Goal: Task Accomplishment & Management: Manage account settings

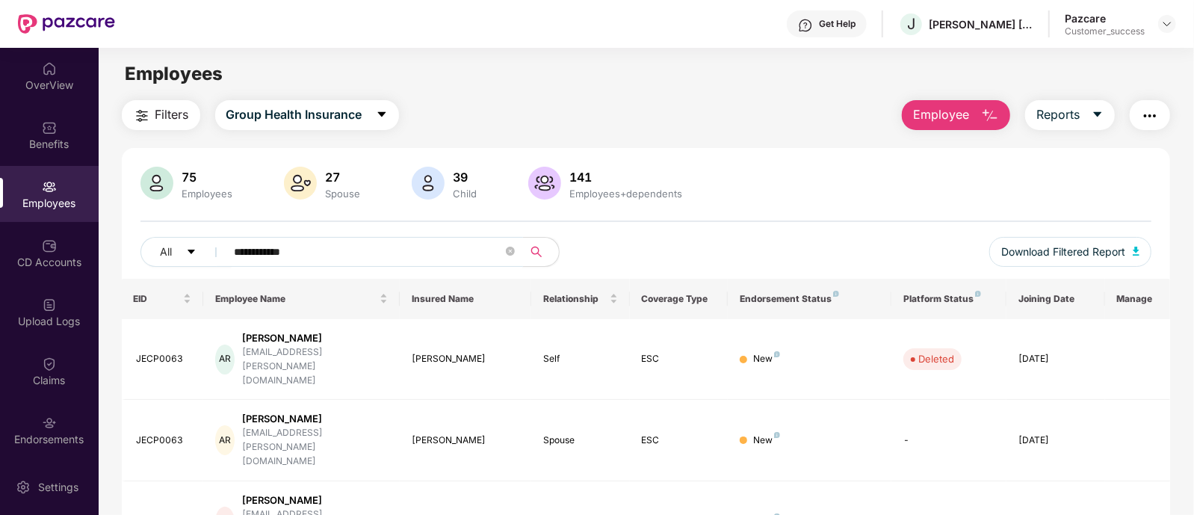
drag, startPoint x: 340, startPoint y: 254, endPoint x: 859, endPoint y: 153, distance: 528.5
click at [859, 153] on div "**********" at bounding box center [646, 382] width 1049 height 469
click at [1164, 22] on img at bounding box center [1168, 24] width 12 height 12
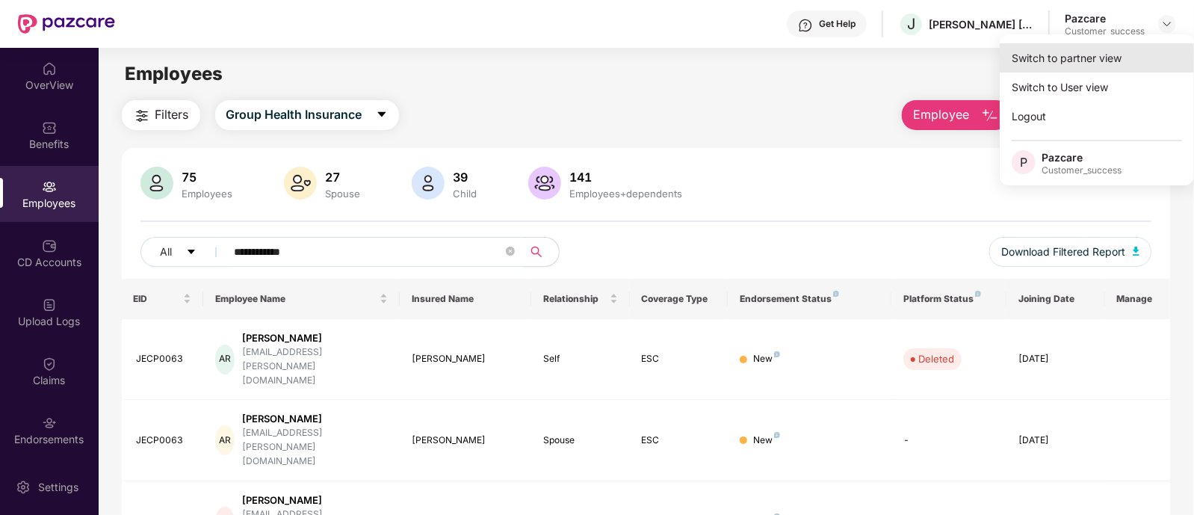
click at [1081, 60] on div "Switch to partner view" at bounding box center [1097, 57] width 194 height 29
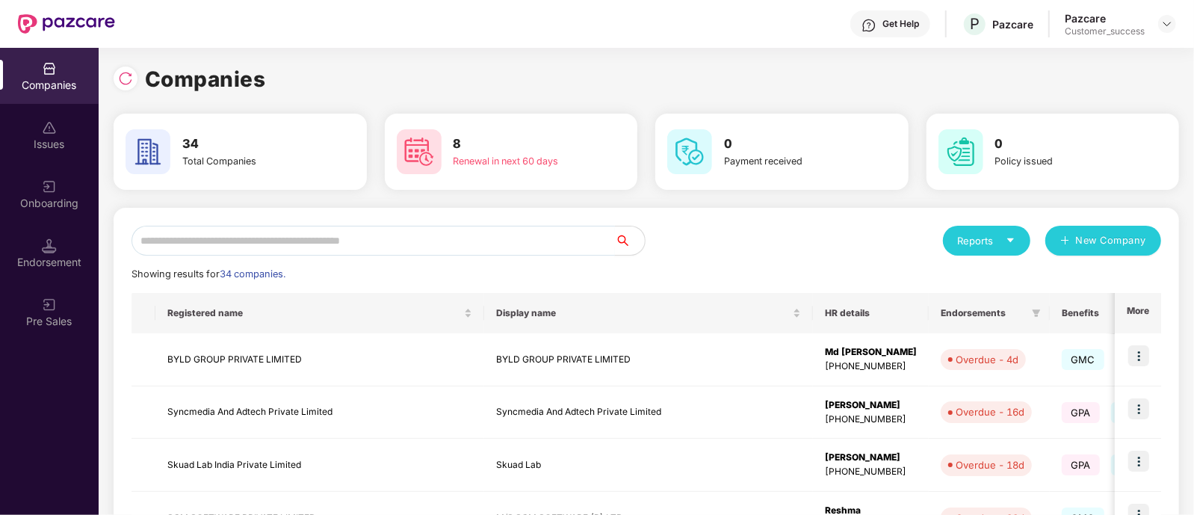
click at [351, 237] on input "text" at bounding box center [374, 241] width 484 height 30
paste input "*****"
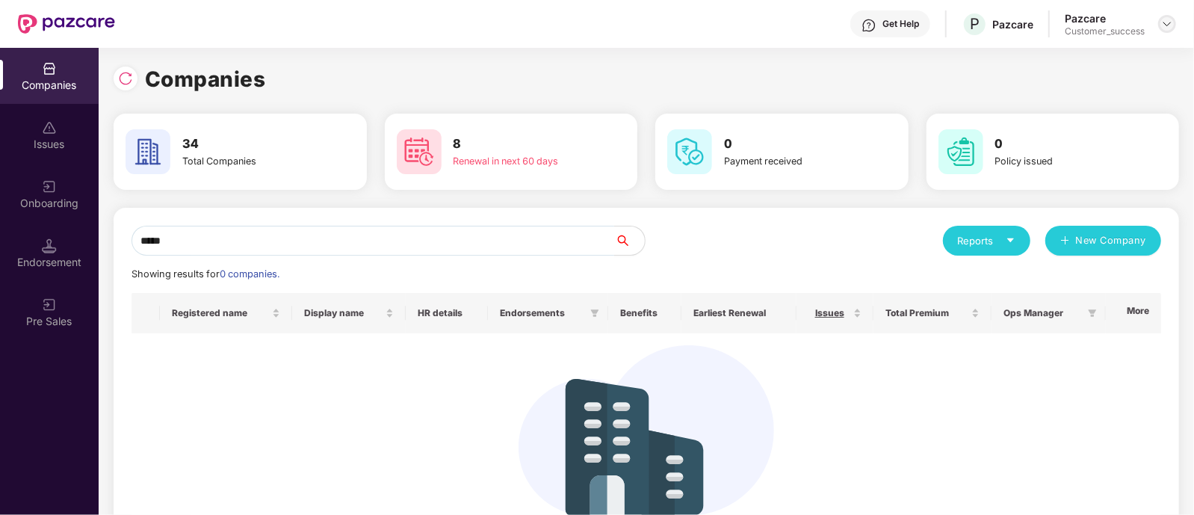
click at [1171, 25] on img at bounding box center [1168, 24] width 12 height 12
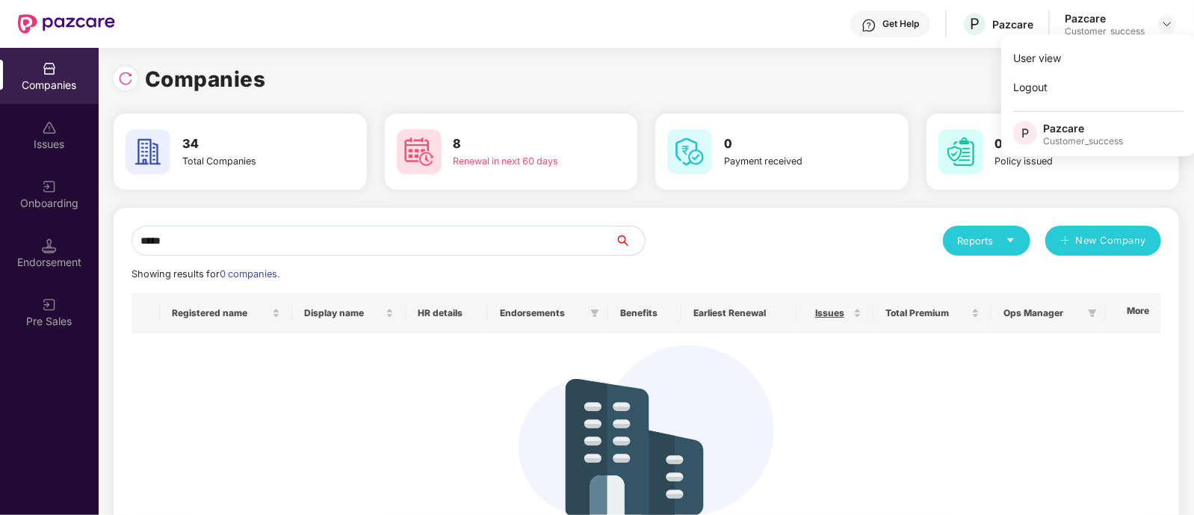
click at [323, 245] on input "*****" at bounding box center [374, 241] width 484 height 30
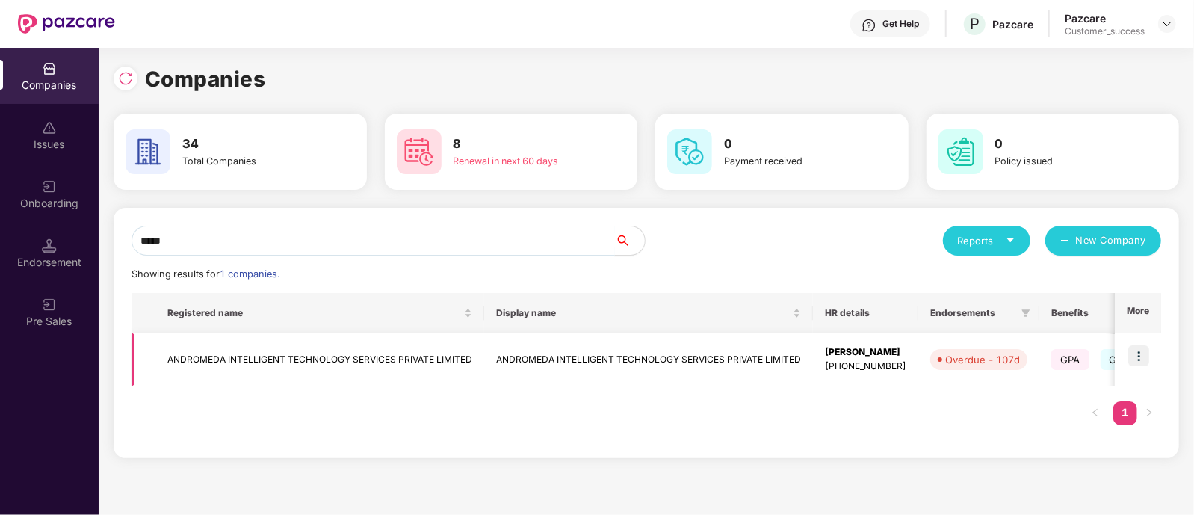
type input "*****"
click at [1150, 353] on img at bounding box center [1139, 355] width 21 height 21
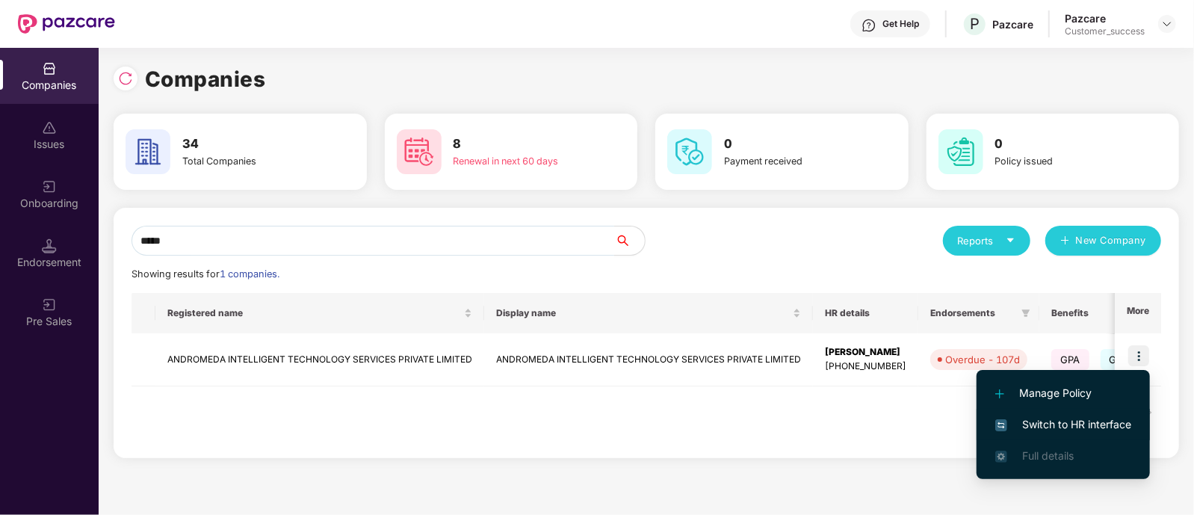
click at [1052, 419] on span "Switch to HR interface" at bounding box center [1064, 424] width 136 height 16
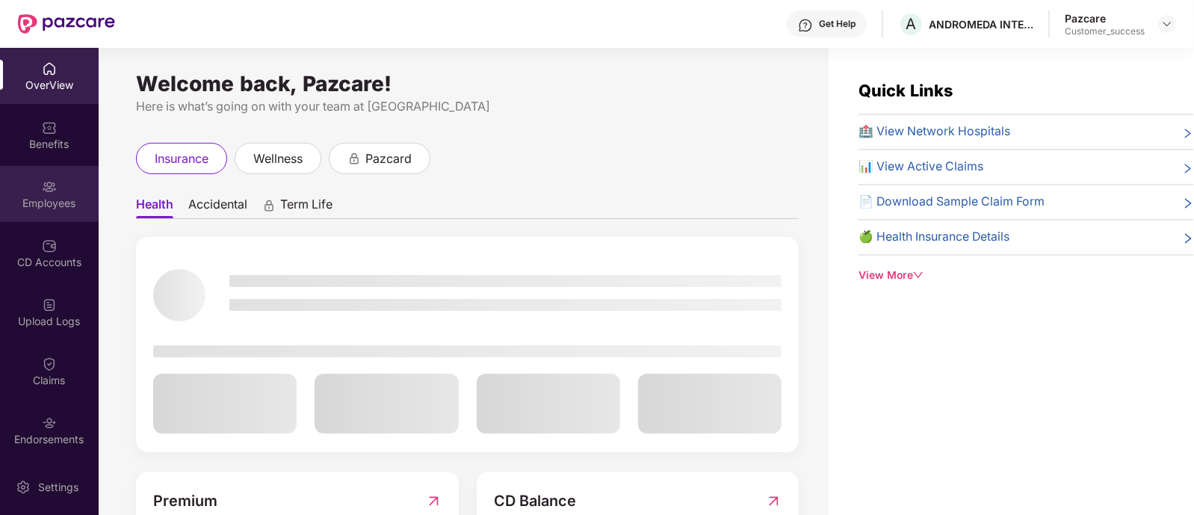
click at [22, 196] on div "Employees" at bounding box center [49, 203] width 99 height 15
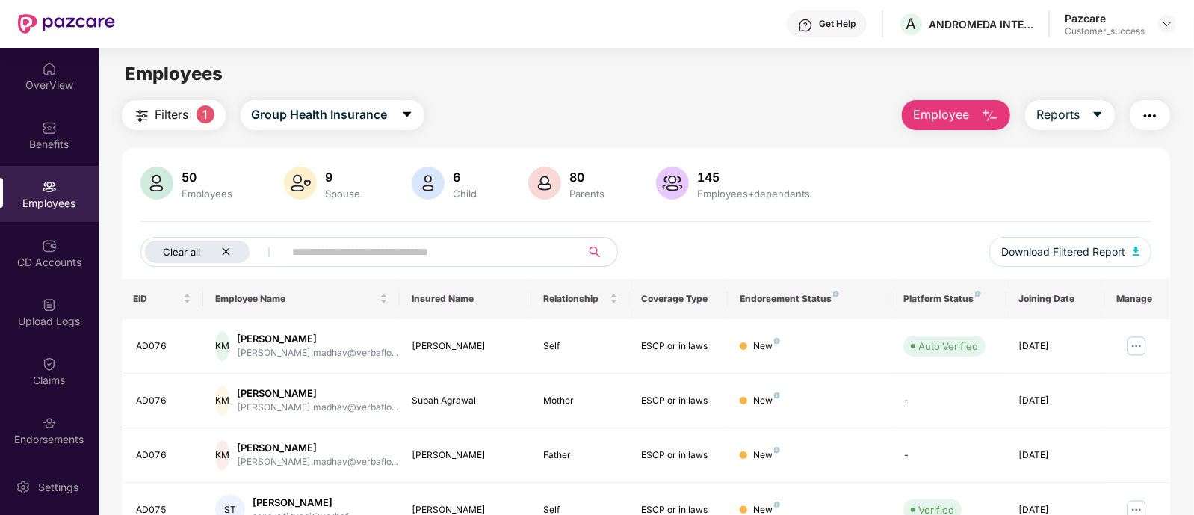
click at [224, 247] on icon "close" at bounding box center [226, 252] width 10 height 10
click at [256, 247] on input "text" at bounding box center [369, 252] width 268 height 22
paste input "*****"
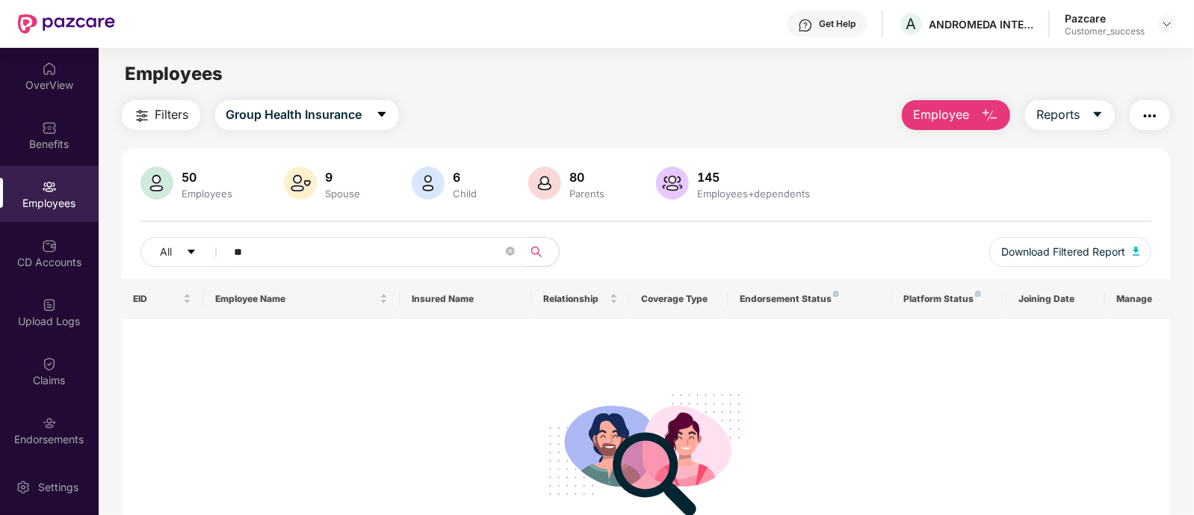
type input "*"
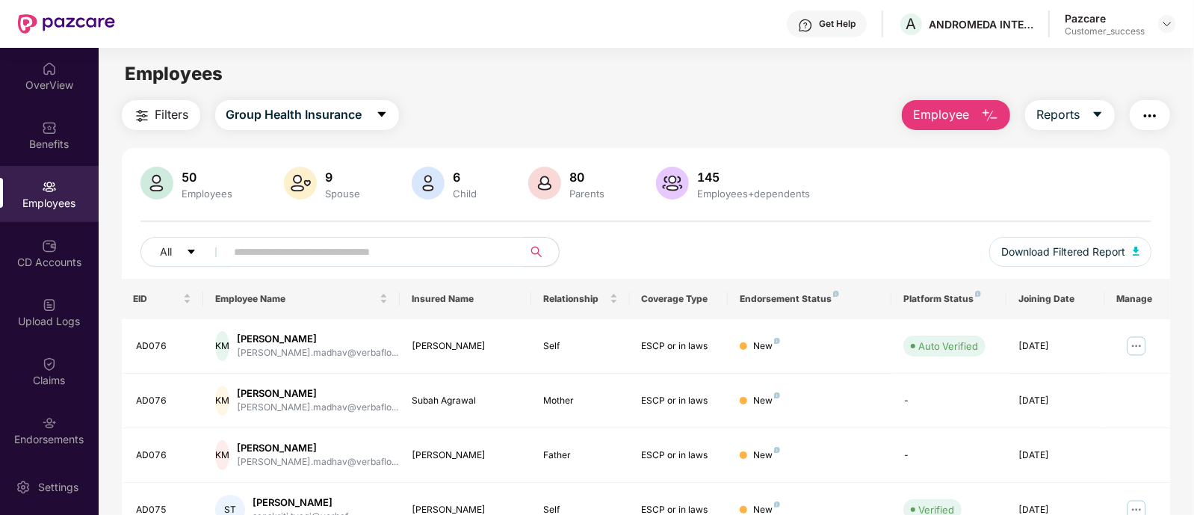
click at [602, 247] on div "All" at bounding box center [394, 252] width 506 height 30
click at [596, 266] on div "All" at bounding box center [394, 252] width 506 height 30
click at [871, 229] on div "50 Employees 9 Spouse 6 Child [DEMOGRAPHIC_DATA] Parents 145 Employees+dependen…" at bounding box center [646, 223] width 1049 height 112
drag, startPoint x: 825, startPoint y: 198, endPoint x: 480, endPoint y: 148, distance: 348.9
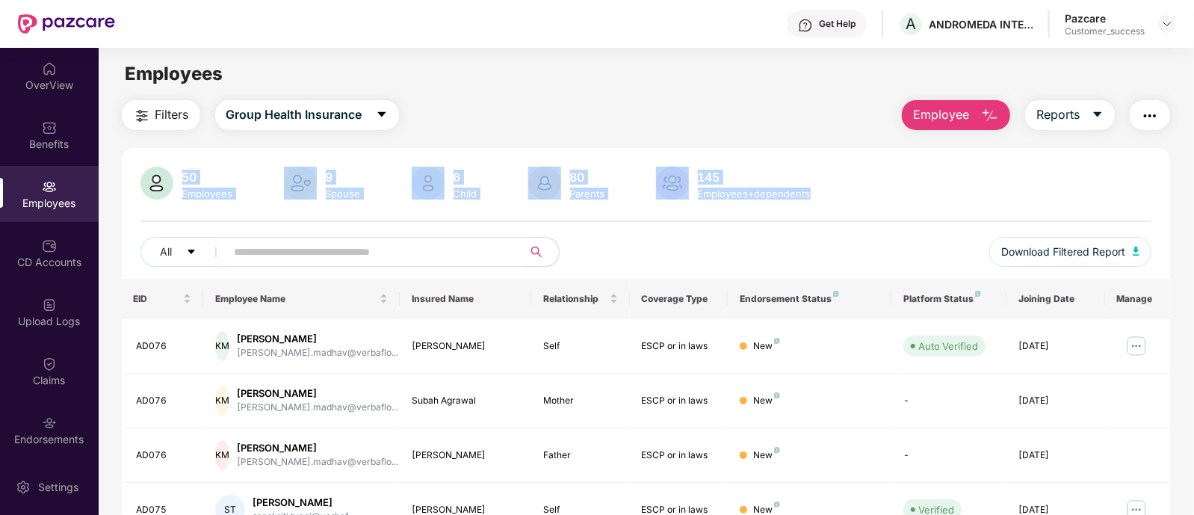
drag, startPoint x: 812, startPoint y: 190, endPoint x: 176, endPoint y: 155, distance: 637.0
drag, startPoint x: 149, startPoint y: 158, endPoint x: 819, endPoint y: 187, distance: 671.1
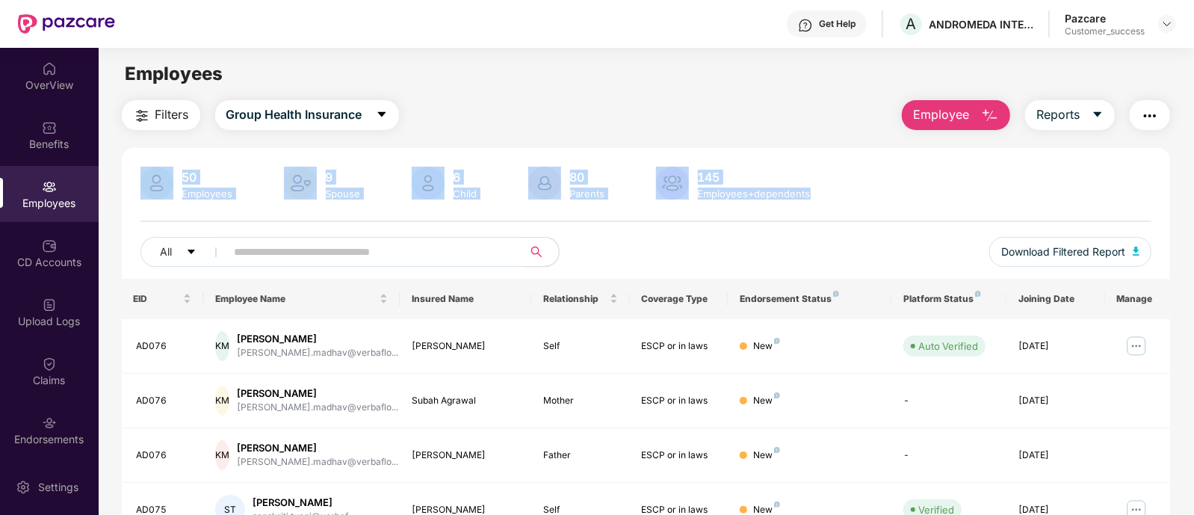
click at [819, 187] on div "50 Employees 9 Spouse 6 Child [DEMOGRAPHIC_DATA] Parents 145 Employees+dependen…" at bounding box center [647, 185] width 1012 height 36
drag, startPoint x: 819, startPoint y: 187, endPoint x: 161, endPoint y: 149, distance: 659.6
drag, startPoint x: 132, startPoint y: 156, endPoint x: 815, endPoint y: 194, distance: 684.2
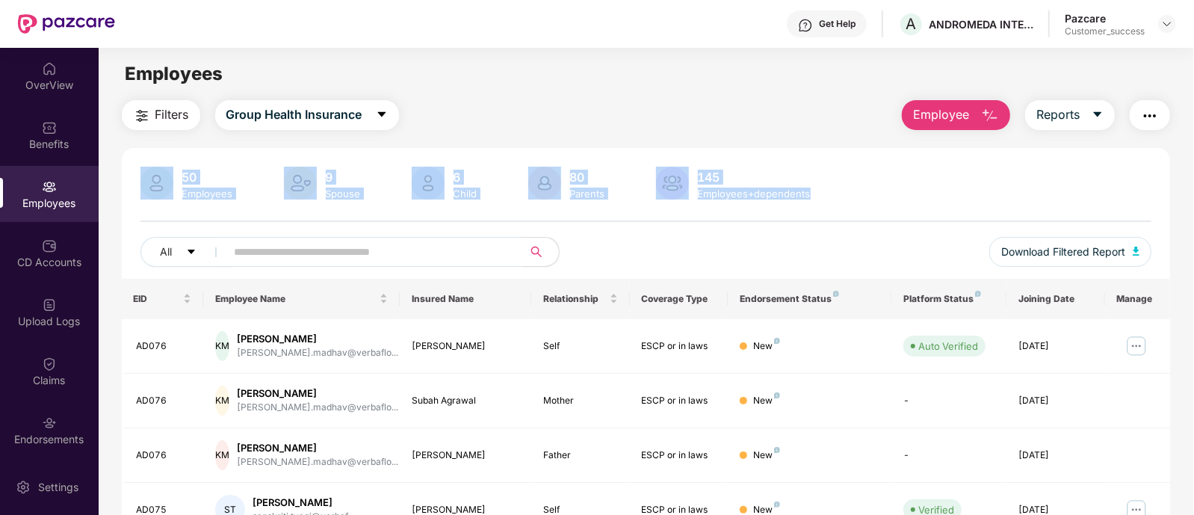
click at [815, 194] on div "50 Employees 9 Spouse 6 Child [DEMOGRAPHIC_DATA] Parents 145 Employees+dependen…" at bounding box center [647, 185] width 1012 height 36
drag, startPoint x: 815, startPoint y: 194, endPoint x: 195, endPoint y: 173, distance: 620.0
click at [195, 173] on div "50 Employees 9 Spouse 6 Child [DEMOGRAPHIC_DATA] Parents 145 Employees+dependen…" at bounding box center [647, 185] width 1012 height 36
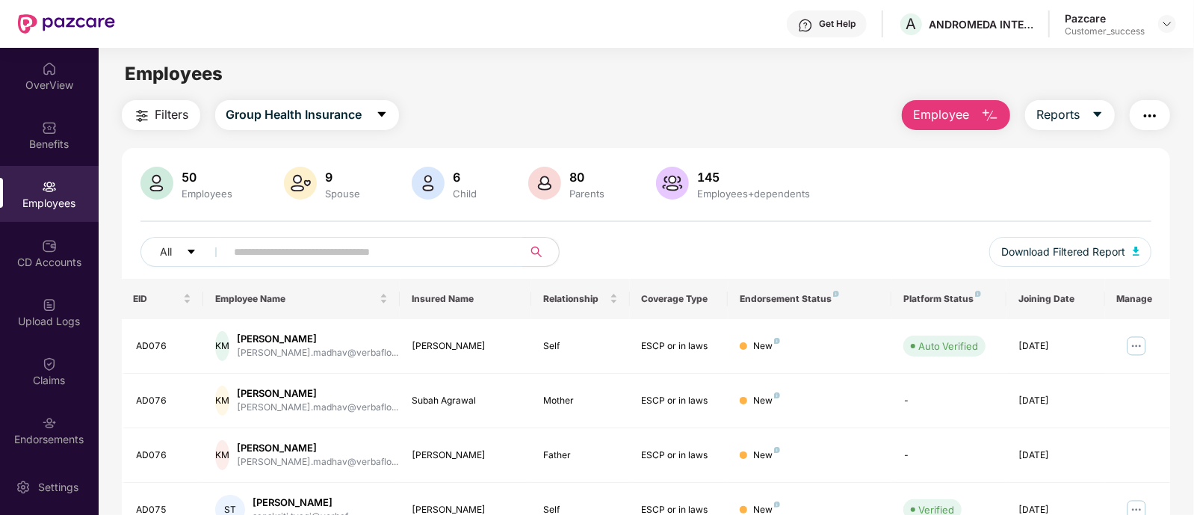
click at [706, 280] on th "Coverage Type" at bounding box center [679, 299] width 99 height 40
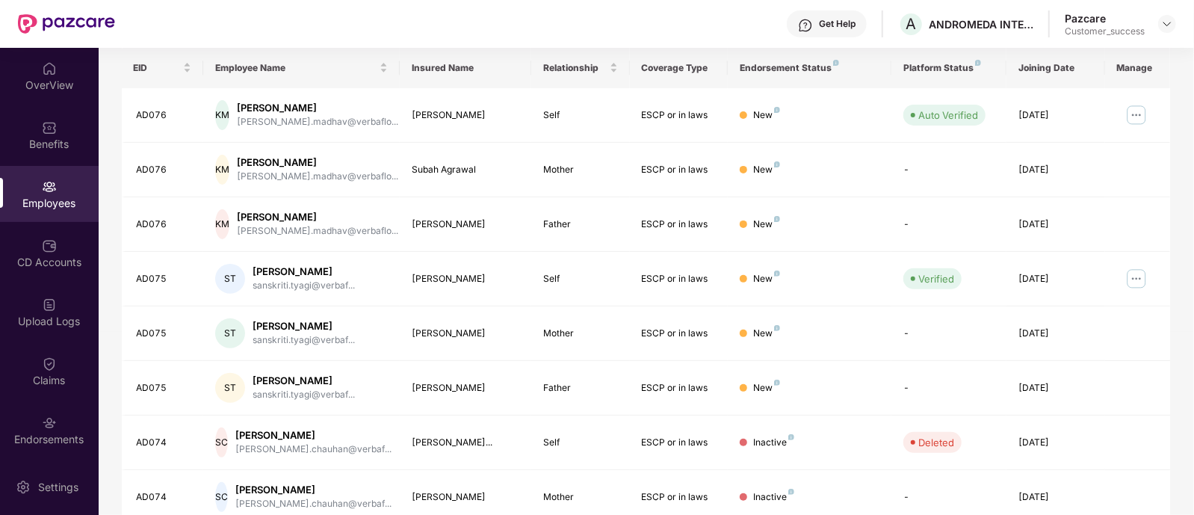
scroll to position [232, 0]
click at [153, 110] on div "AD076" at bounding box center [164, 114] width 55 height 14
copy div "AD076"
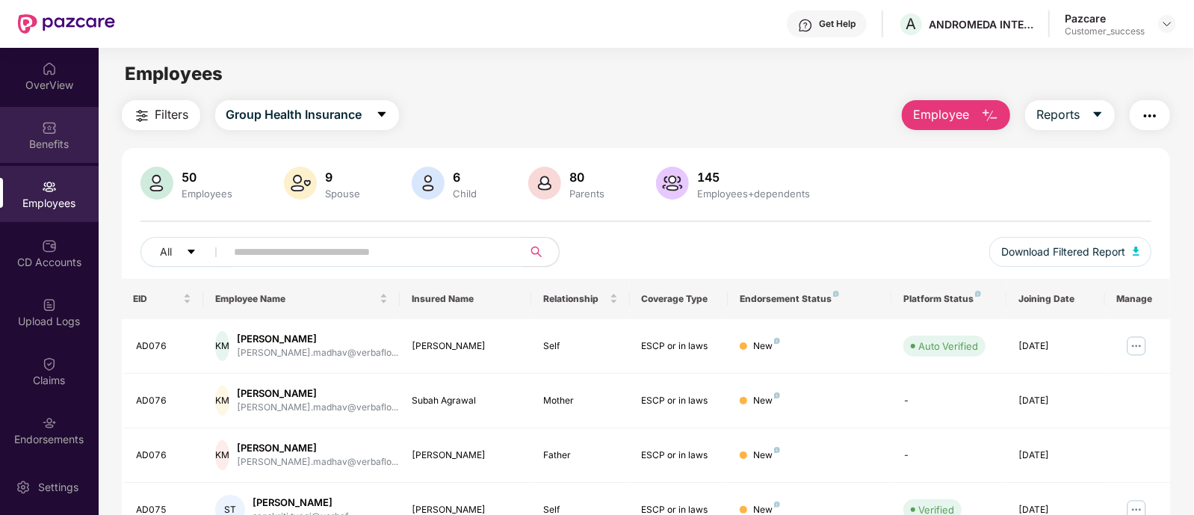
click at [32, 144] on div "Benefits" at bounding box center [49, 144] width 99 height 15
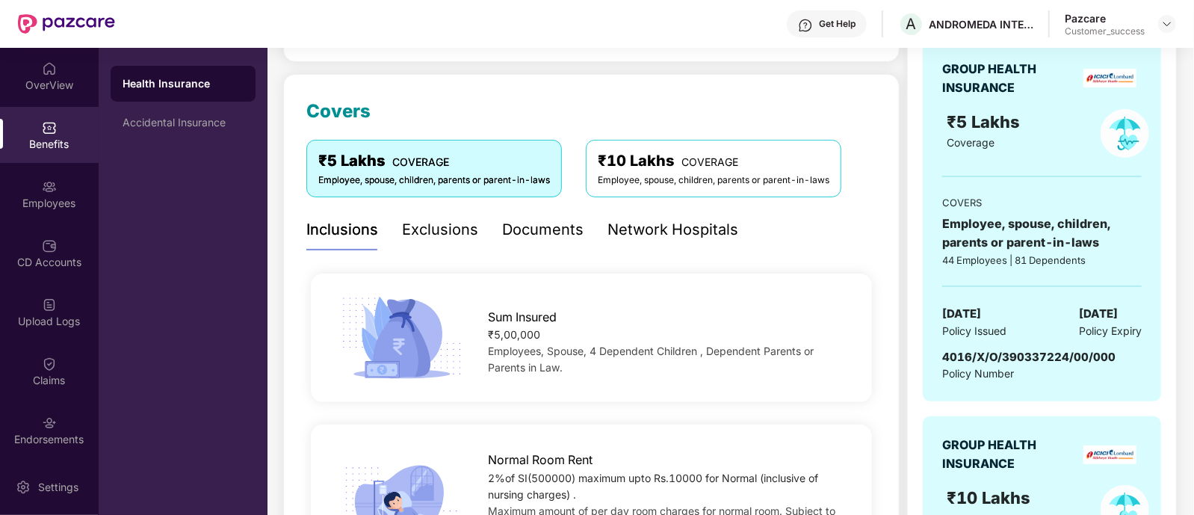
scroll to position [172, 0]
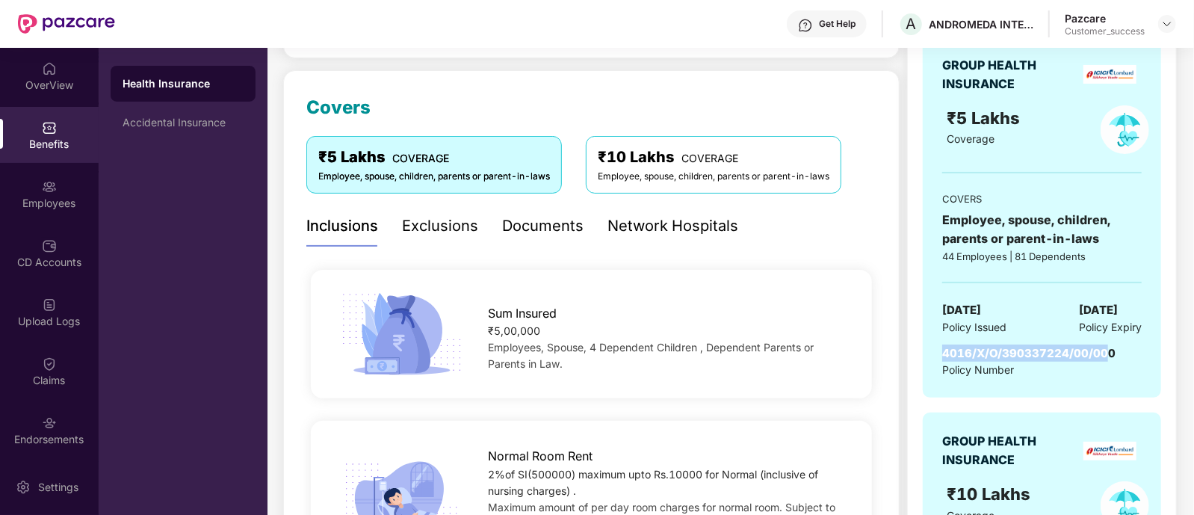
drag, startPoint x: 942, startPoint y: 351, endPoint x: 1106, endPoint y: 343, distance: 164.6
click at [1106, 345] on div "4016/X/O/390337224/00/000" at bounding box center [1029, 354] width 173 height 18
drag, startPoint x: 1113, startPoint y: 348, endPoint x: 943, endPoint y: 353, distance: 169.8
click at [943, 353] on div "4016/X/O/390337224/00/000 Policy Number" at bounding box center [1043, 362] width 200 height 34
copy span "4016/X/O/390337224/00/000"
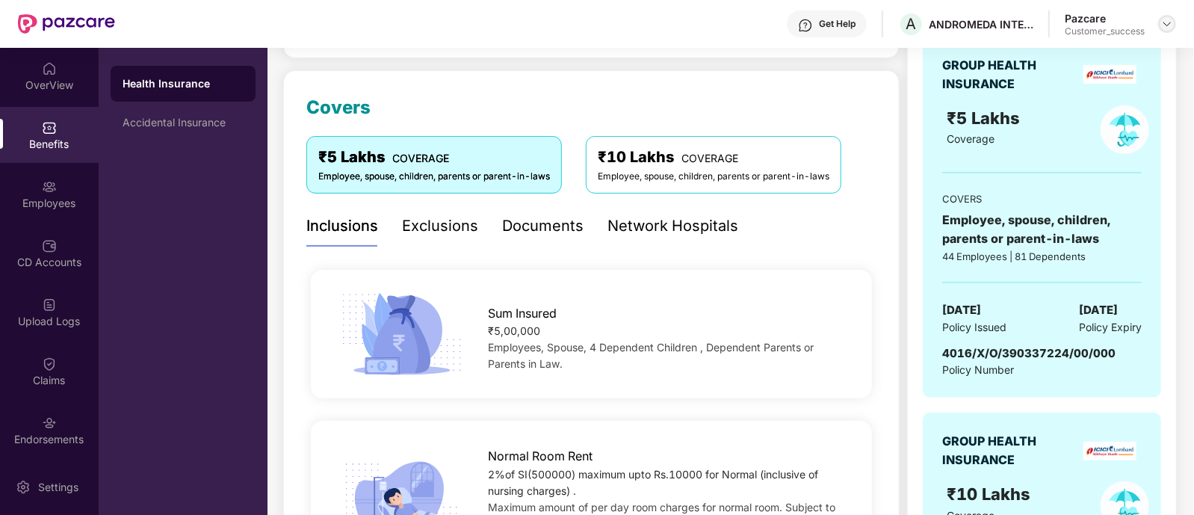
click at [1166, 16] on div at bounding box center [1168, 24] width 18 height 18
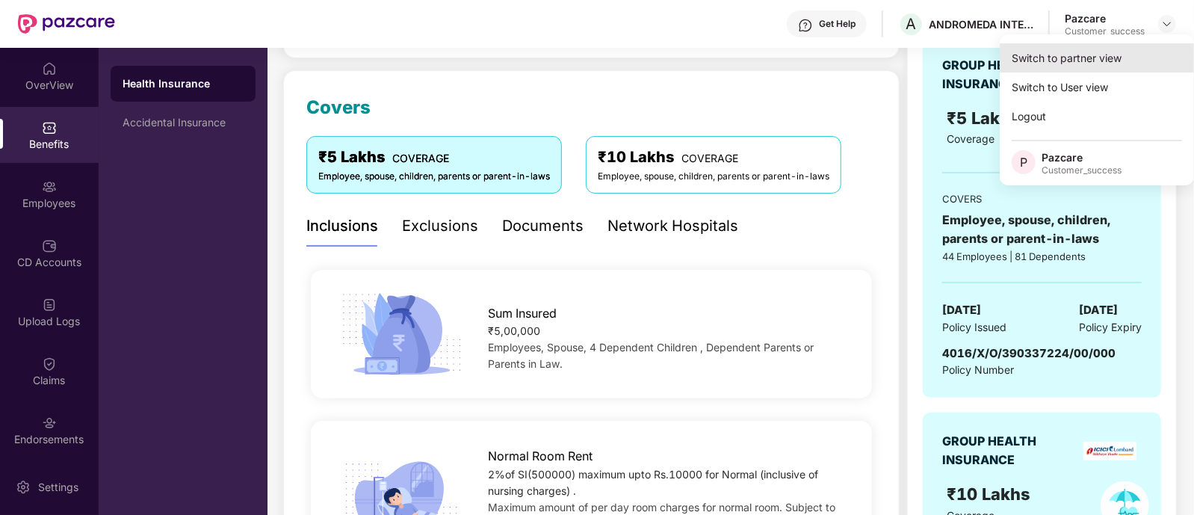
click at [1119, 58] on div "Switch to partner view" at bounding box center [1097, 57] width 194 height 29
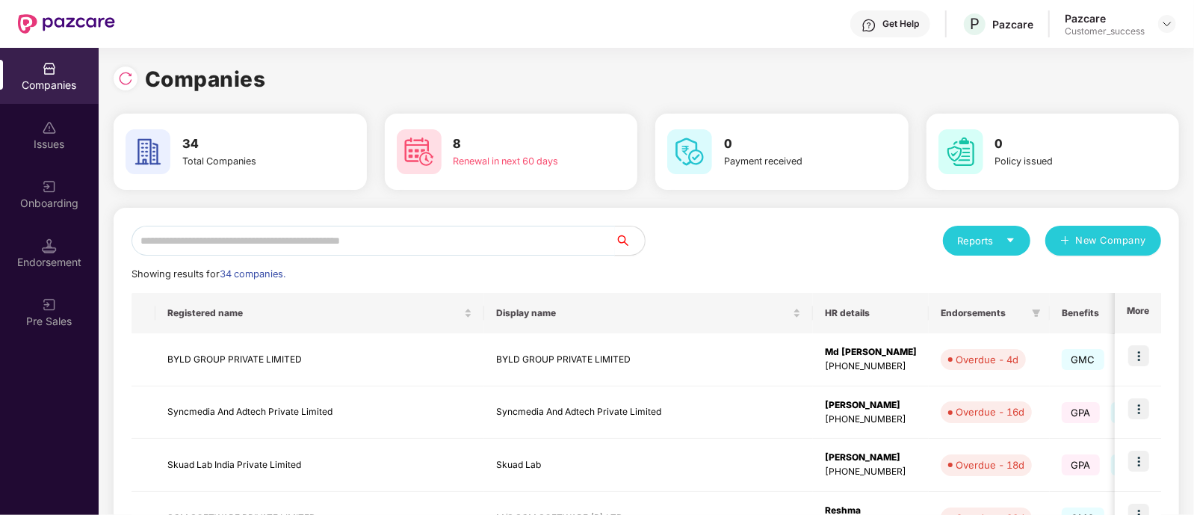
click at [170, 253] on input "text" at bounding box center [374, 241] width 484 height 30
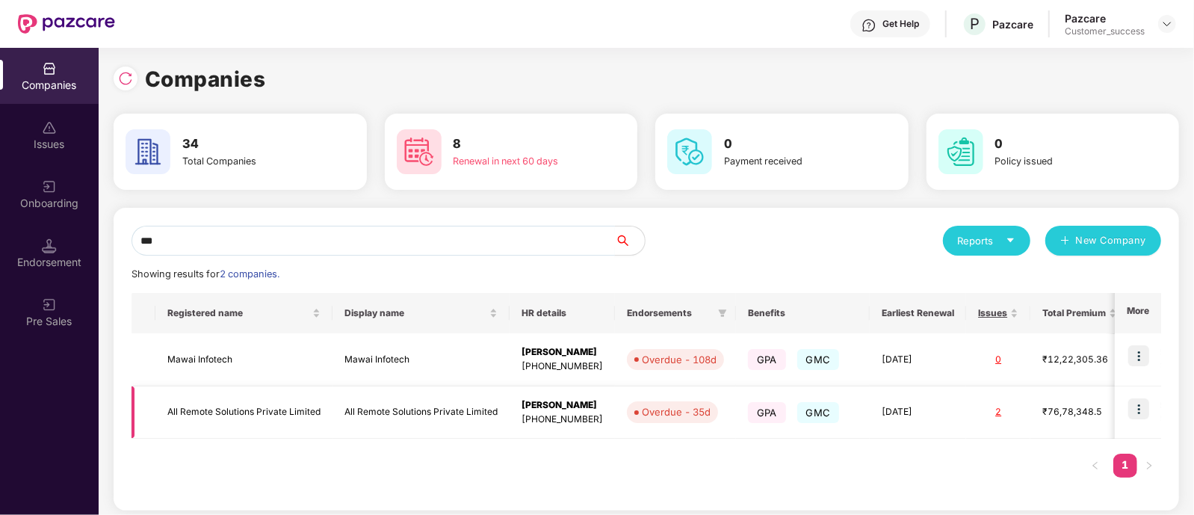
type input "***"
click at [1141, 411] on img at bounding box center [1139, 408] width 21 height 21
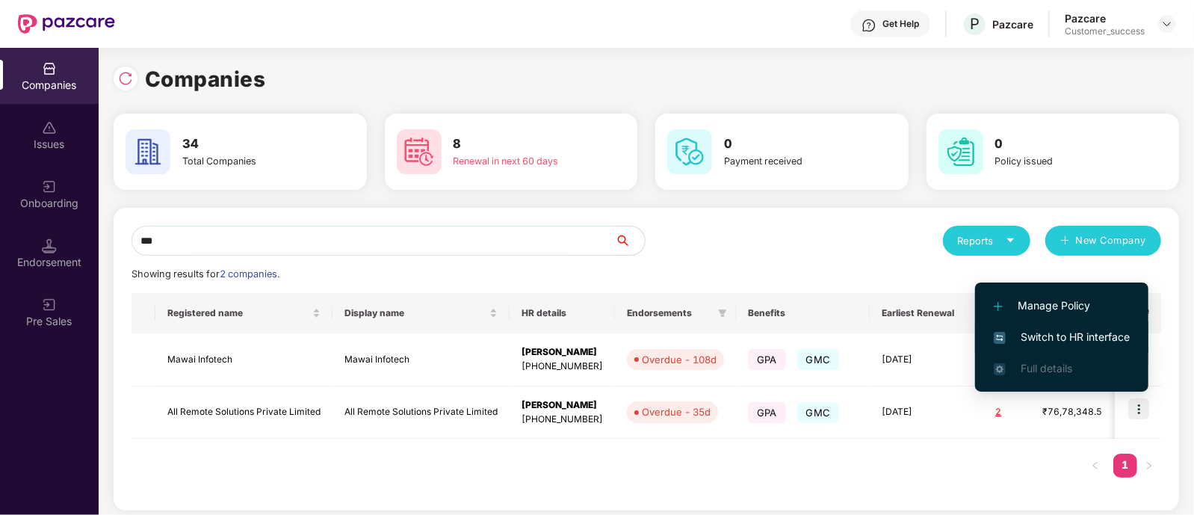
click at [1023, 333] on span "Switch to HR interface" at bounding box center [1062, 337] width 136 height 16
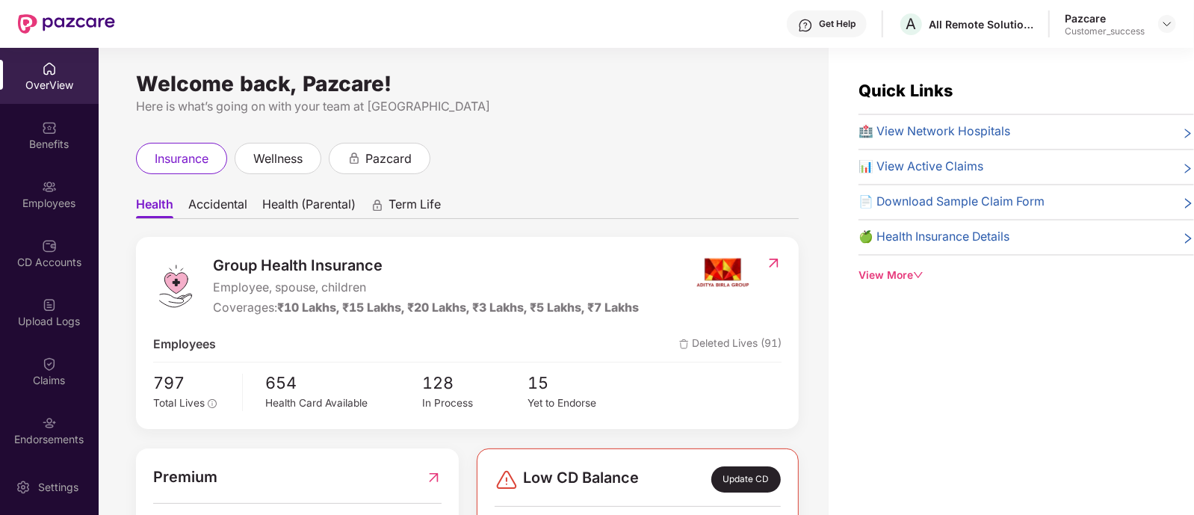
click at [43, 198] on div "Employees" at bounding box center [49, 203] width 99 height 15
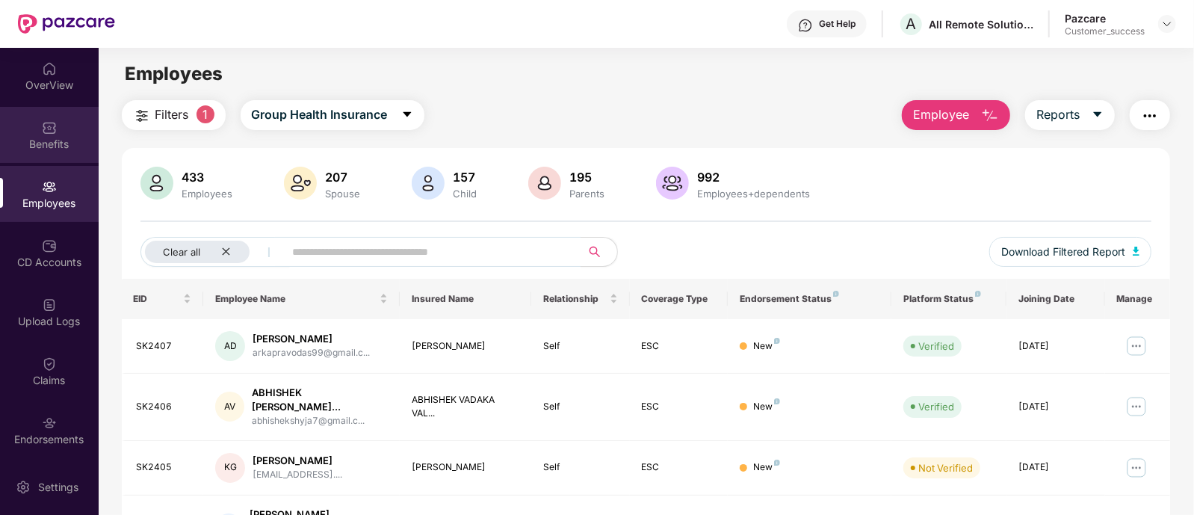
click at [54, 127] on img at bounding box center [49, 127] width 15 height 15
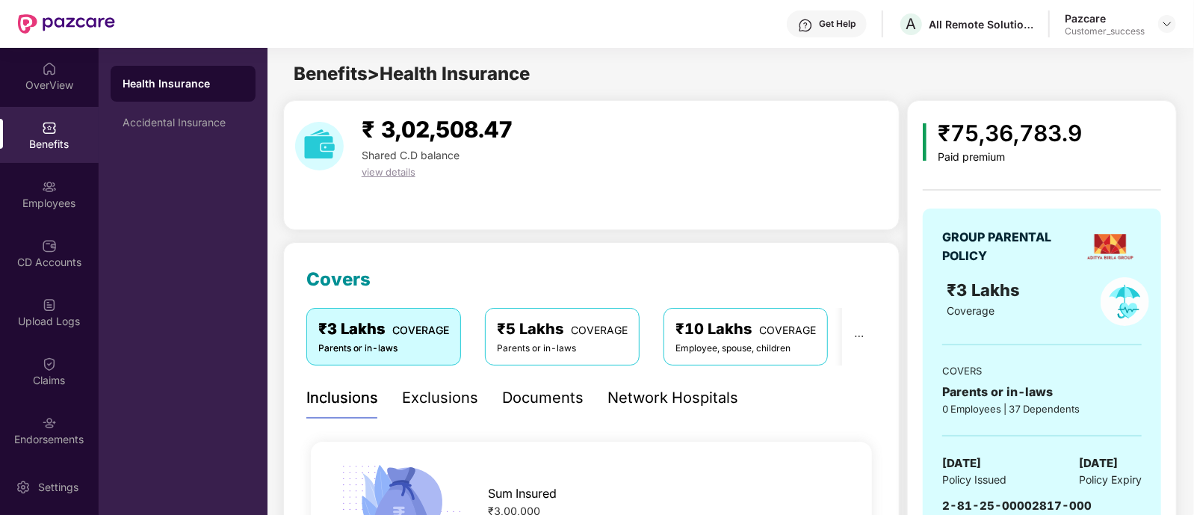
scroll to position [101, 0]
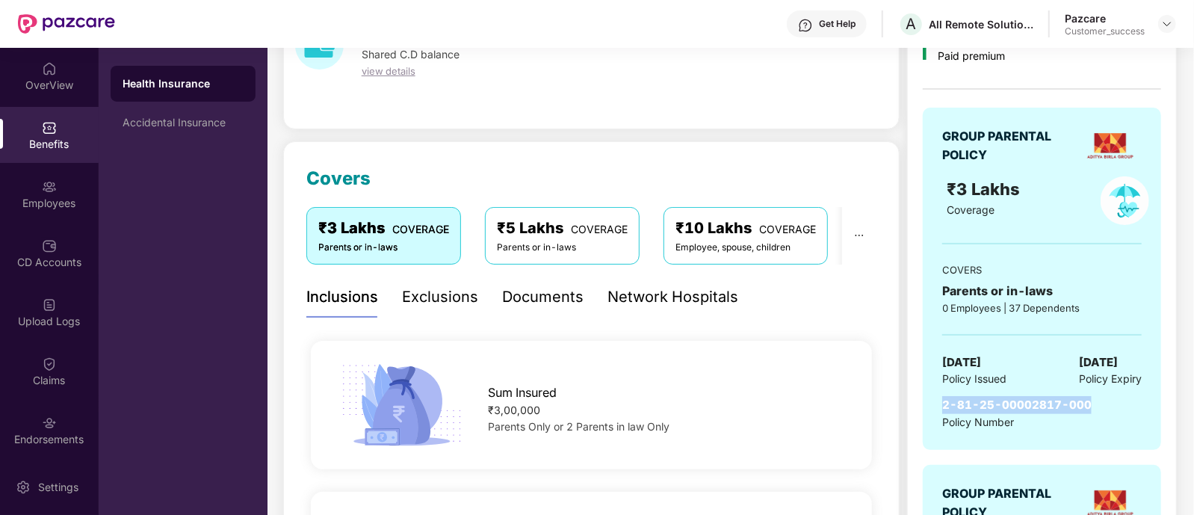
drag, startPoint x: 944, startPoint y: 405, endPoint x: 1105, endPoint y: 404, distance: 161.5
click at [1105, 404] on div "2-81-25-00002817-000 Policy Number" at bounding box center [1043, 413] width 200 height 34
copy span "2-81-25-00002817-000"
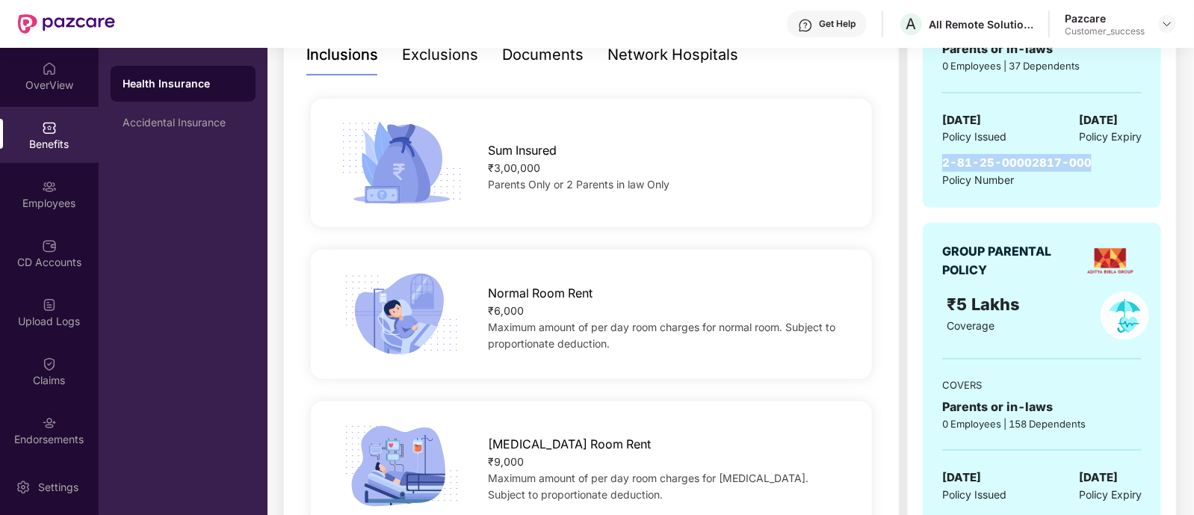
scroll to position [534, 0]
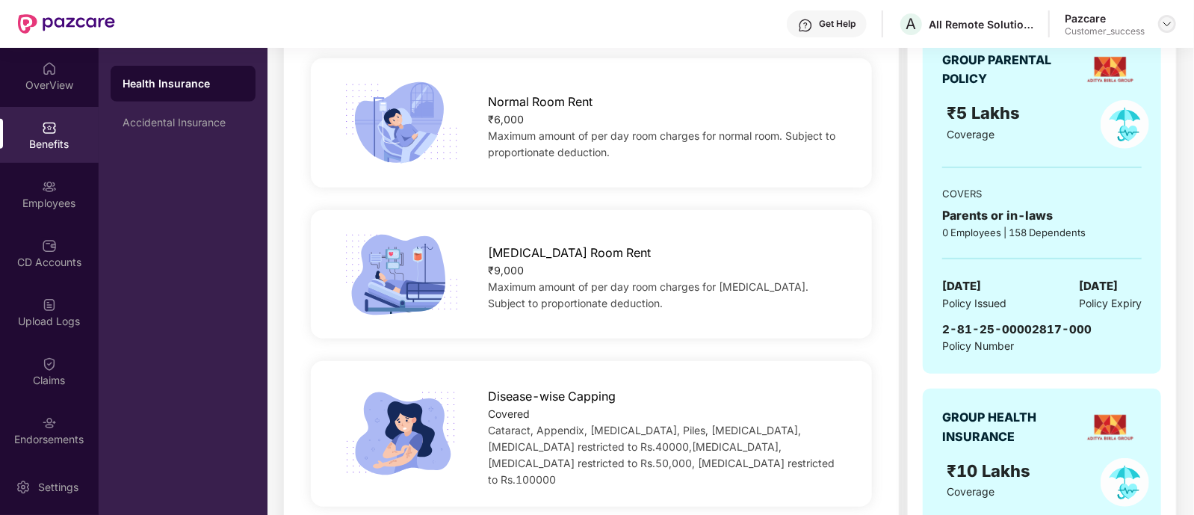
click at [1164, 24] on img at bounding box center [1168, 24] width 12 height 12
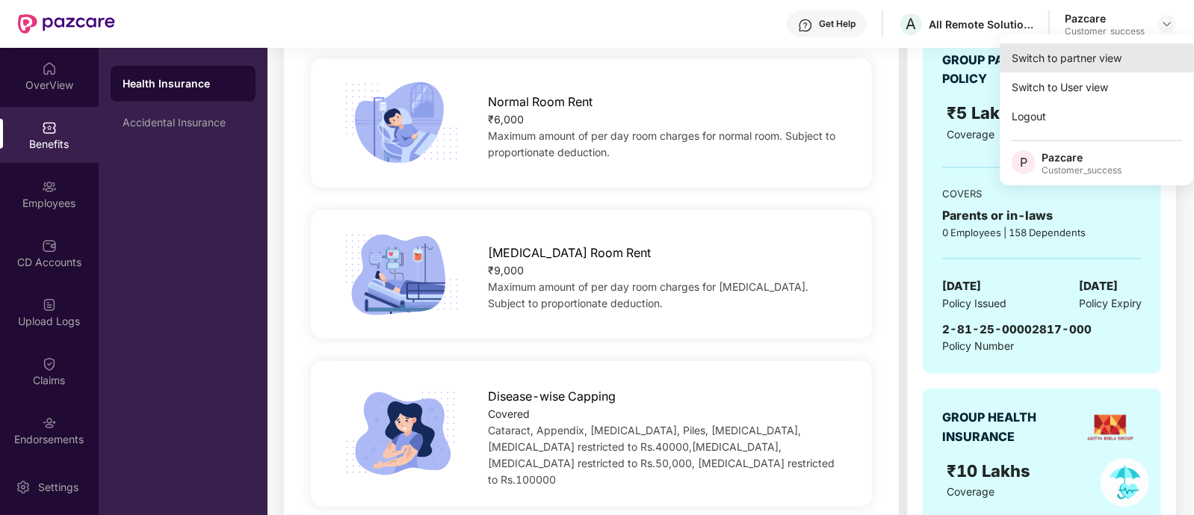
click at [1073, 55] on div "Switch to partner view" at bounding box center [1097, 57] width 194 height 29
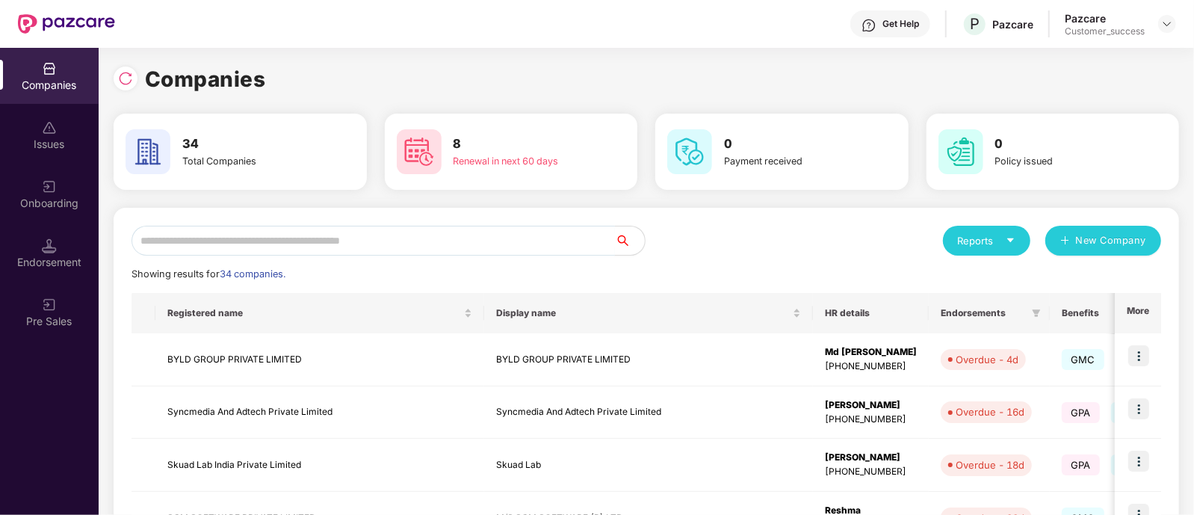
click at [391, 248] on input "text" at bounding box center [374, 241] width 484 height 30
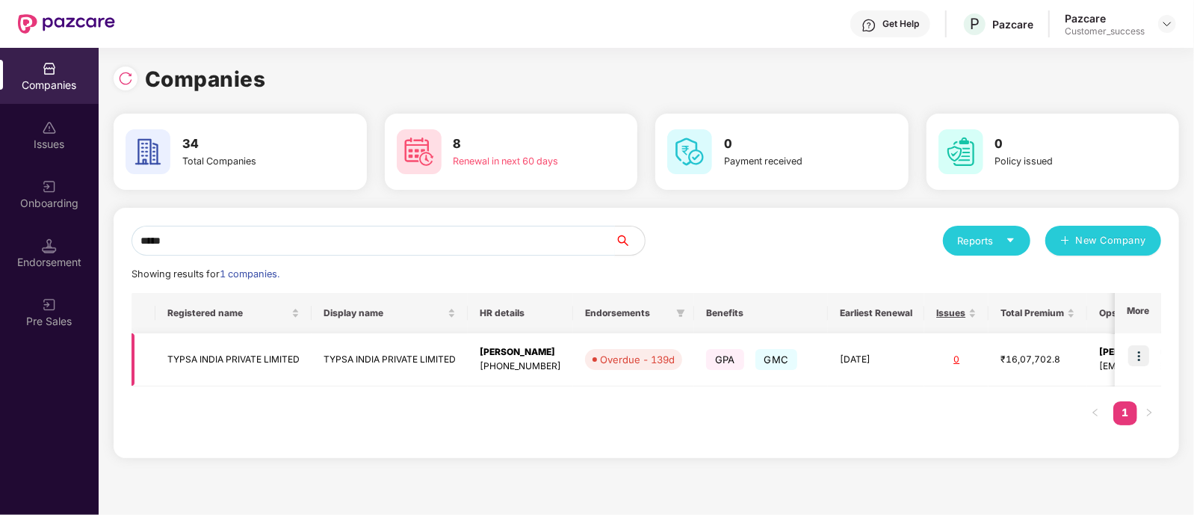
type input "*****"
click at [1132, 356] on img at bounding box center [1139, 355] width 21 height 21
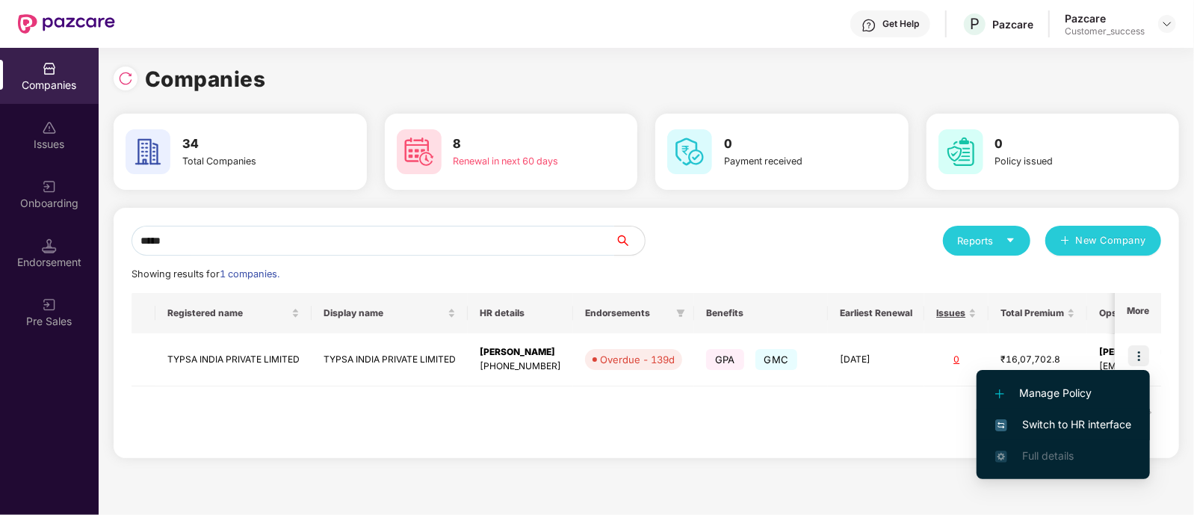
click at [1029, 421] on span "Switch to HR interface" at bounding box center [1064, 424] width 136 height 16
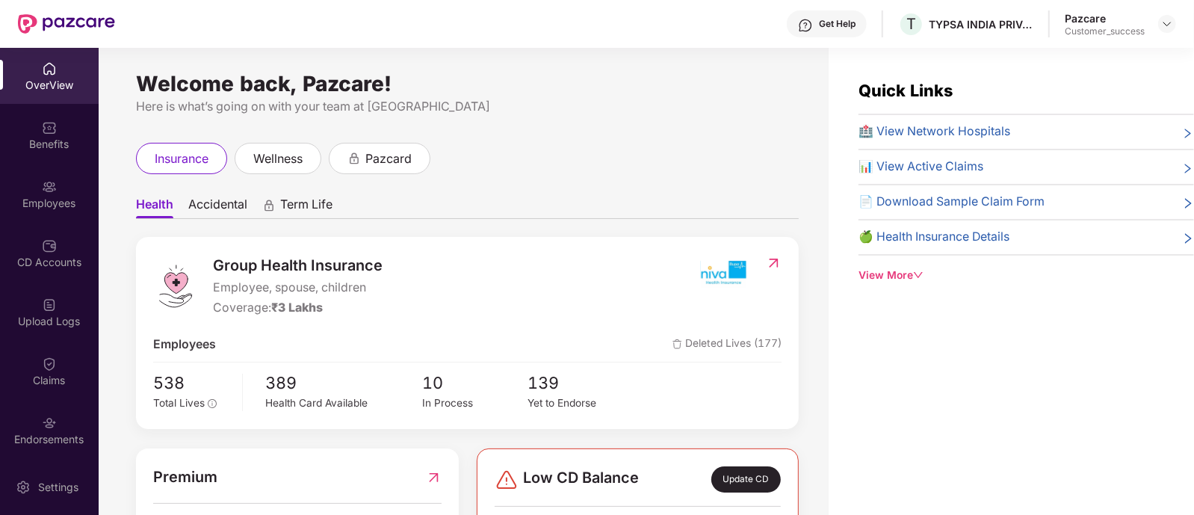
click at [55, 213] on div "Employees" at bounding box center [49, 194] width 99 height 56
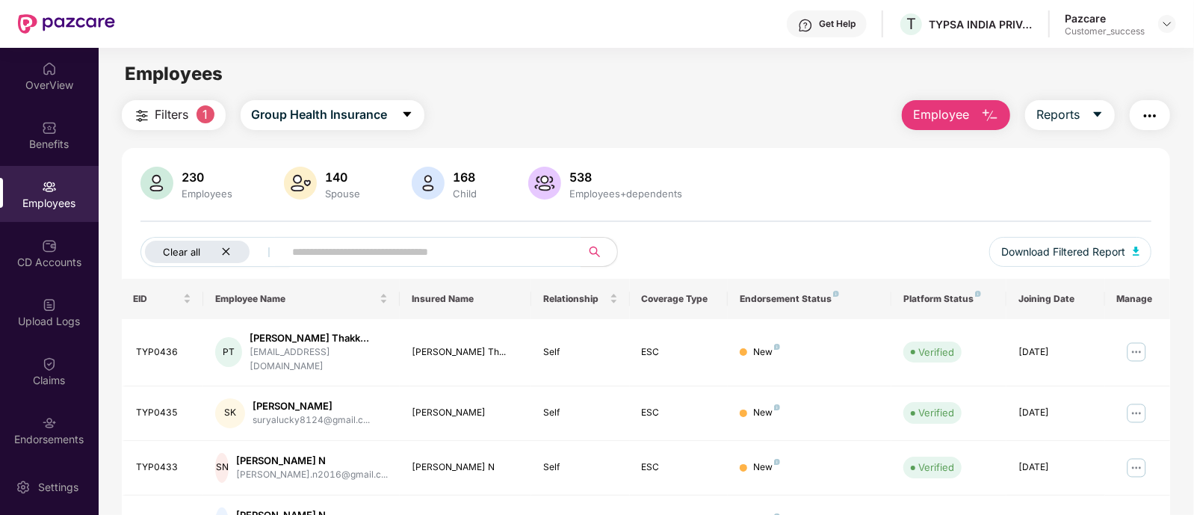
click at [231, 254] on div "Clear all" at bounding box center [197, 252] width 105 height 22
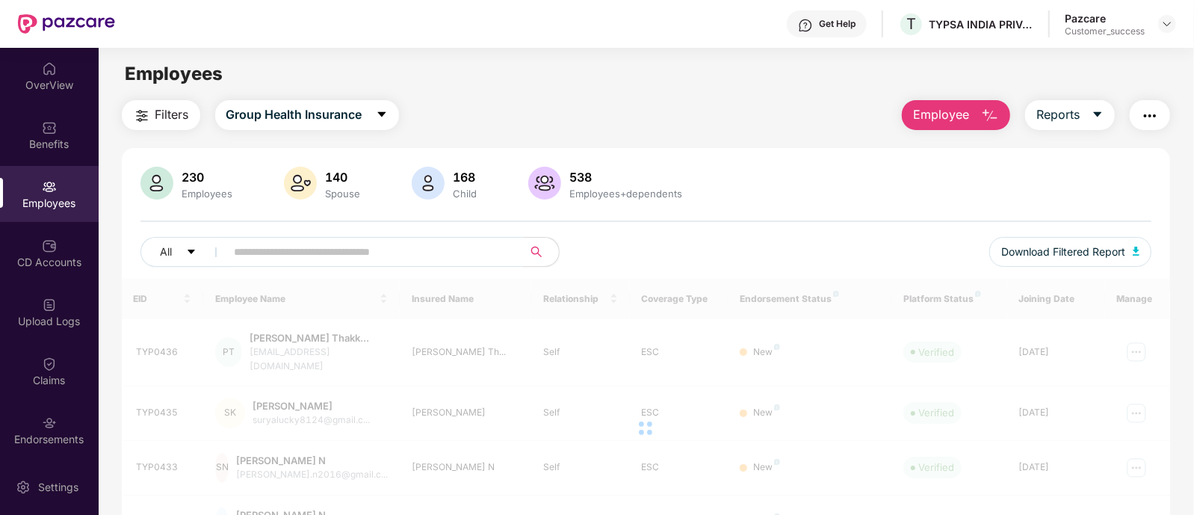
click at [290, 257] on input "text" at bounding box center [369, 252] width 268 height 22
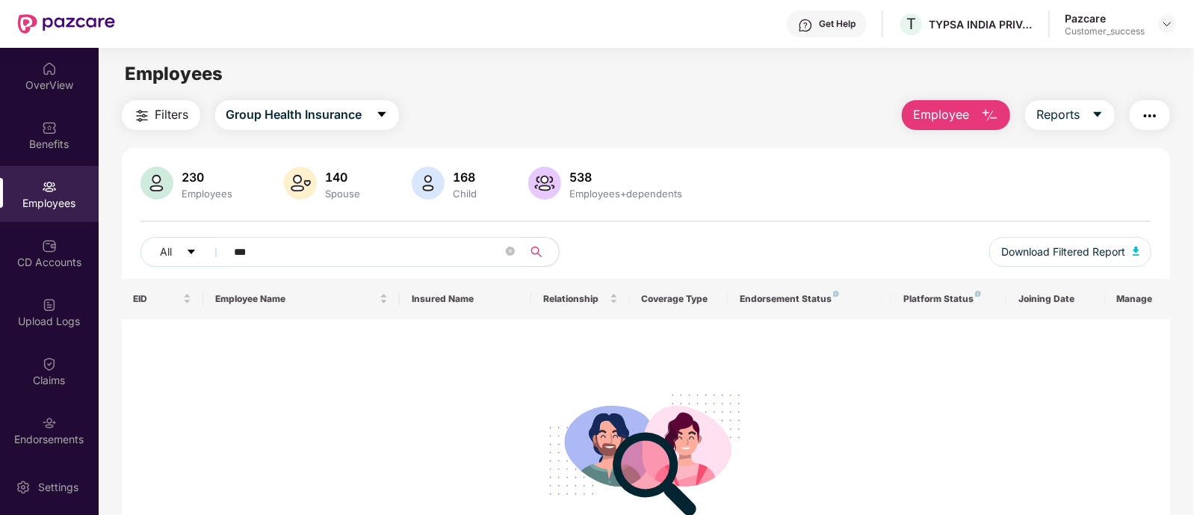
click at [235, 248] on input "***" at bounding box center [369, 252] width 268 height 22
drag, startPoint x: 297, startPoint y: 246, endPoint x: 185, endPoint y: 256, distance: 112.6
click at [185, 256] on div "All ******" at bounding box center [394, 252] width 506 height 30
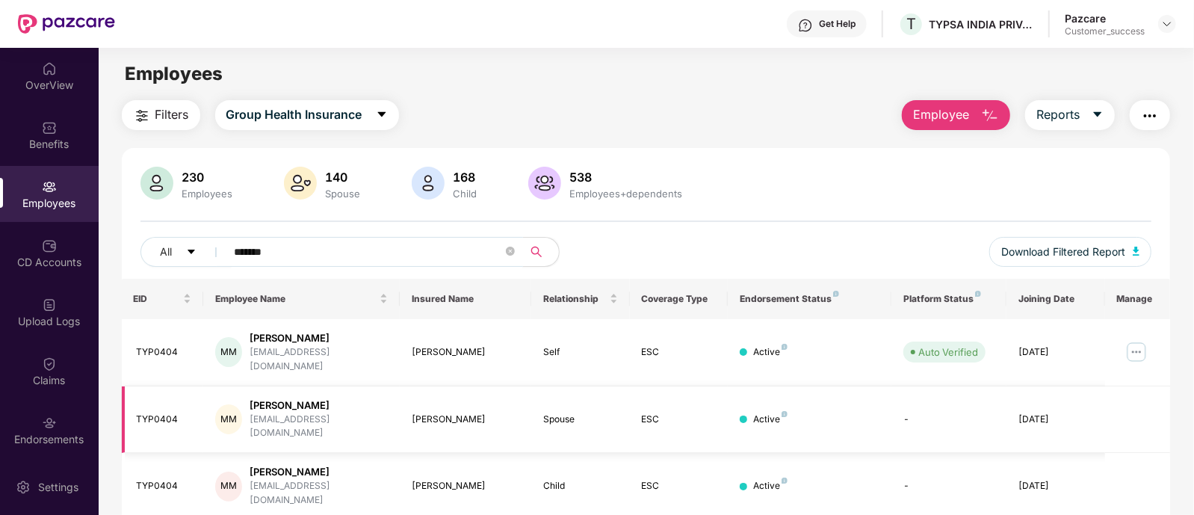
scroll to position [48, 0]
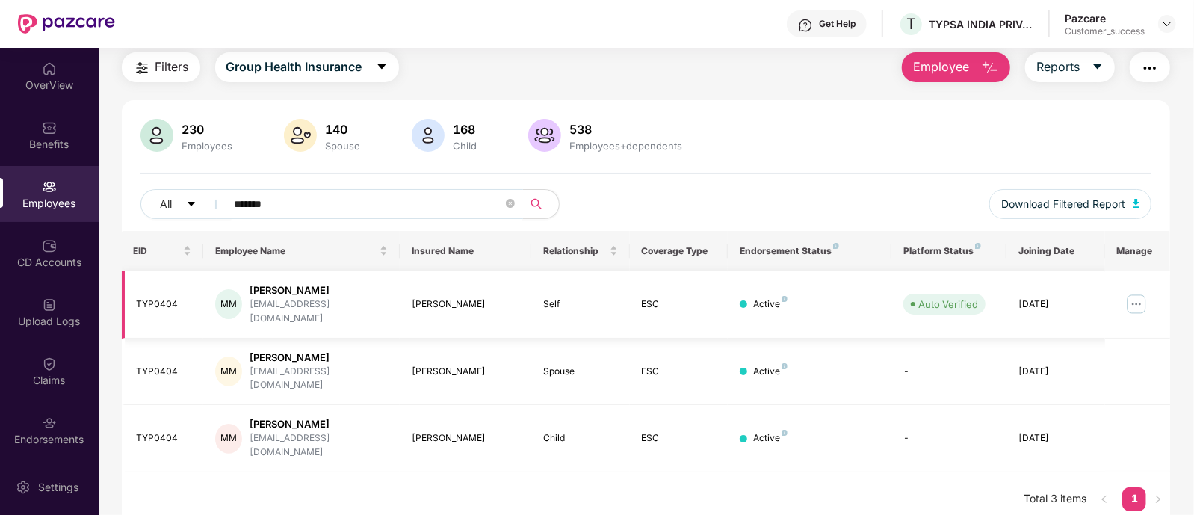
type input "*******"
click at [1129, 297] on img at bounding box center [1137, 304] width 24 height 24
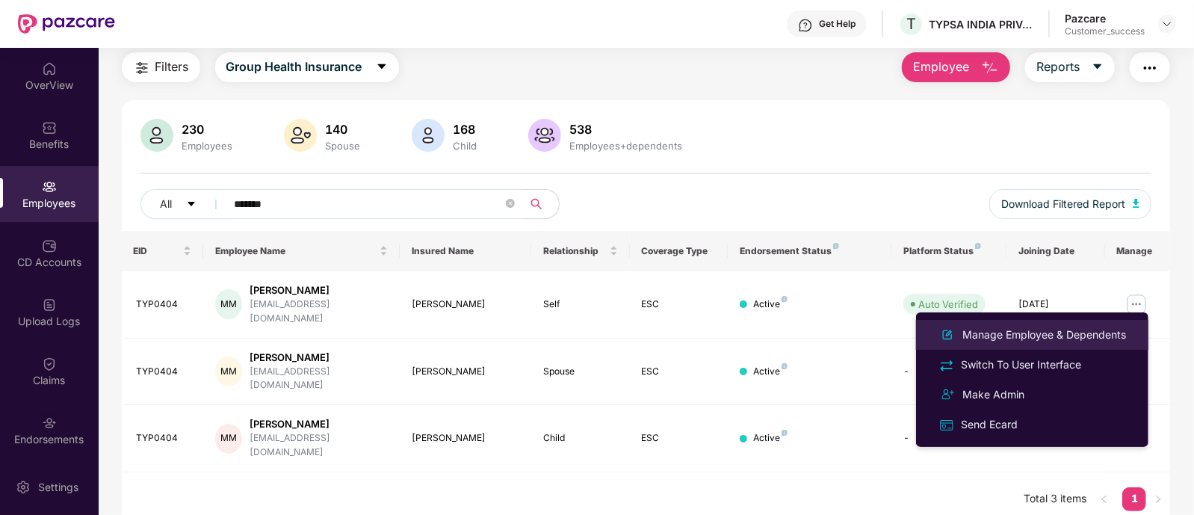
click at [994, 338] on div "Manage Employee & Dependents" at bounding box center [1045, 335] width 170 height 16
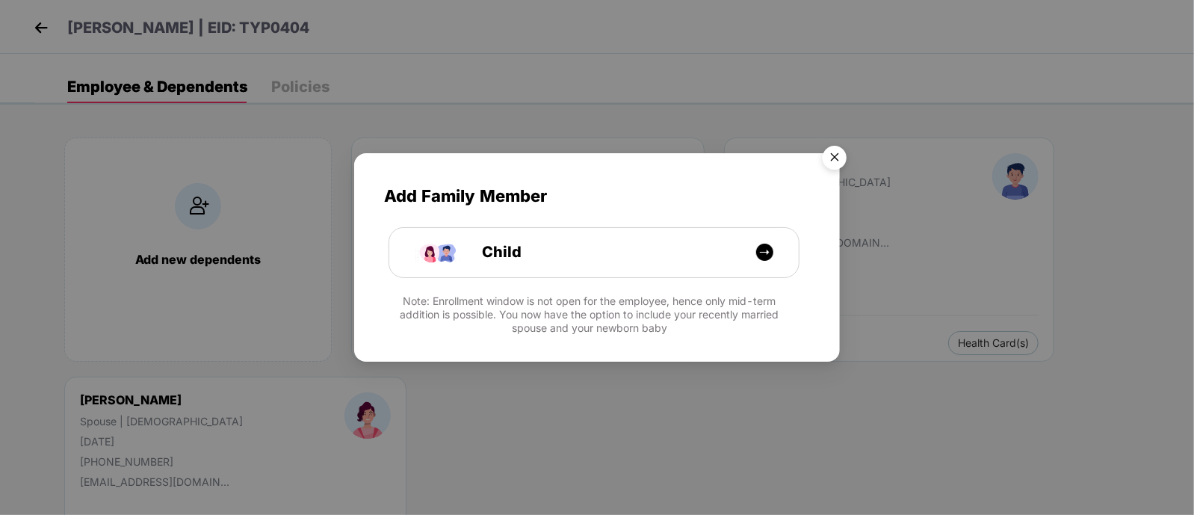
click at [829, 152] on img "Close" at bounding box center [835, 160] width 42 height 42
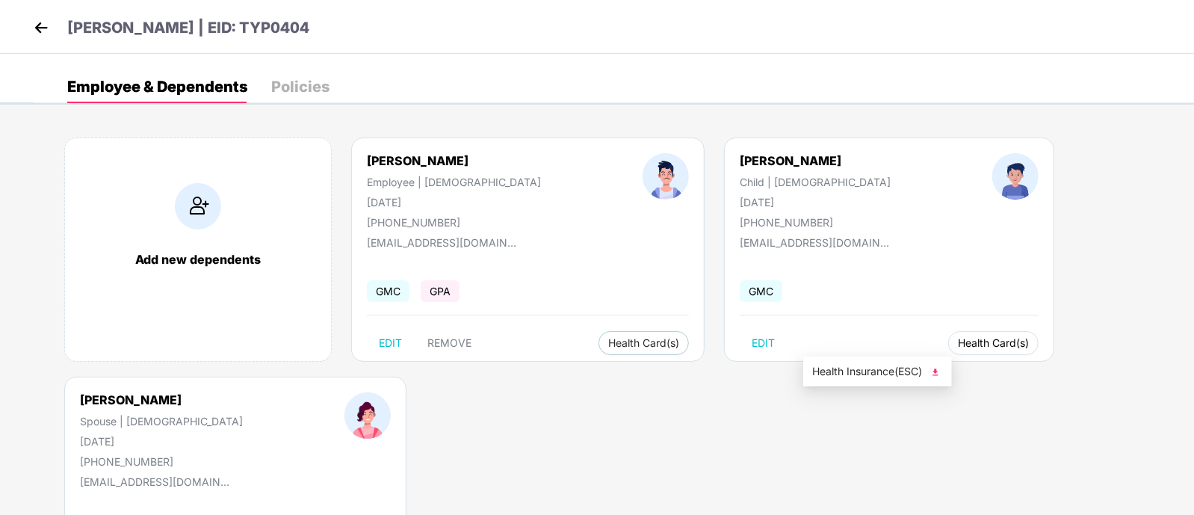
click at [958, 341] on span "Health Card(s)" at bounding box center [993, 342] width 71 height 7
click at [866, 372] on span "Health Insurance(ESC)" at bounding box center [877, 371] width 131 height 16
click at [49, 22] on img at bounding box center [41, 27] width 22 height 22
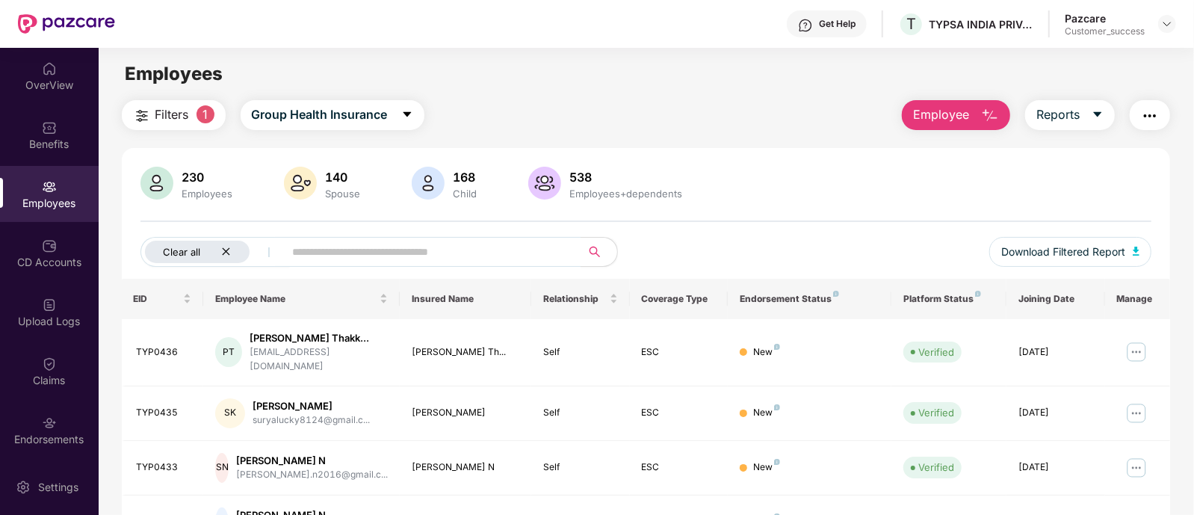
click at [231, 248] on div "Clear all" at bounding box center [197, 252] width 105 height 22
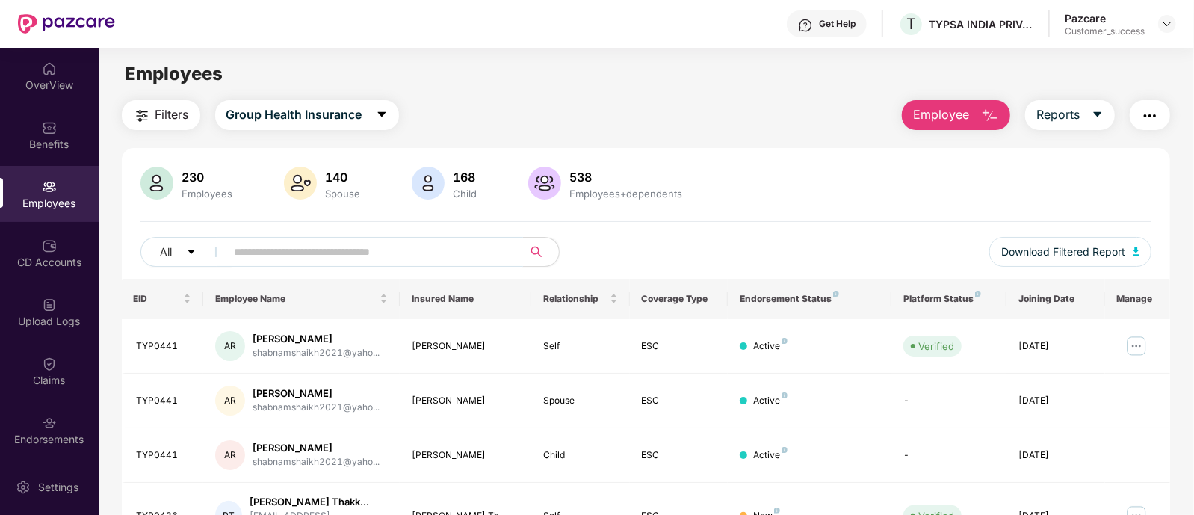
click at [257, 252] on input "text" at bounding box center [369, 252] width 268 height 22
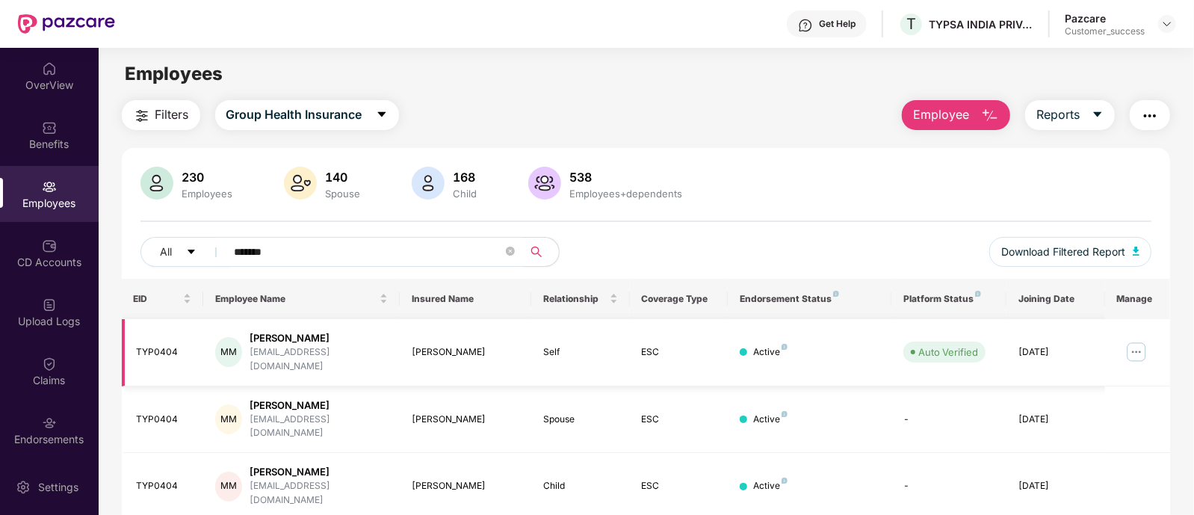
type input "*******"
click at [1139, 348] on img at bounding box center [1137, 352] width 24 height 24
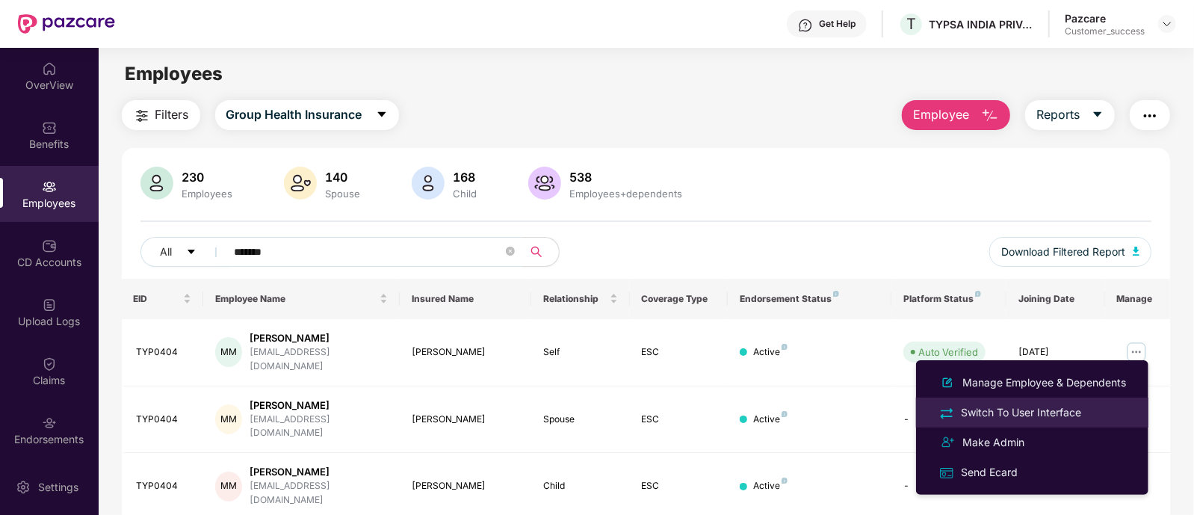
click at [1013, 404] on div "Switch To User Interface" at bounding box center [1021, 412] width 126 height 16
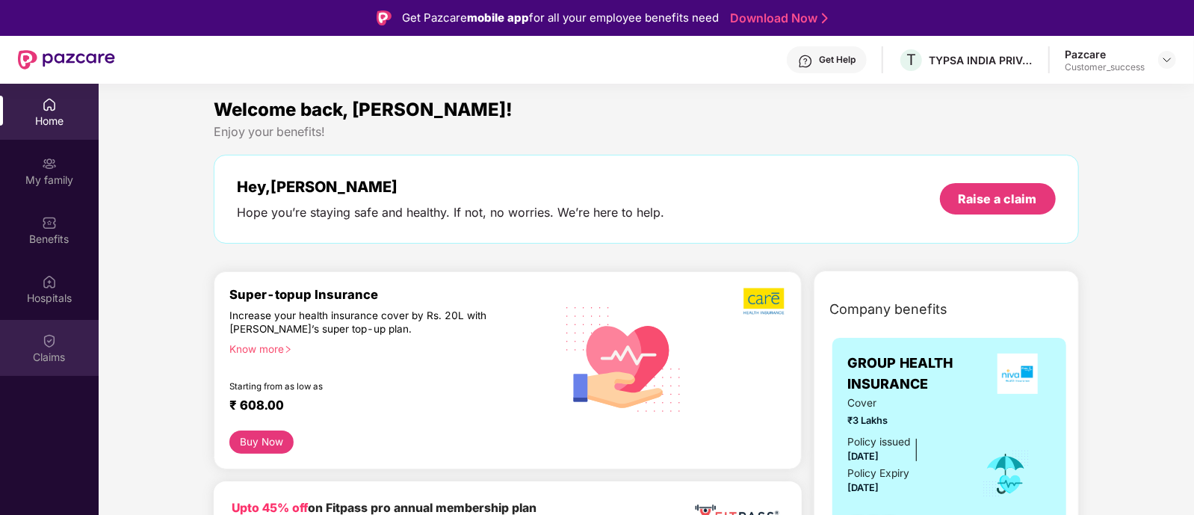
click at [50, 359] on div "Claims" at bounding box center [49, 357] width 99 height 15
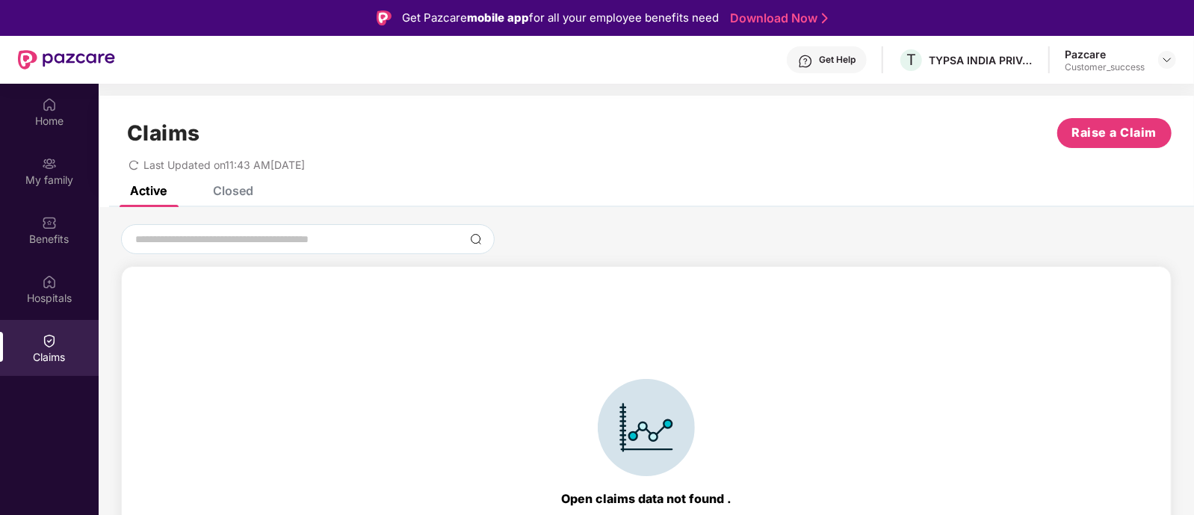
scroll to position [33, 0]
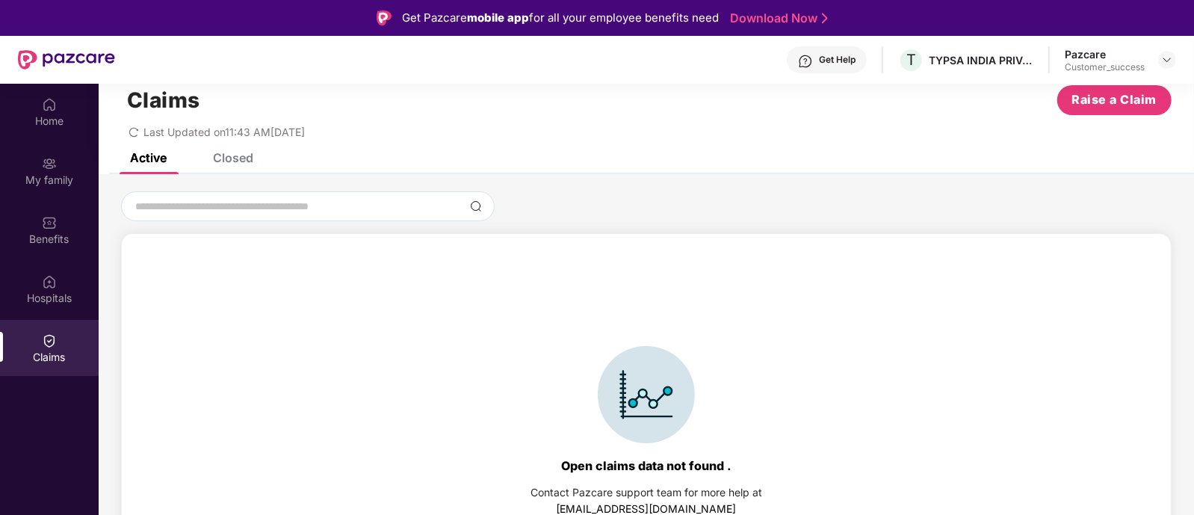
click at [230, 146] on div "Claims Raise a Claim Last Updated on 11:43 AM[DATE]" at bounding box center [647, 108] width 1096 height 90
click at [235, 155] on div "Closed" at bounding box center [233, 157] width 40 height 15
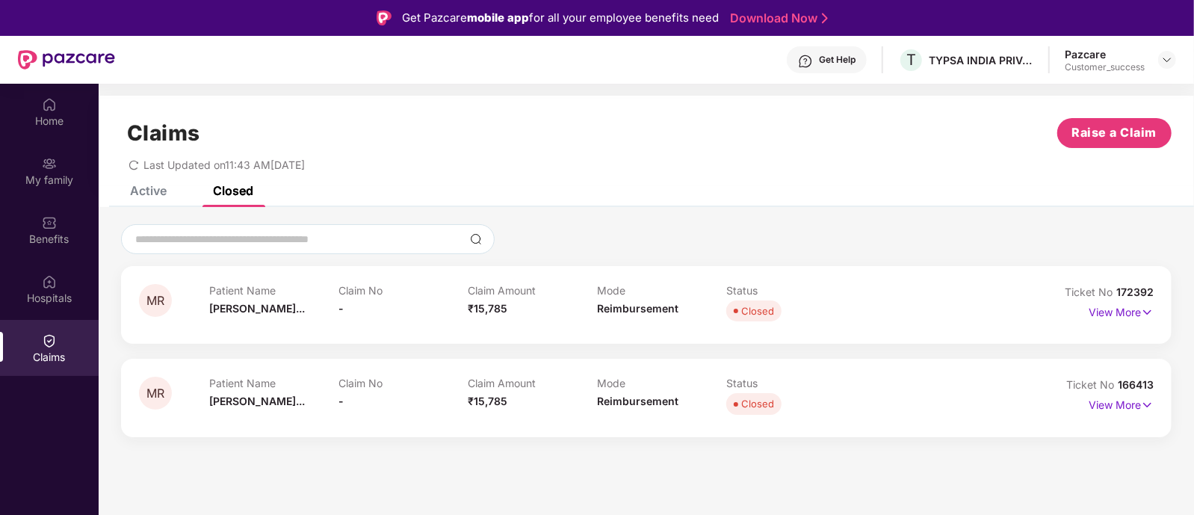
scroll to position [83, 0]
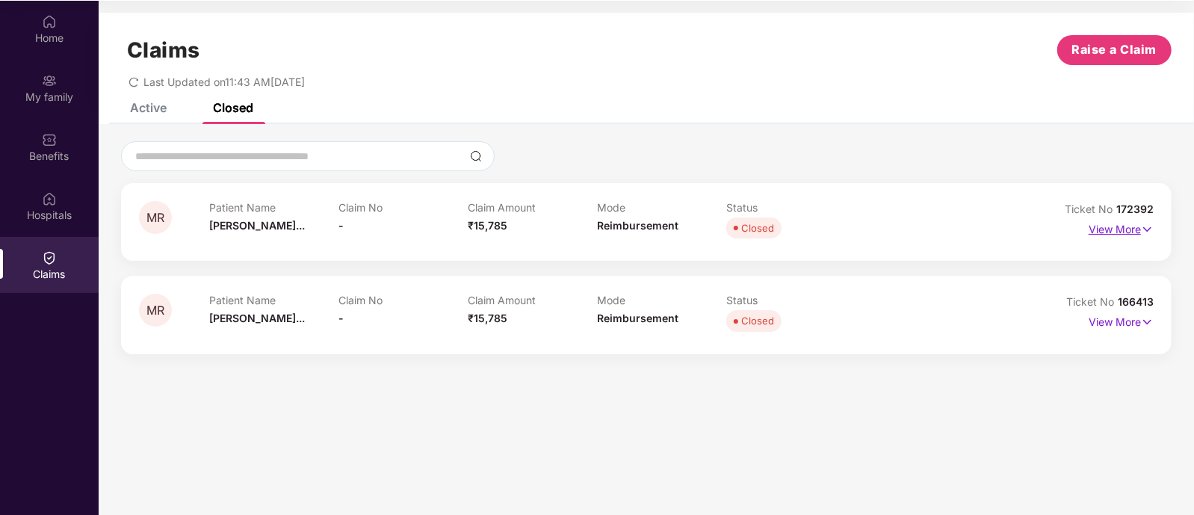
click at [1138, 229] on p "View More" at bounding box center [1121, 228] width 65 height 20
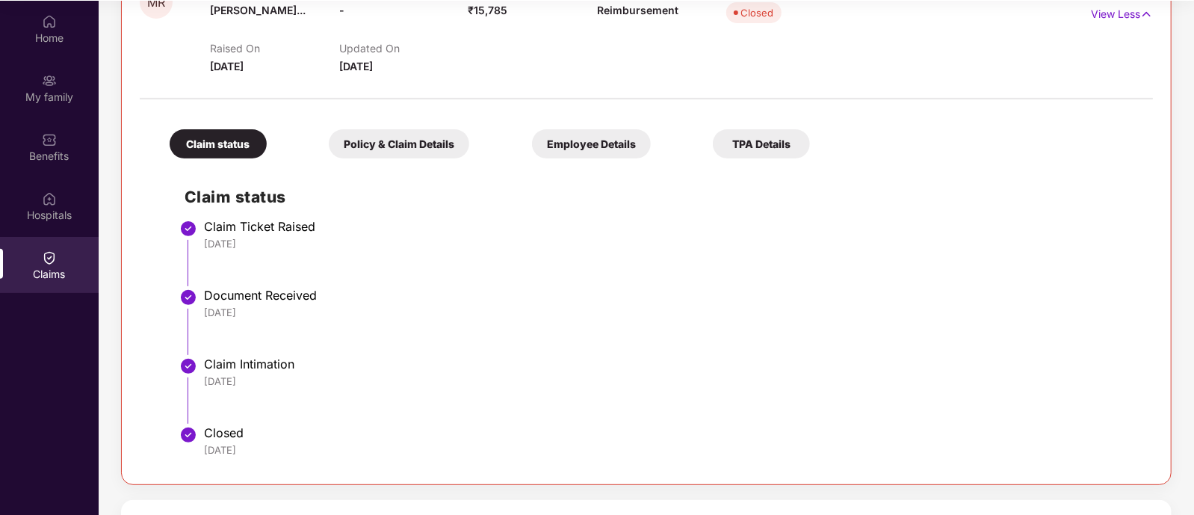
scroll to position [215, 0]
click at [713, 152] on div "TPA Details" at bounding box center [761, 145] width 97 height 29
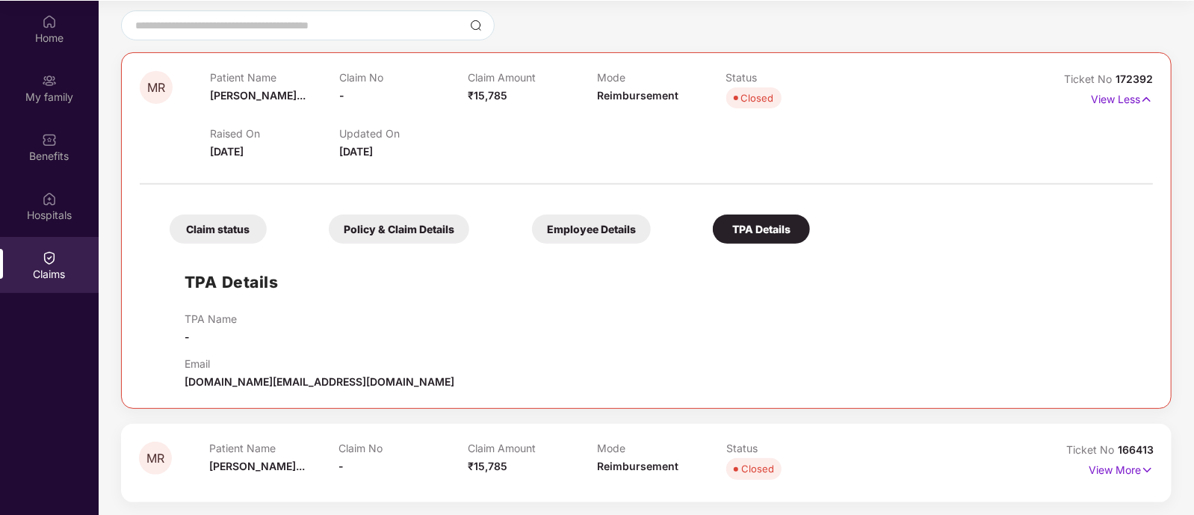
click at [532, 230] on div "Employee Details" at bounding box center [591, 229] width 119 height 29
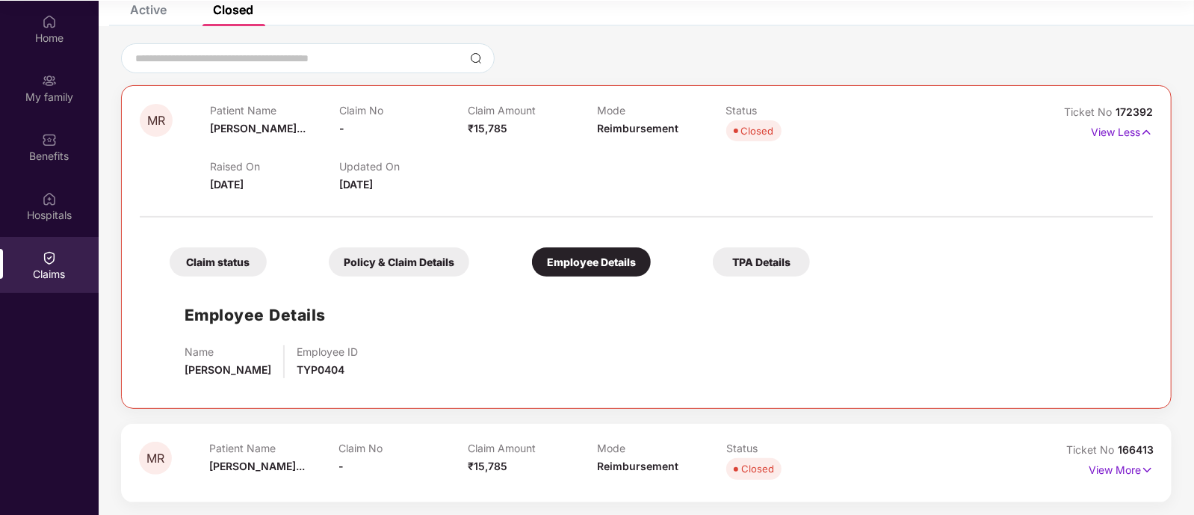
click at [363, 259] on div "Policy & Claim Details" at bounding box center [399, 261] width 141 height 29
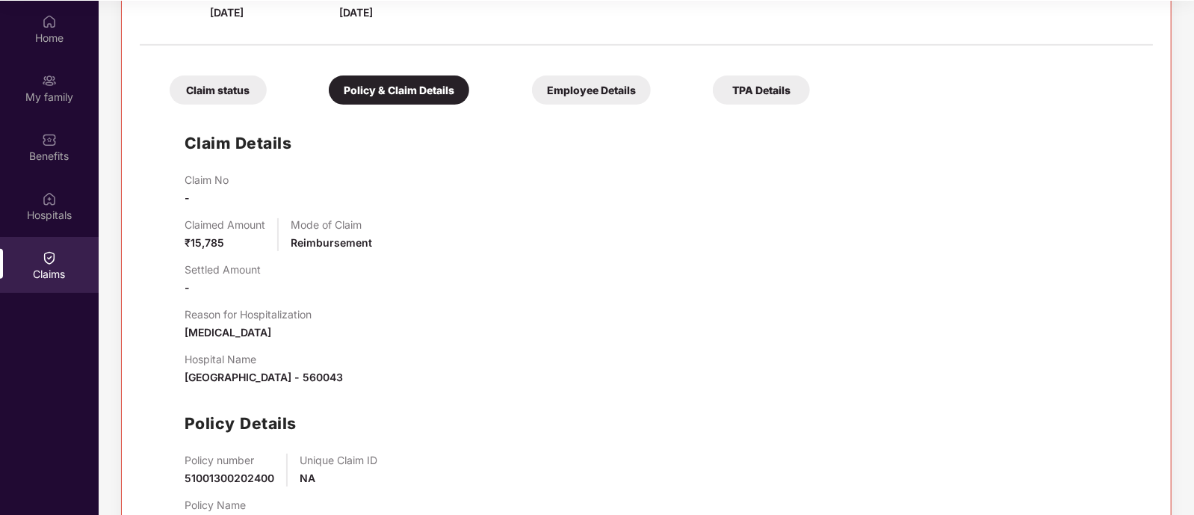
scroll to position [233, 0]
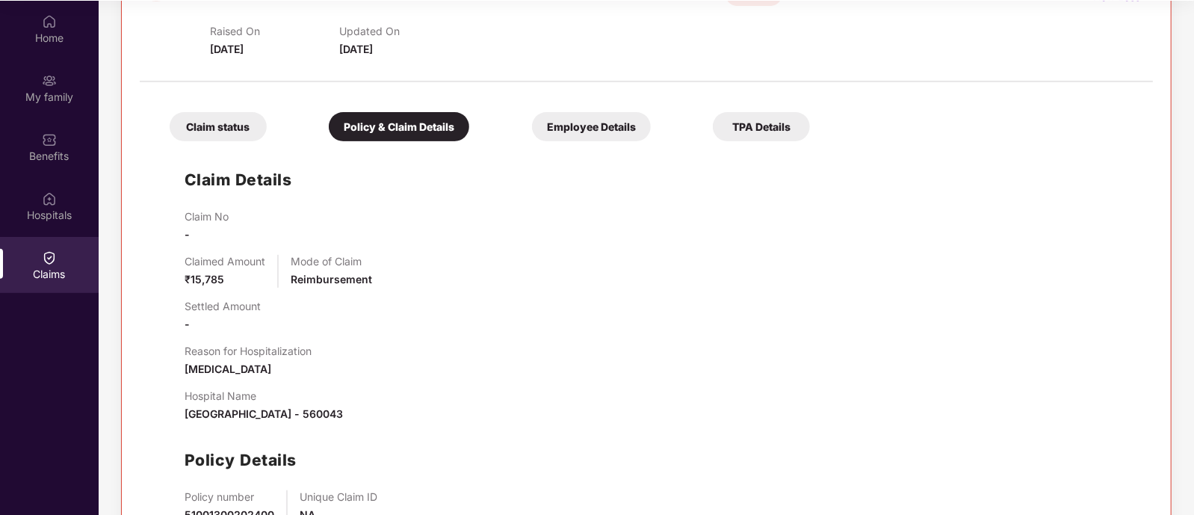
click at [239, 138] on div "Claim status" at bounding box center [218, 126] width 97 height 29
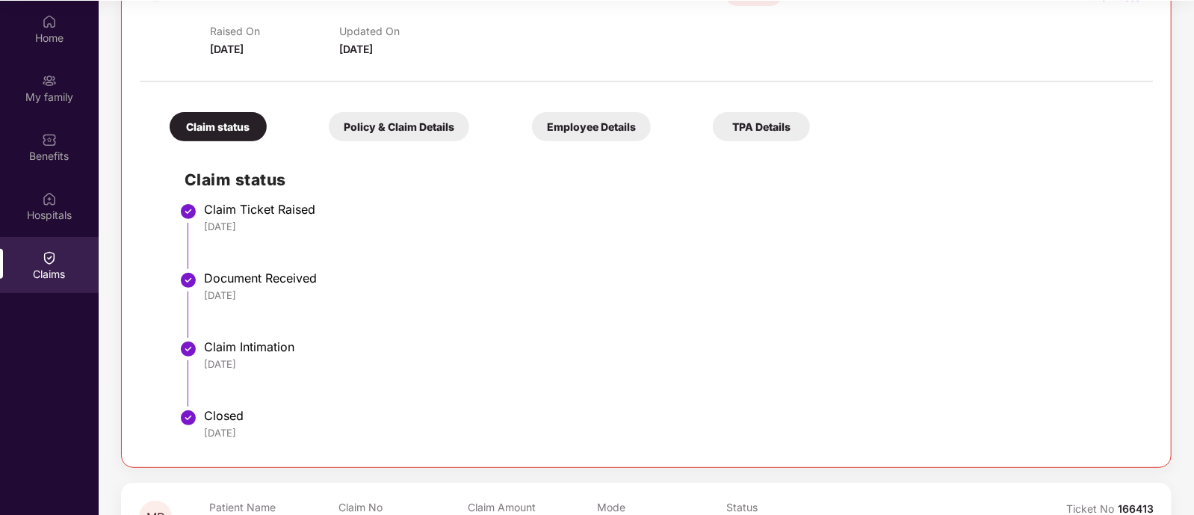
scroll to position [0, 0]
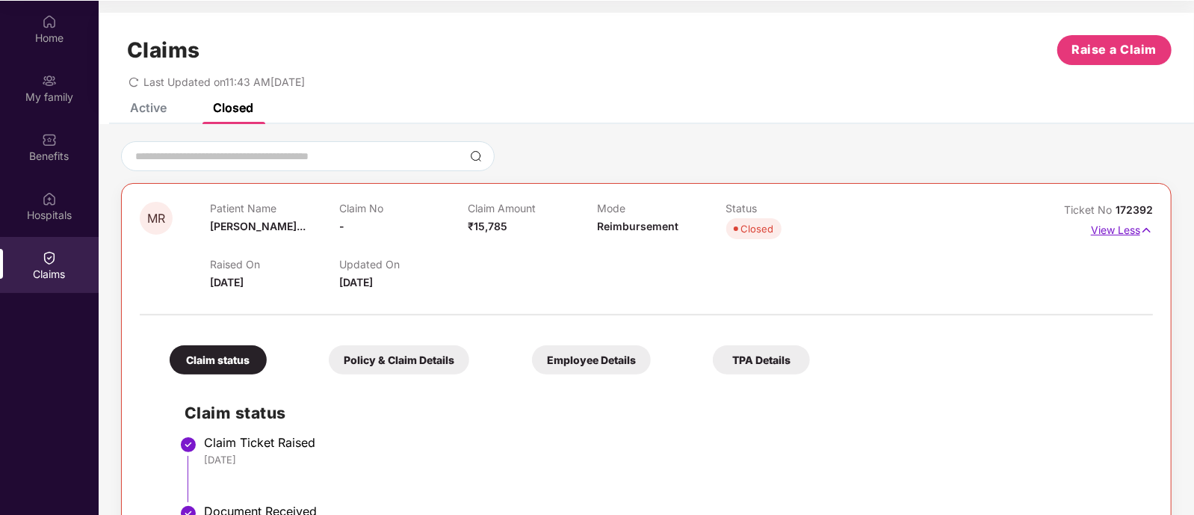
click at [1135, 223] on p "View Less" at bounding box center [1122, 228] width 62 height 20
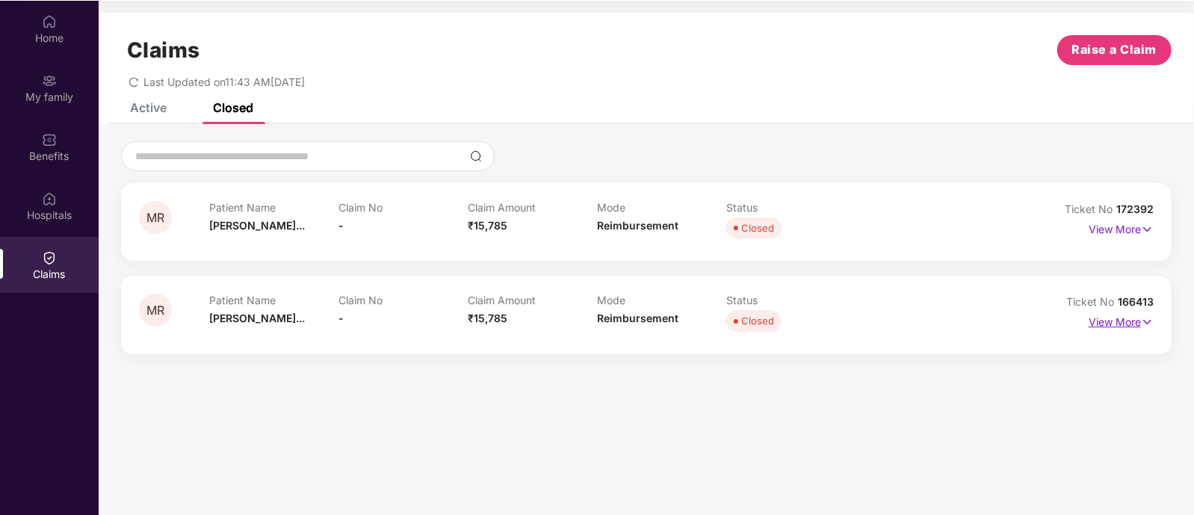
click at [1133, 326] on p "View More" at bounding box center [1121, 320] width 65 height 20
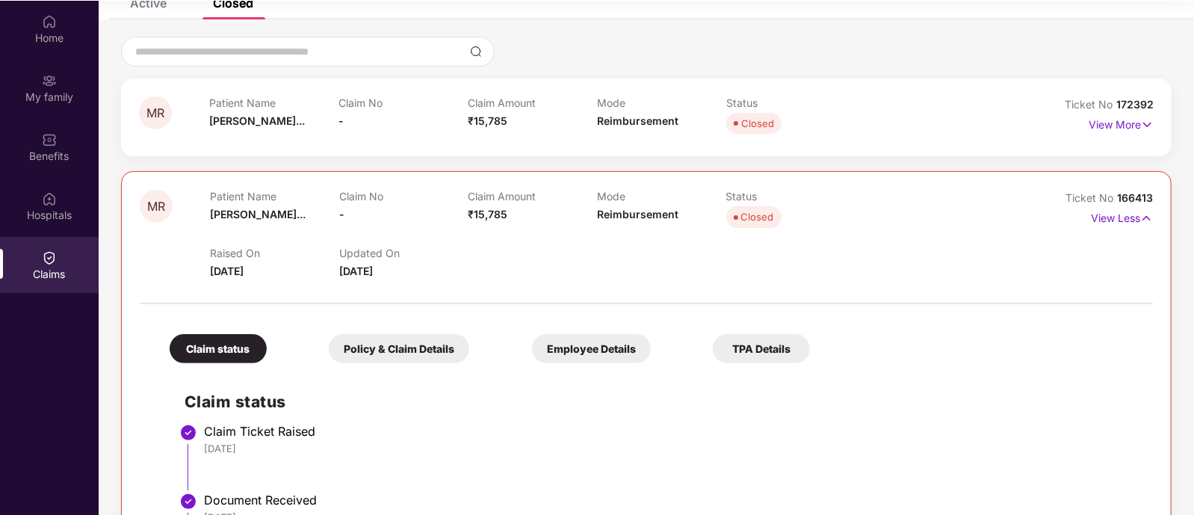
scroll to position [292, 0]
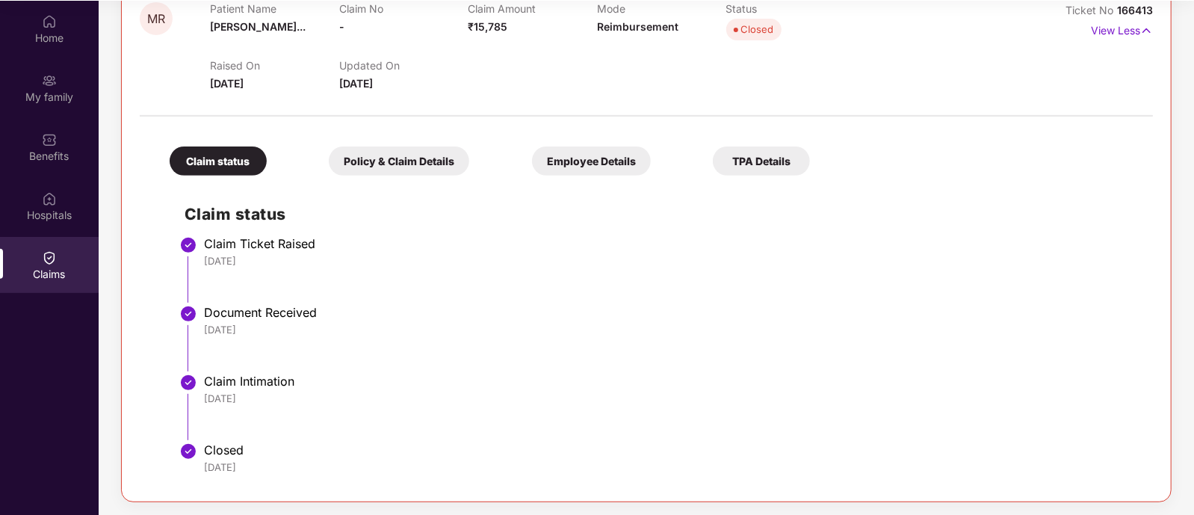
click at [250, 377] on div "Claim Intimation" at bounding box center [671, 381] width 934 height 15
drag, startPoint x: 250, startPoint y: 377, endPoint x: 348, endPoint y: 287, distance: 133.3
click at [348, 287] on ul "Claim Ticket Raised [DATE] Document Received [DATE] Claim Intimation [DATE] Clo…" at bounding box center [662, 362] width 954 height 242
click at [348, 287] on li "Claim Ticket Raised [DATE]" at bounding box center [662, 275] width 954 height 69
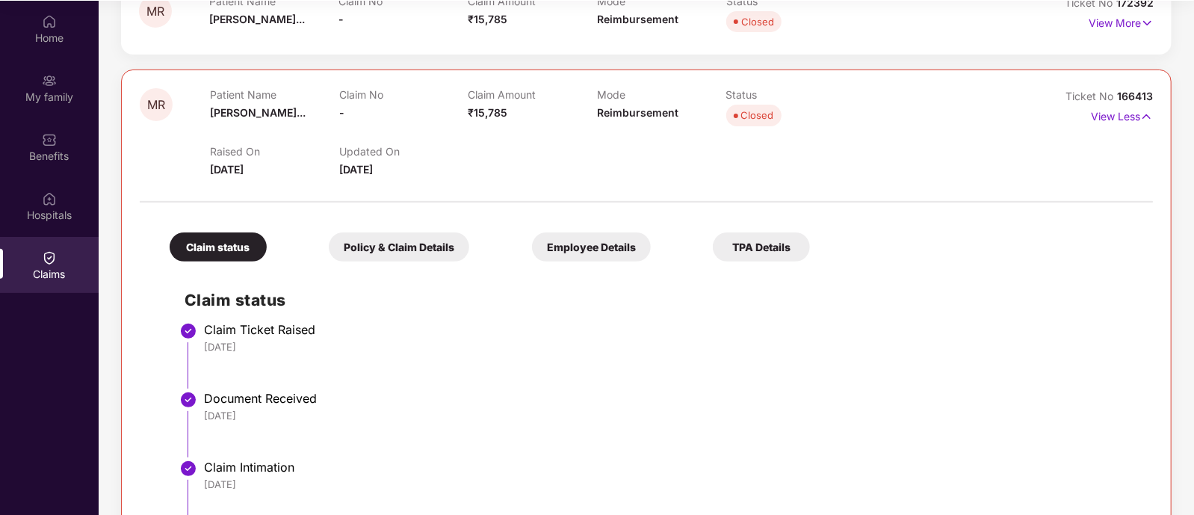
scroll to position [188, 0]
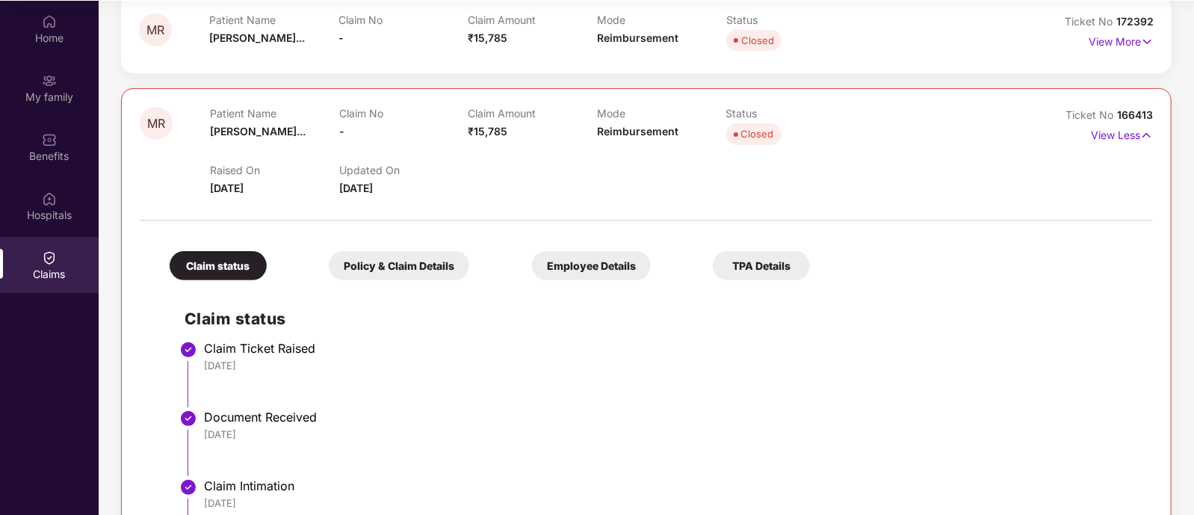
click at [1147, 111] on span "166413" at bounding box center [1135, 114] width 36 height 13
click at [1148, 144] on div "View Less" at bounding box center [1122, 135] width 62 height 24
click at [1146, 138] on img at bounding box center [1147, 135] width 13 height 16
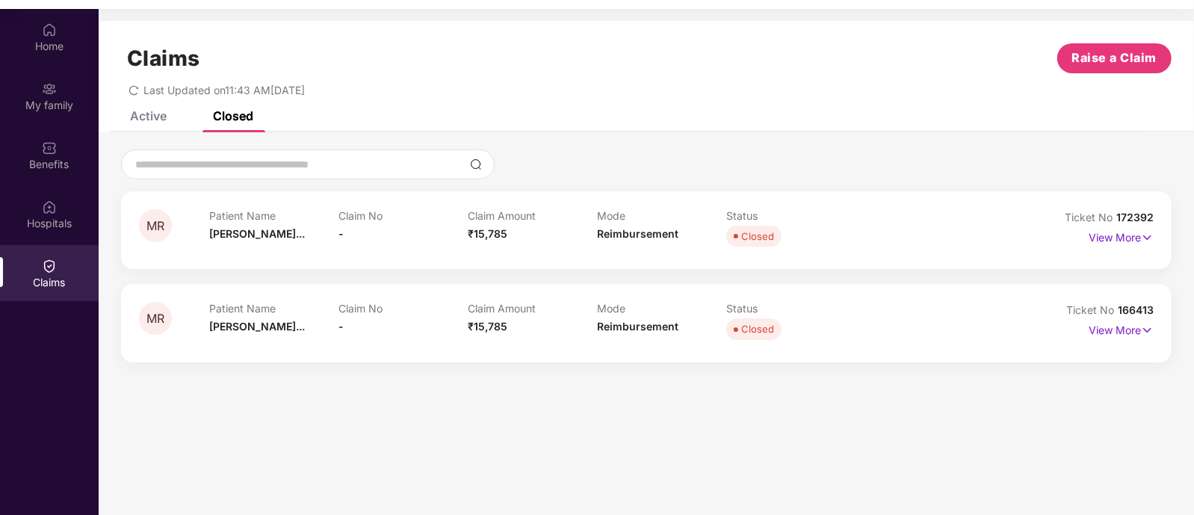
scroll to position [75, 0]
click at [1131, 216] on span "172392" at bounding box center [1135, 216] width 37 height 13
copy div "No 172392"
click at [1101, 256] on div "MR Patient Name [PERSON_NAME]... Claim No - Claim Amount ₹15,785 Mode Reimburse…" at bounding box center [646, 230] width 1051 height 78
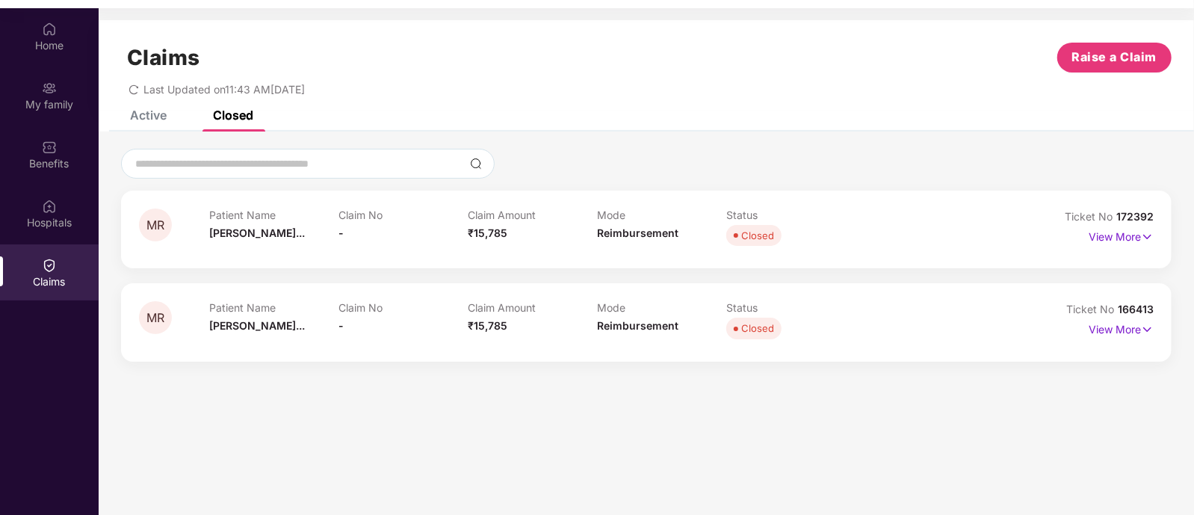
click at [1152, 212] on span "172392" at bounding box center [1135, 216] width 37 height 13
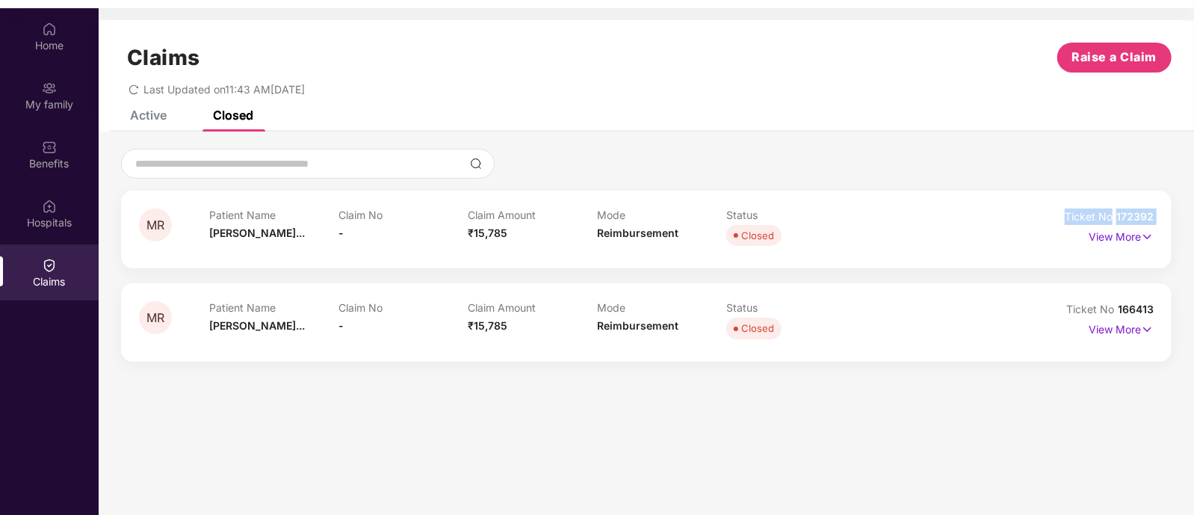
click at [1152, 212] on span "172392" at bounding box center [1135, 216] width 37 height 13
click at [1141, 226] on p "View More" at bounding box center [1121, 235] width 65 height 20
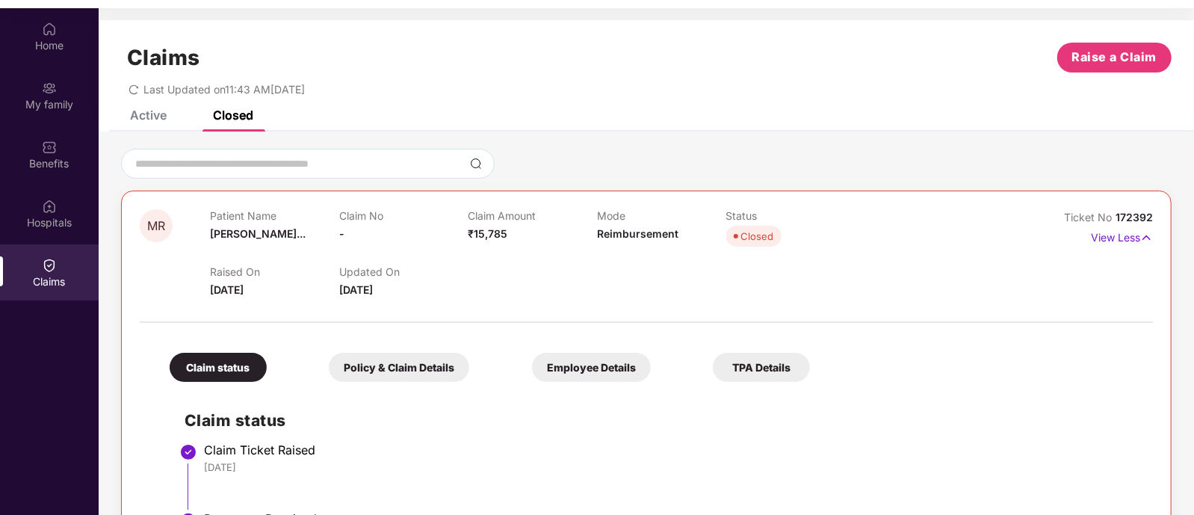
scroll to position [79, 0]
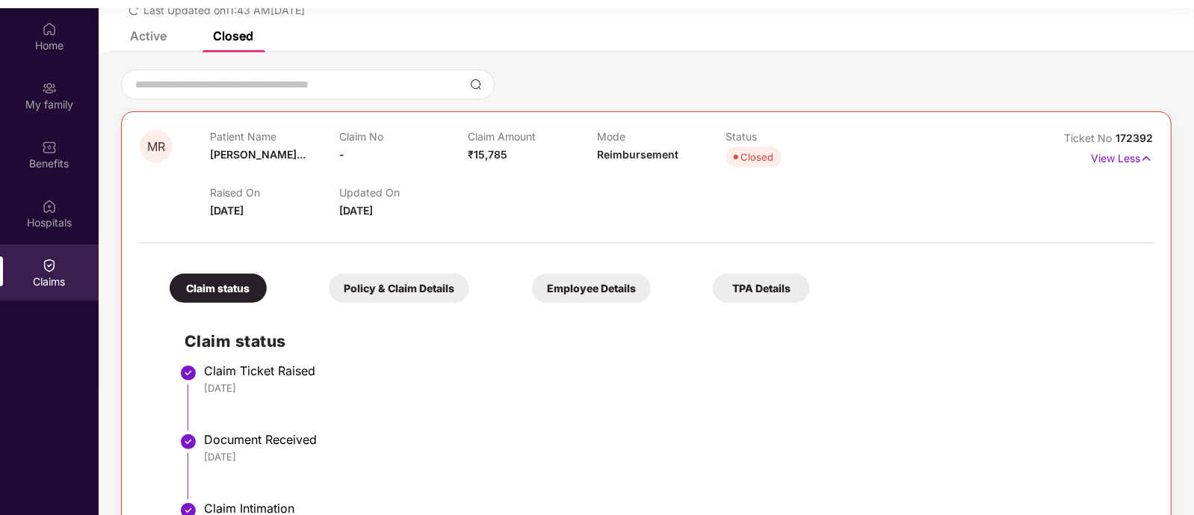
click at [532, 299] on div "Employee Details" at bounding box center [591, 288] width 119 height 29
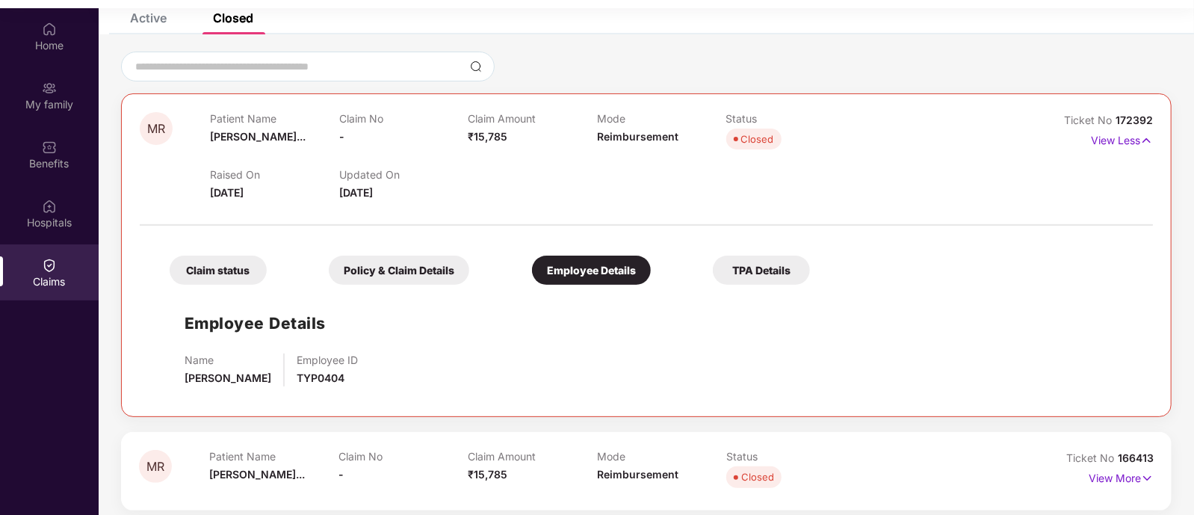
scroll to position [98, 0]
click at [378, 265] on div "Policy & Claim Details" at bounding box center [399, 269] width 141 height 29
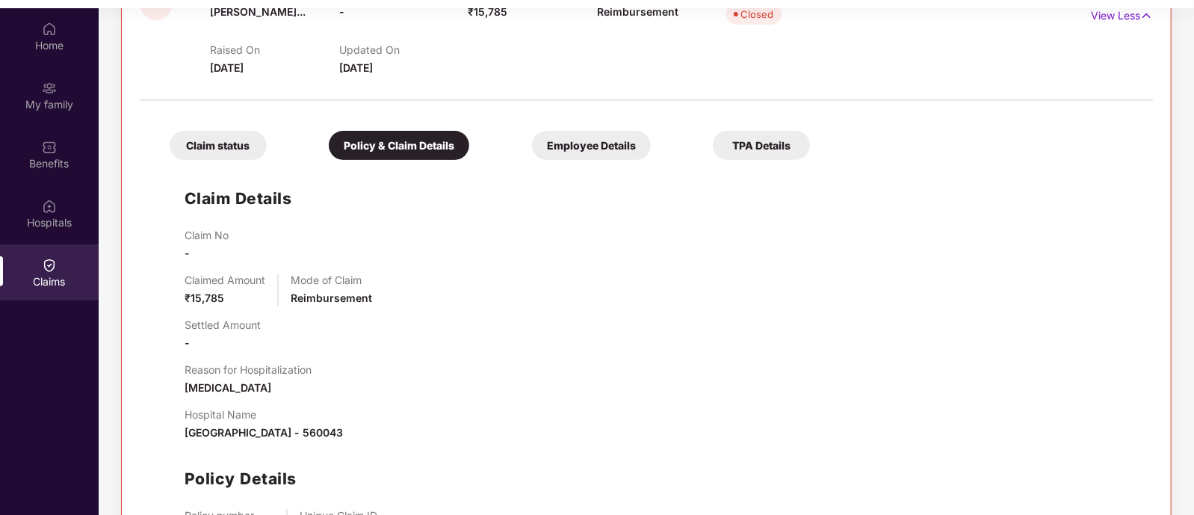
scroll to position [220, 0]
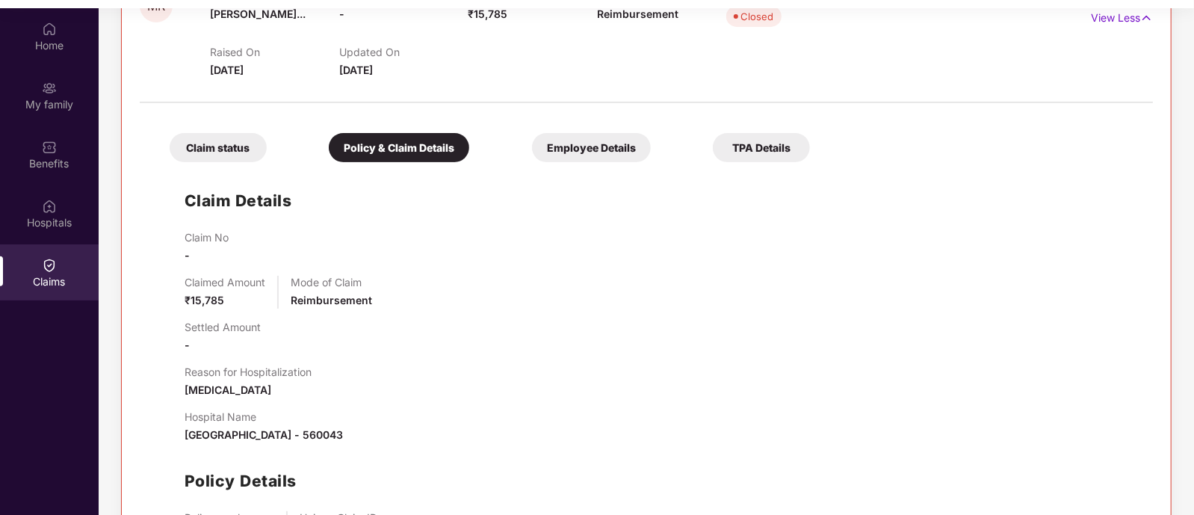
click at [241, 148] on div "Claim status" at bounding box center [218, 147] width 97 height 29
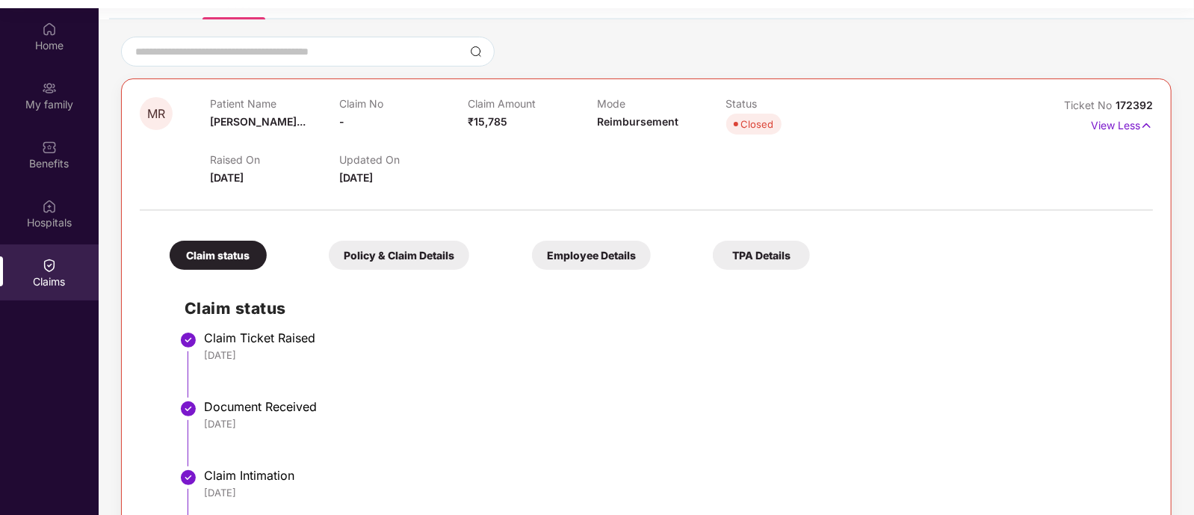
scroll to position [0, 0]
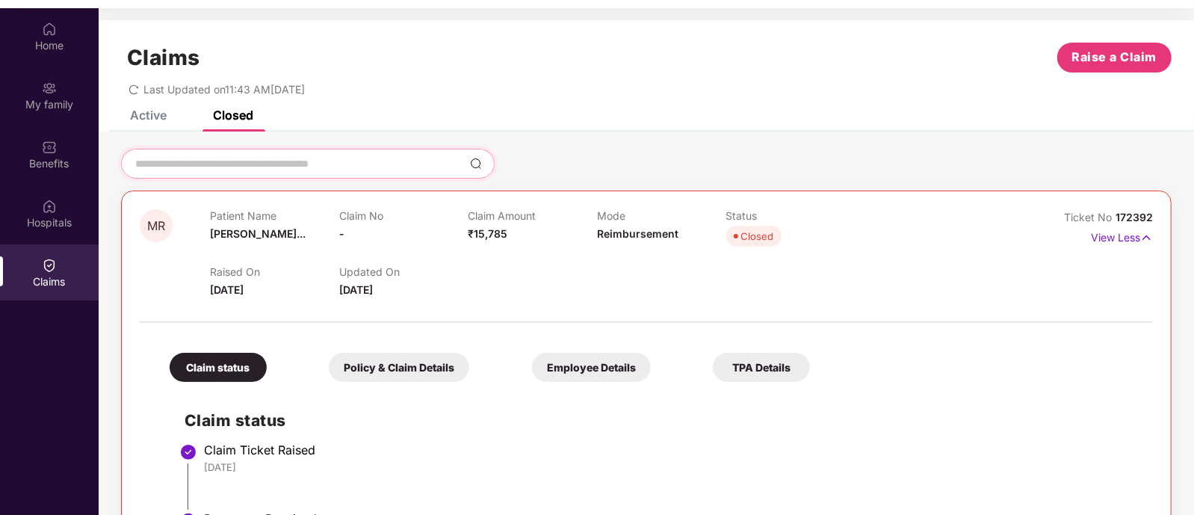
click at [312, 159] on input at bounding box center [299, 164] width 330 height 16
click at [161, 225] on span "MR" at bounding box center [156, 226] width 18 height 13
click at [201, 360] on div "Claim status" at bounding box center [218, 367] width 97 height 29
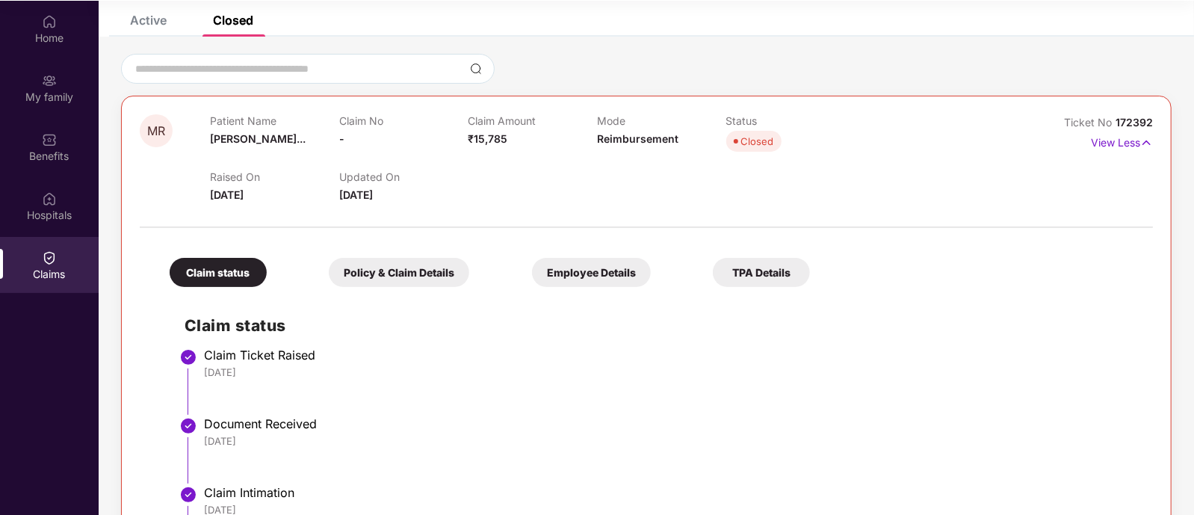
scroll to position [81, 0]
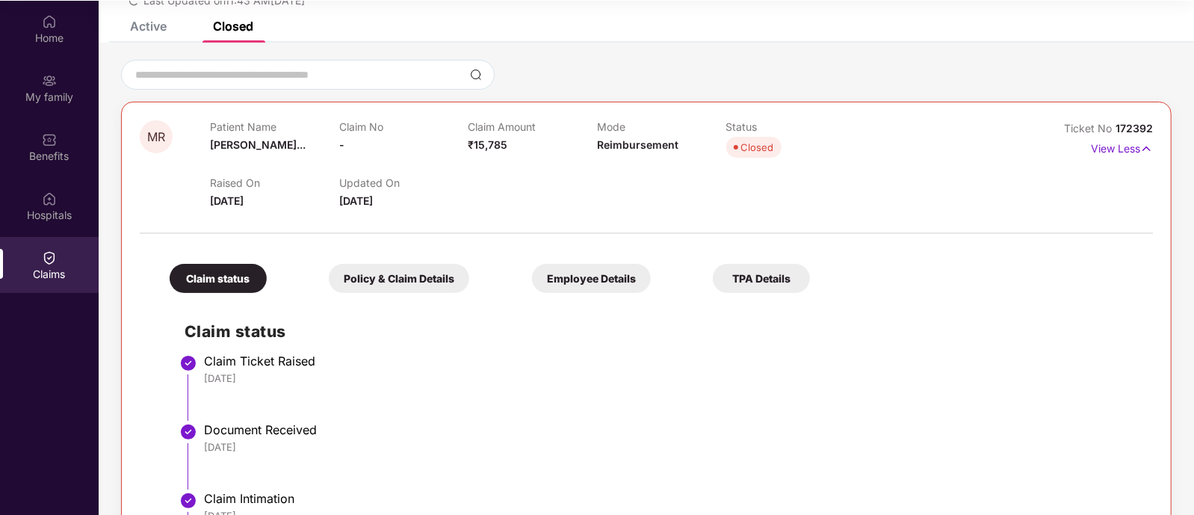
click at [231, 278] on div "Claim status" at bounding box center [218, 278] width 97 height 29
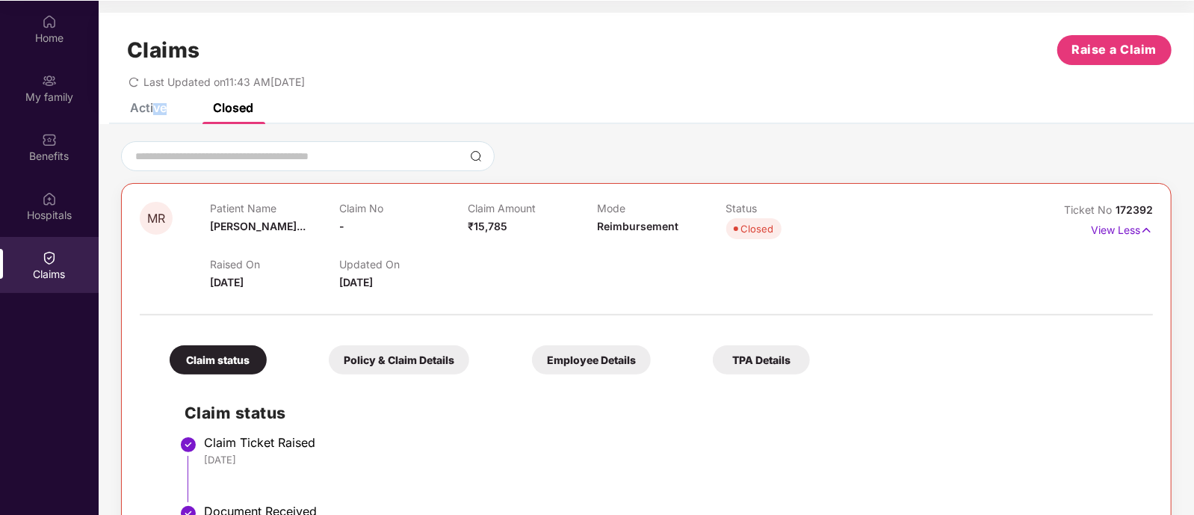
drag, startPoint x: 167, startPoint y: 102, endPoint x: 153, endPoint y: 105, distance: 14.4
click at [153, 105] on div "Active Closed" at bounding box center [181, 107] width 146 height 33
click at [153, 105] on div "Active" at bounding box center [148, 107] width 37 height 15
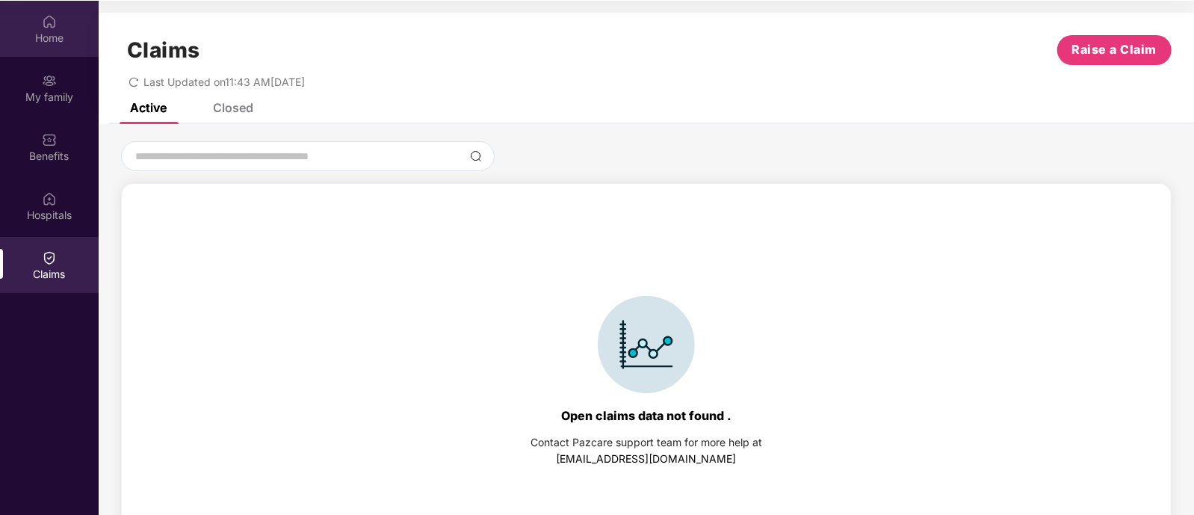
click at [58, 44] on div "Home" at bounding box center [49, 38] width 99 height 15
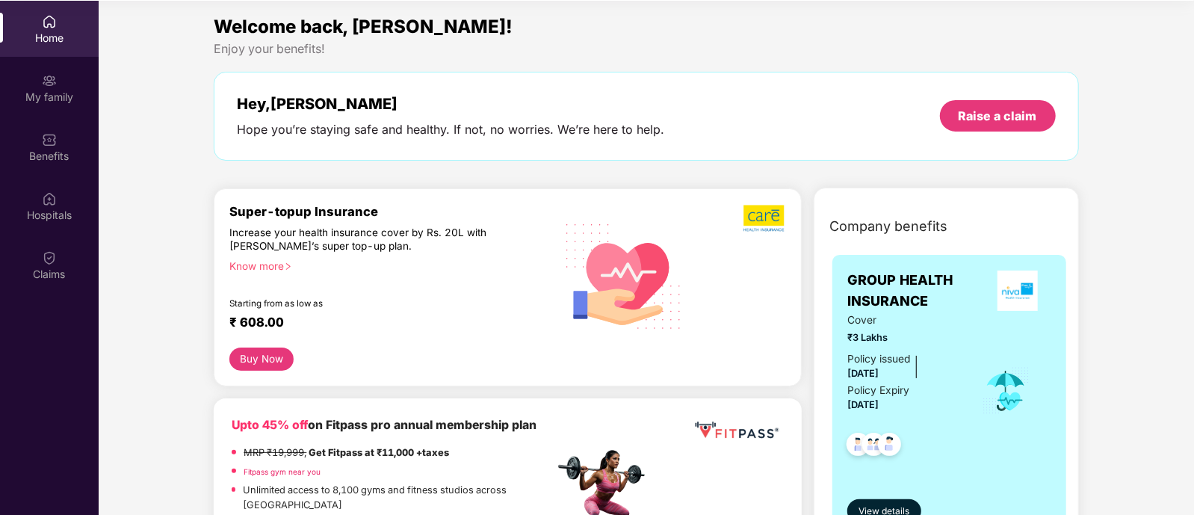
click at [70, 39] on div "Home" at bounding box center [49, 38] width 99 height 15
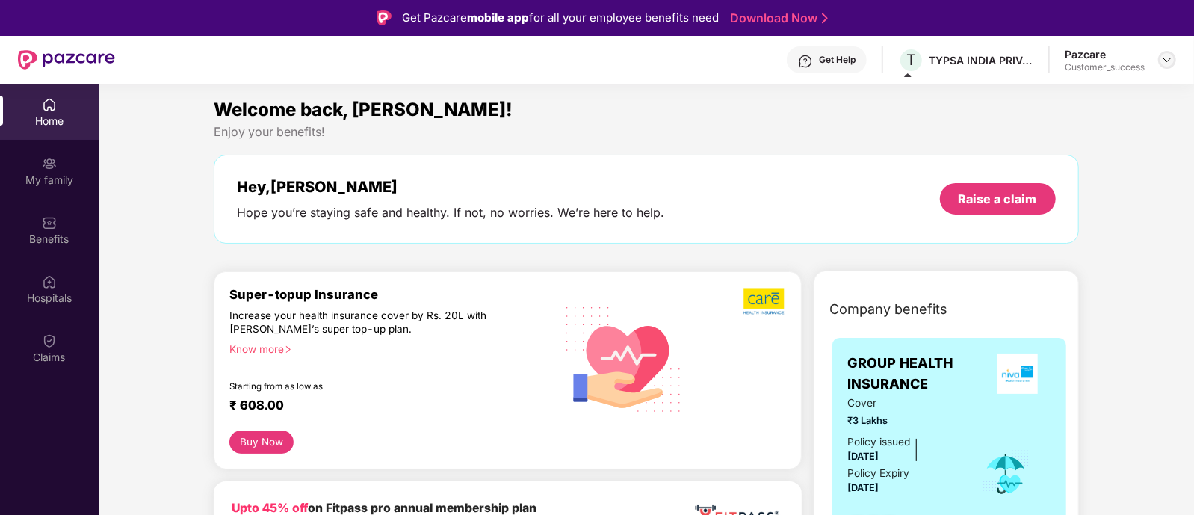
click at [1162, 57] on img at bounding box center [1168, 60] width 12 height 12
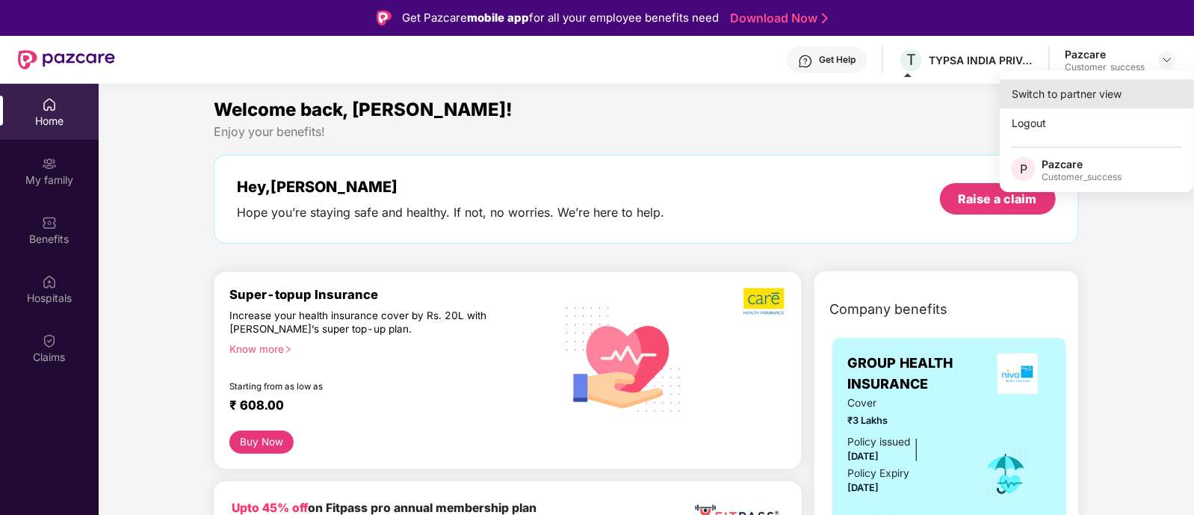
click at [1081, 91] on div "Switch to partner view" at bounding box center [1097, 93] width 194 height 29
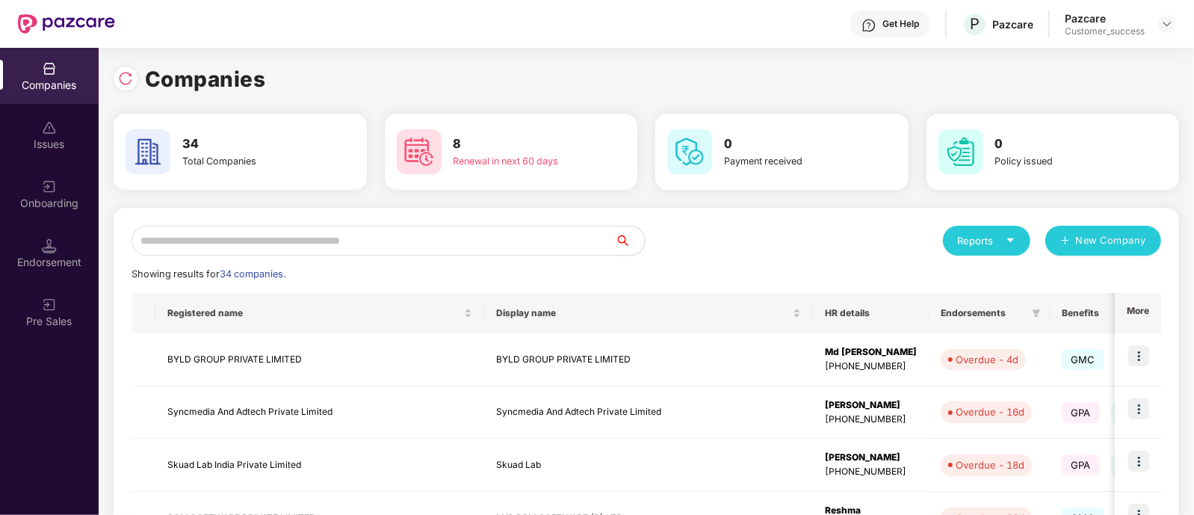
click at [416, 245] on input "text" at bounding box center [374, 241] width 484 height 30
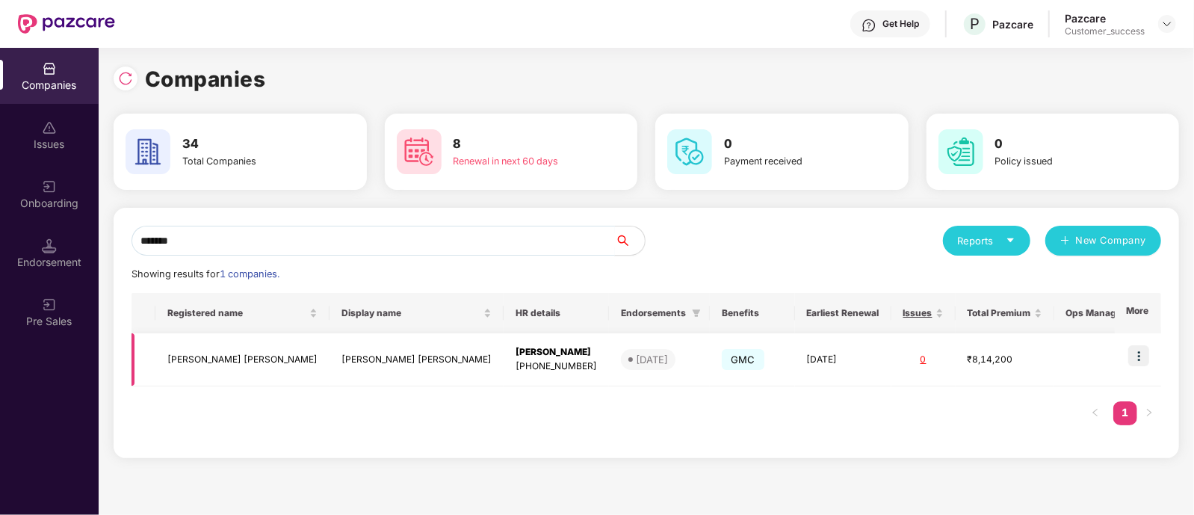
type input "*******"
click at [1149, 359] on img at bounding box center [1139, 355] width 21 height 21
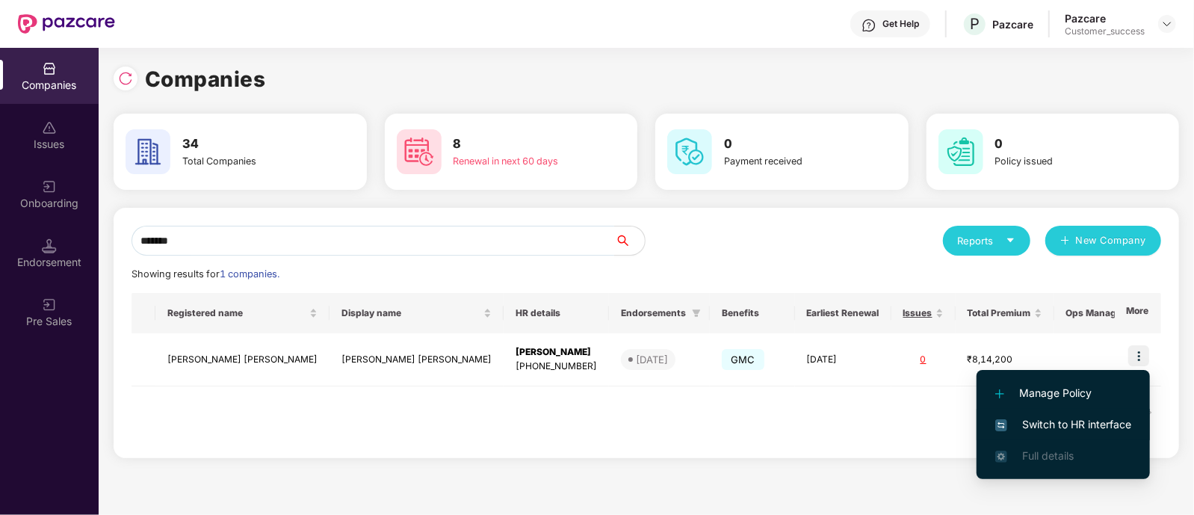
click at [1069, 416] on span "Switch to HR interface" at bounding box center [1064, 424] width 136 height 16
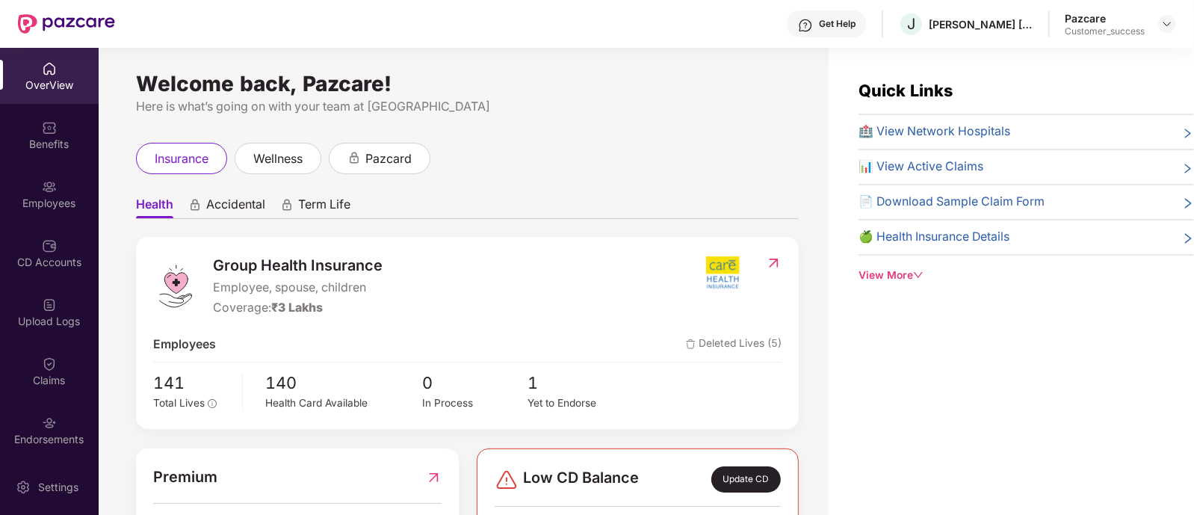
click at [44, 204] on div "Employees" at bounding box center [49, 203] width 99 height 15
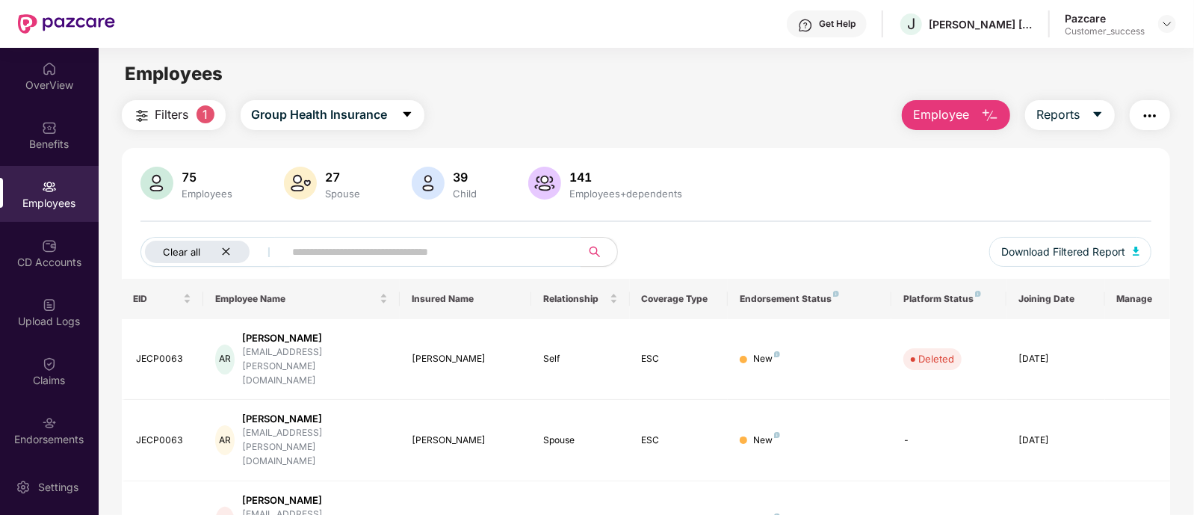
click at [224, 253] on icon "close" at bounding box center [226, 252] width 10 height 10
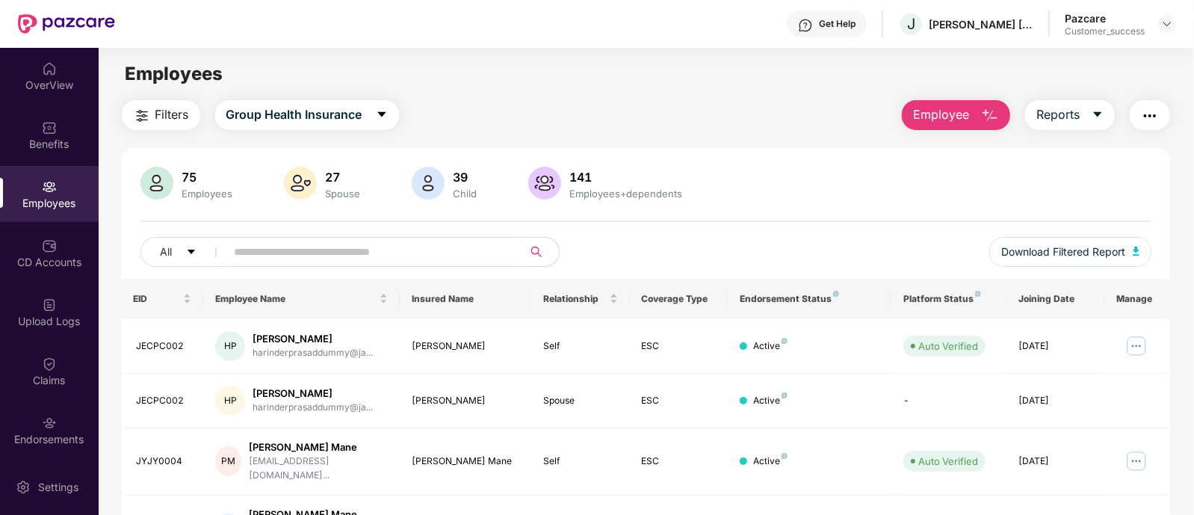
click at [298, 256] on input "text" at bounding box center [369, 252] width 268 height 22
paste input "********"
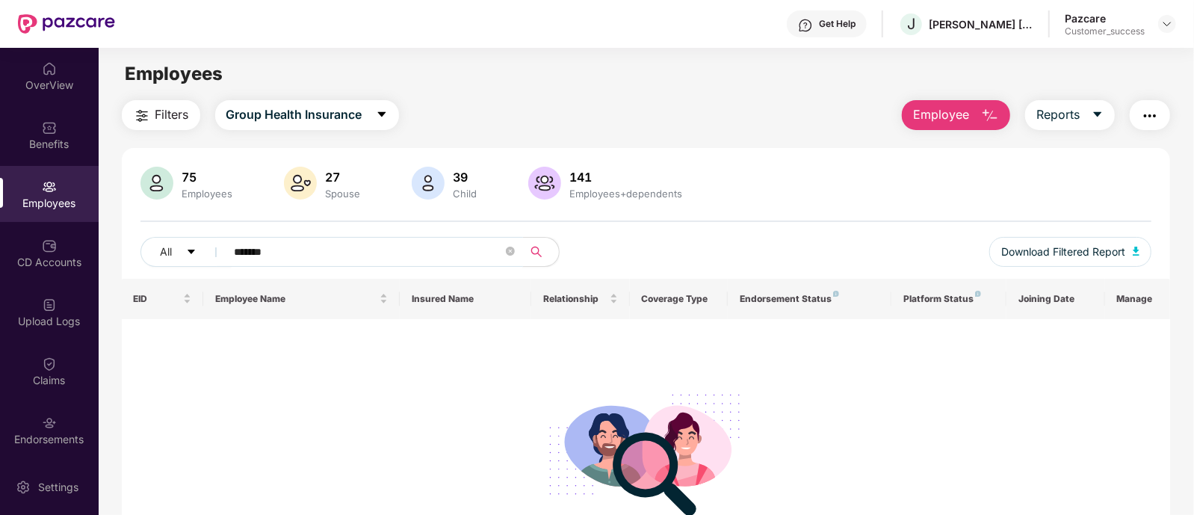
type input "*******"
click at [52, 155] on div "Benefits" at bounding box center [49, 135] width 99 height 56
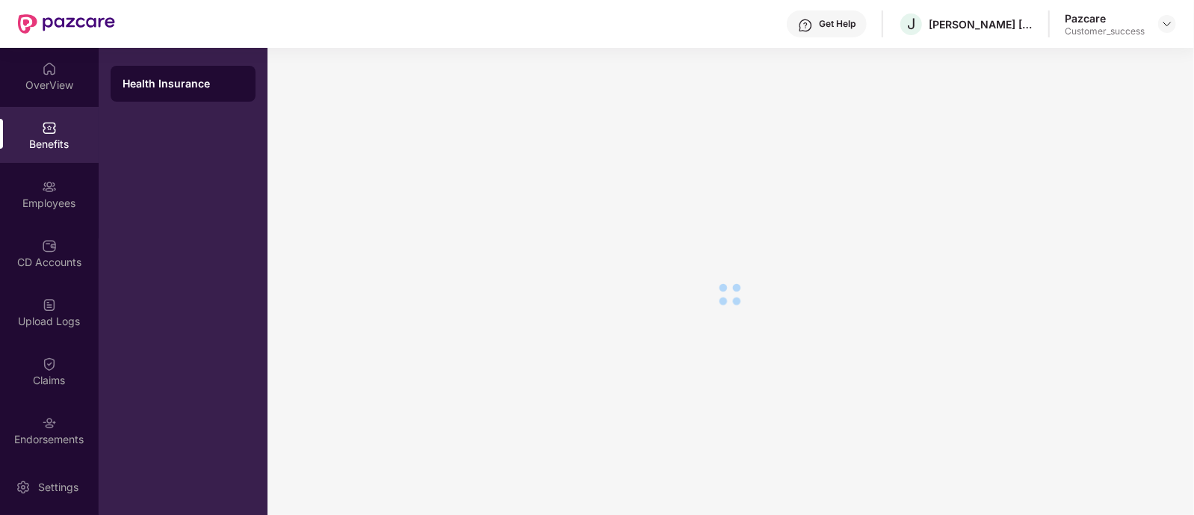
click at [59, 127] on div "Benefits" at bounding box center [49, 135] width 99 height 56
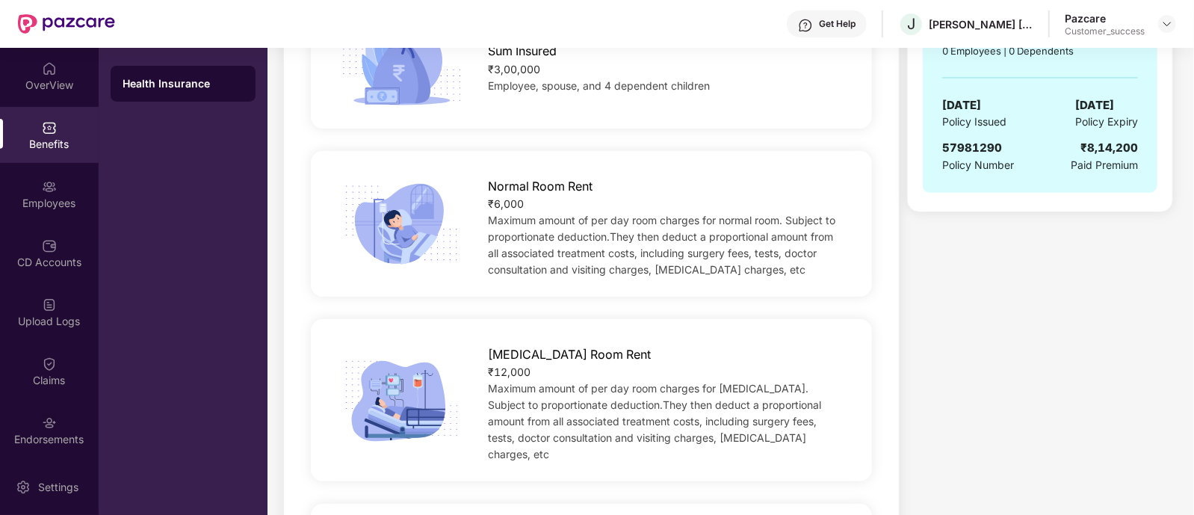
scroll to position [377, 0]
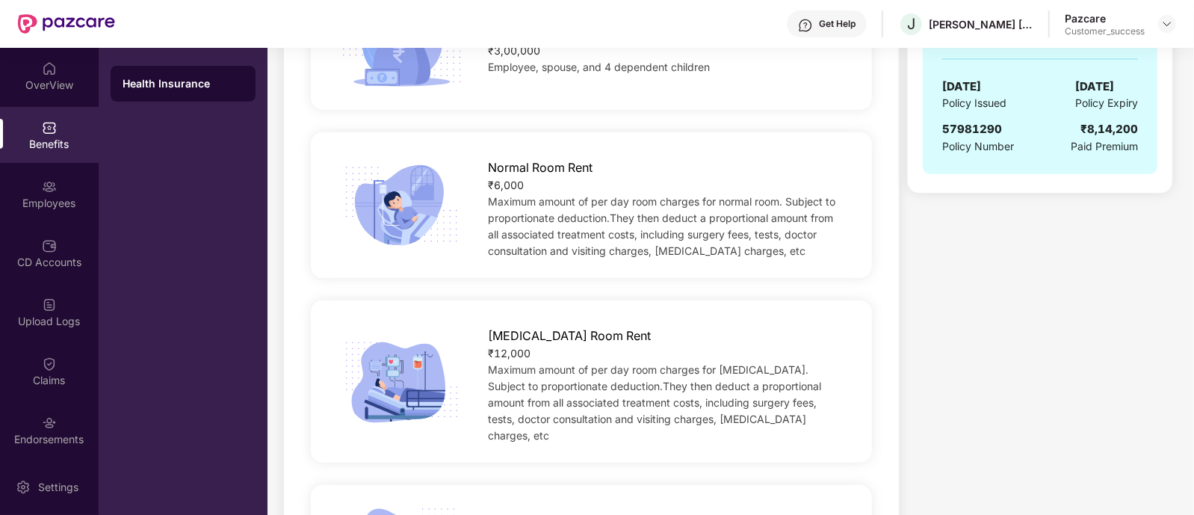
click at [966, 123] on span "57981290" at bounding box center [973, 129] width 60 height 14
copy span "57981290"
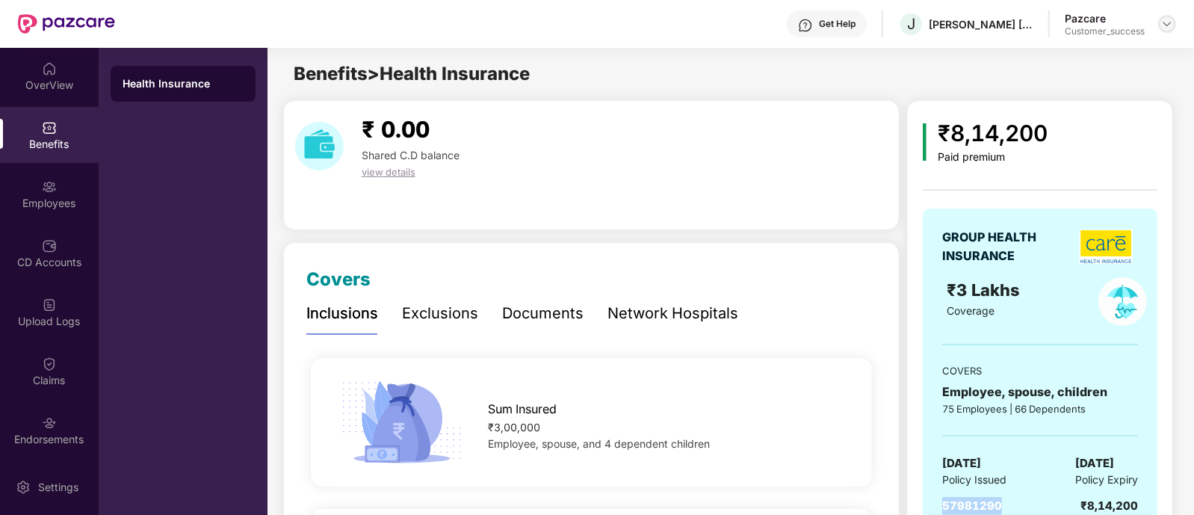
click at [1164, 26] on img at bounding box center [1168, 24] width 12 height 12
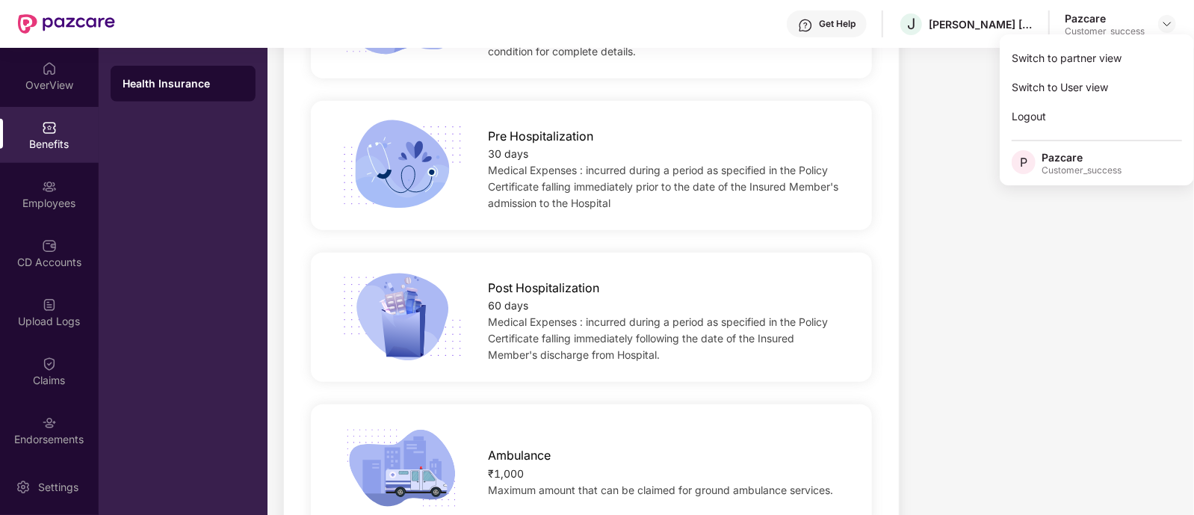
scroll to position [919, 0]
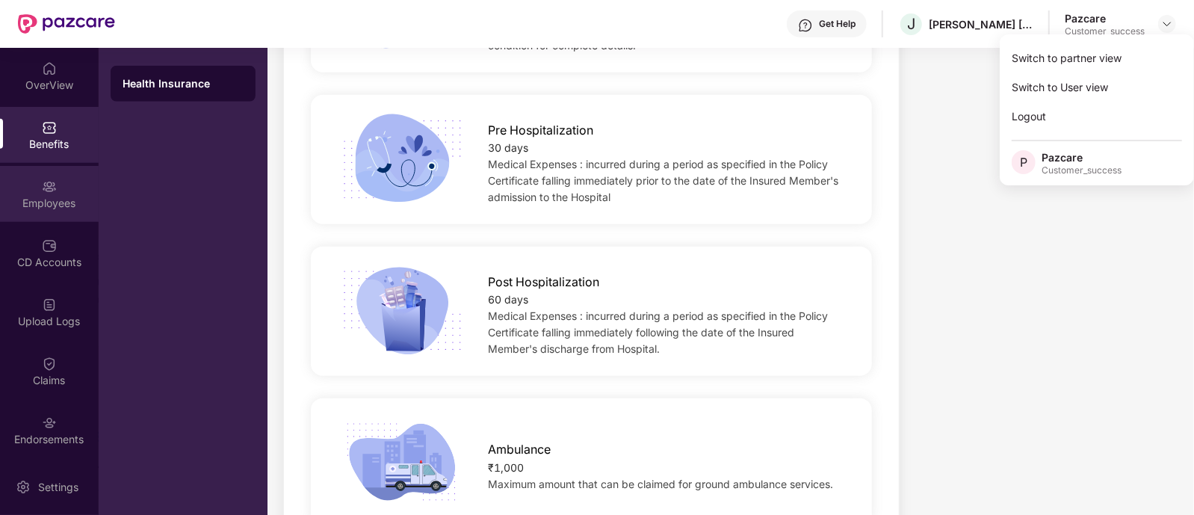
click at [43, 193] on img at bounding box center [49, 186] width 15 height 15
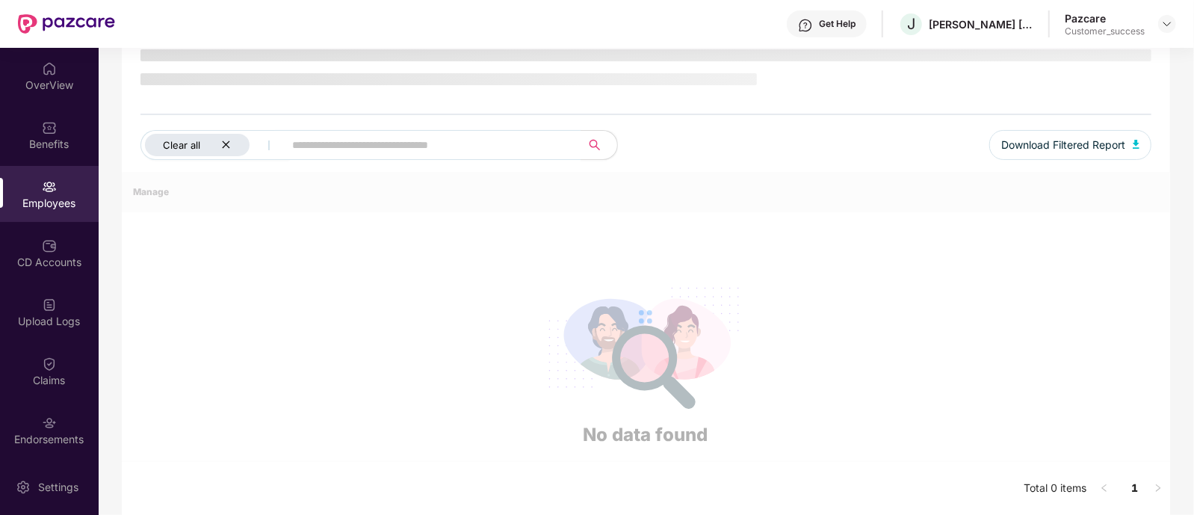
click at [223, 144] on icon "close" at bounding box center [226, 145] width 10 height 10
click at [281, 149] on input "text" at bounding box center [369, 145] width 268 height 22
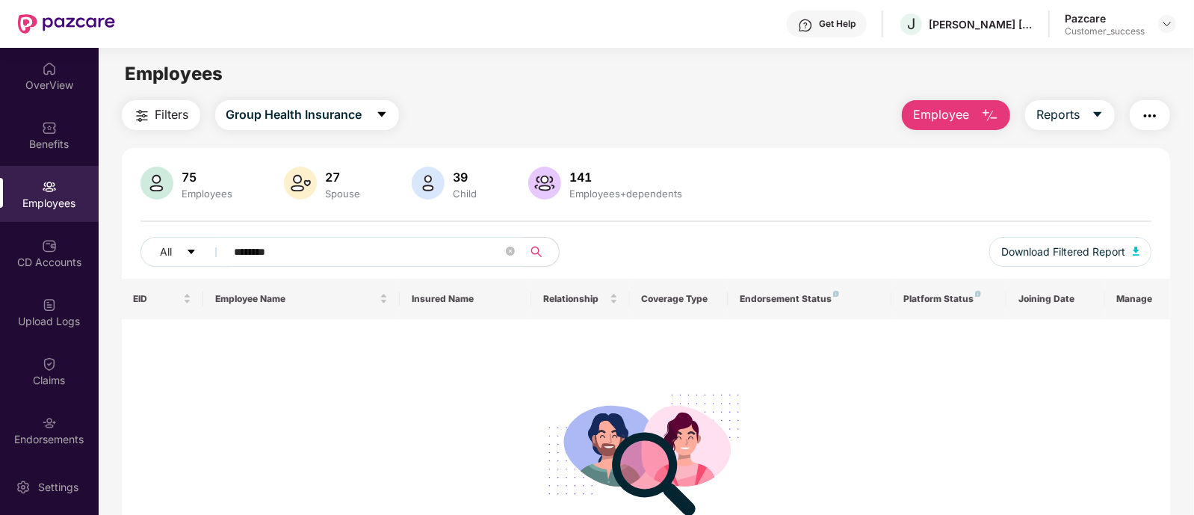
click at [274, 248] on input "********" at bounding box center [369, 252] width 268 height 22
type input "*******"
drag, startPoint x: 281, startPoint y: 249, endPoint x: 227, endPoint y: 250, distance: 53.8
click at [227, 250] on span "*******" at bounding box center [370, 252] width 306 height 30
type input "********"
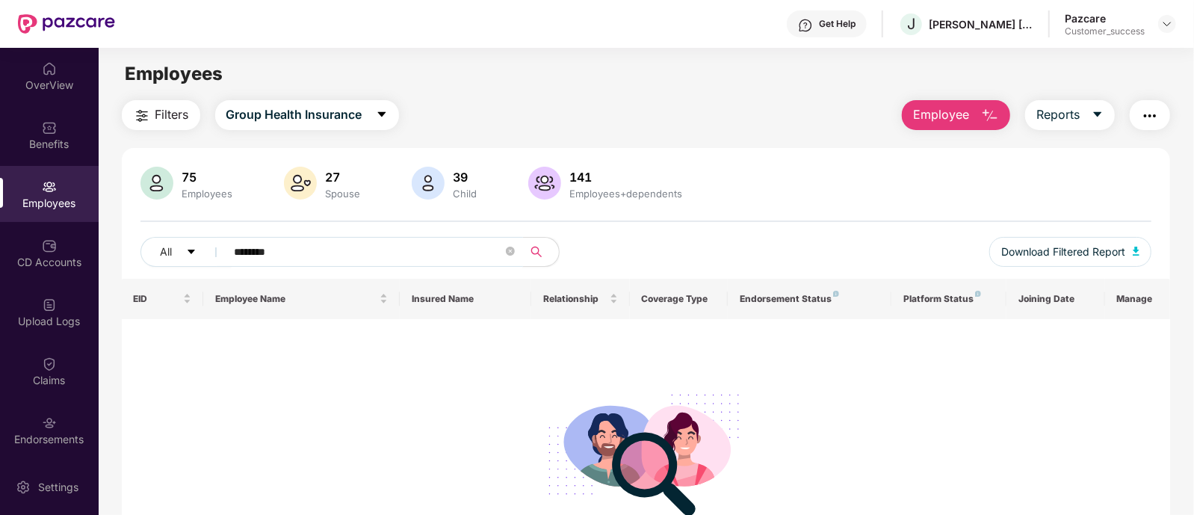
click at [512, 259] on span at bounding box center [510, 252] width 9 height 22
click at [512, 256] on span at bounding box center [510, 252] width 9 height 14
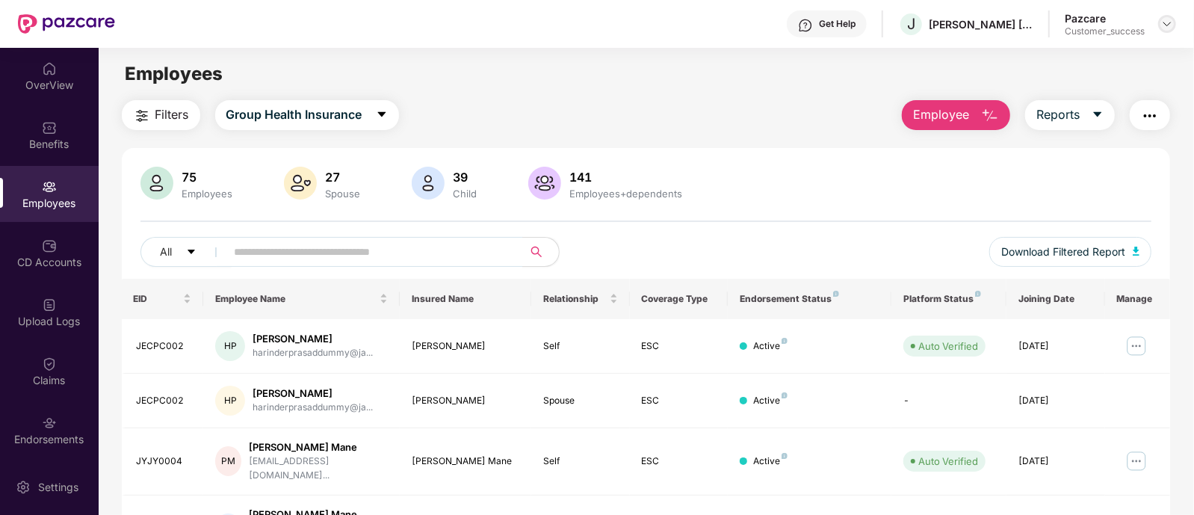
click at [1166, 20] on img at bounding box center [1168, 24] width 12 height 12
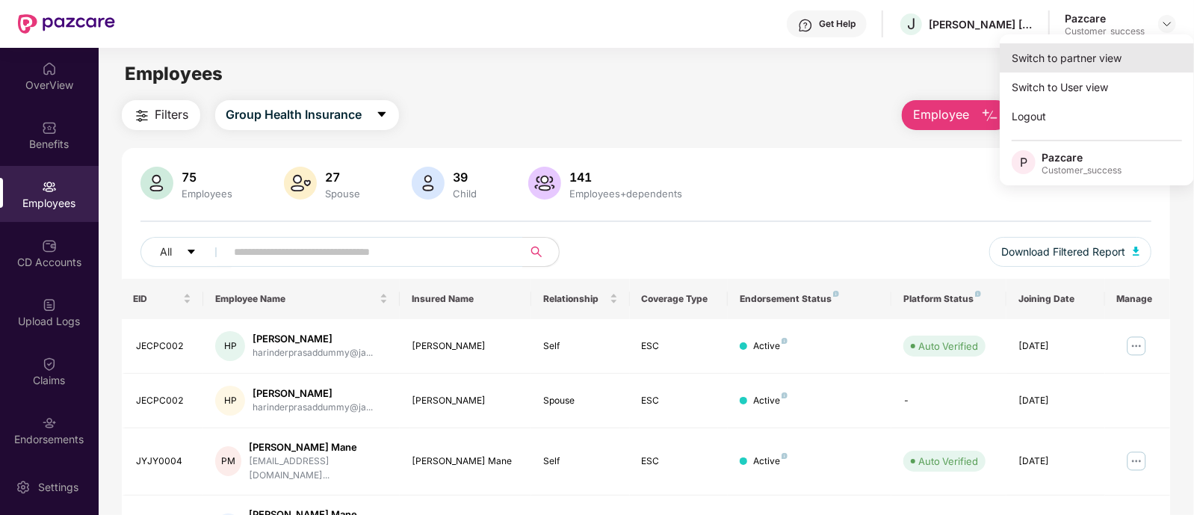
click at [1100, 65] on div "Switch to partner view" at bounding box center [1097, 57] width 194 height 29
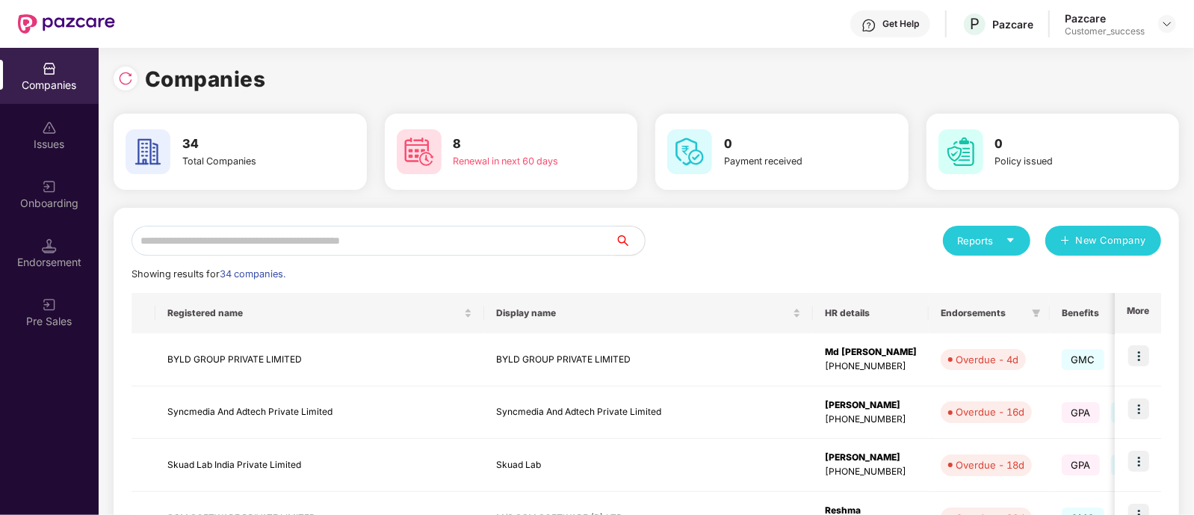
click at [401, 238] on input "text" at bounding box center [374, 241] width 484 height 30
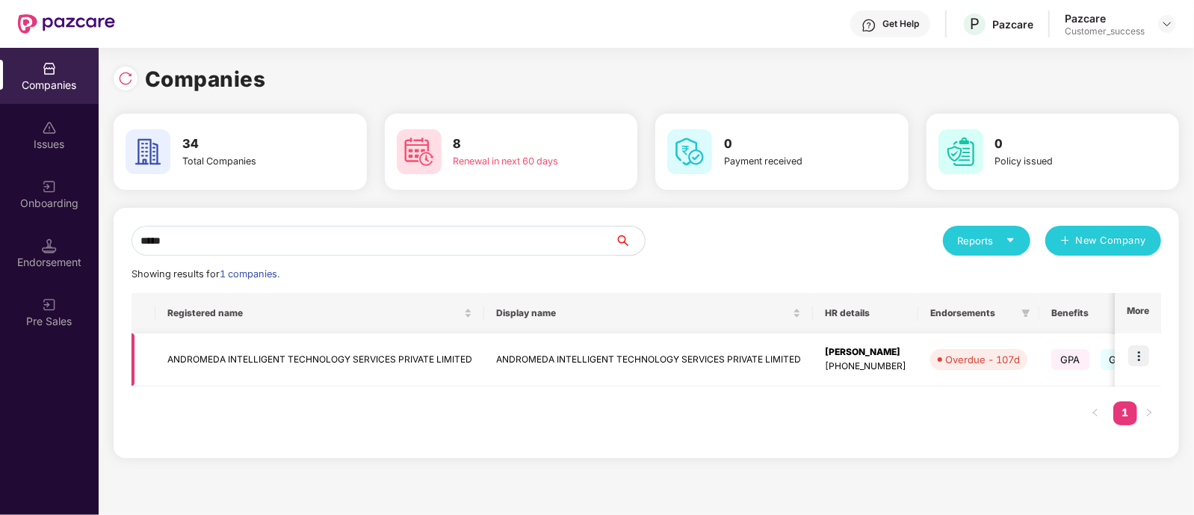
type input "*****"
click at [1137, 355] on img at bounding box center [1139, 355] width 21 height 21
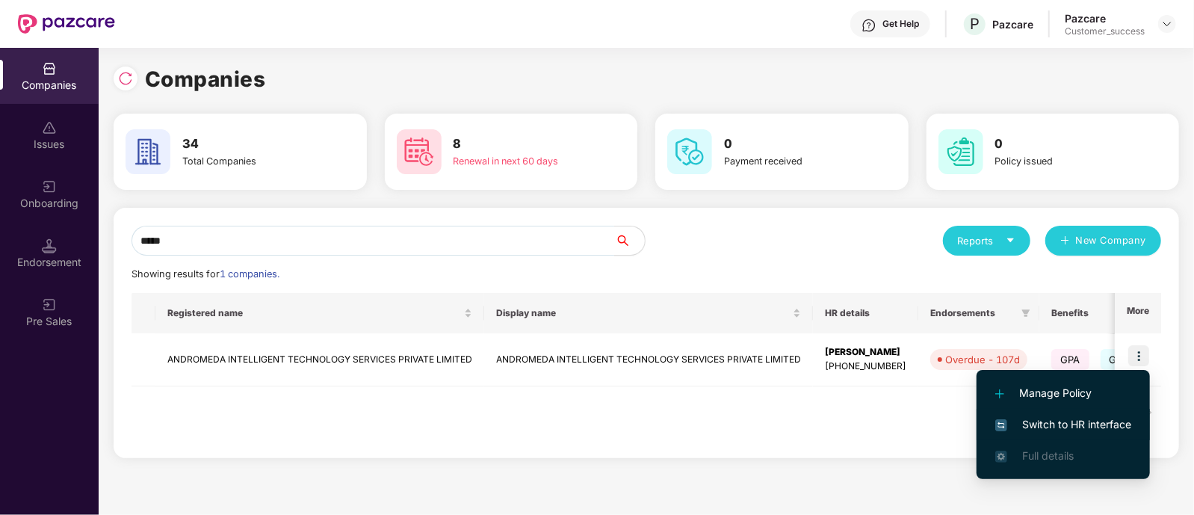
click at [1050, 424] on span "Switch to HR interface" at bounding box center [1064, 424] width 136 height 16
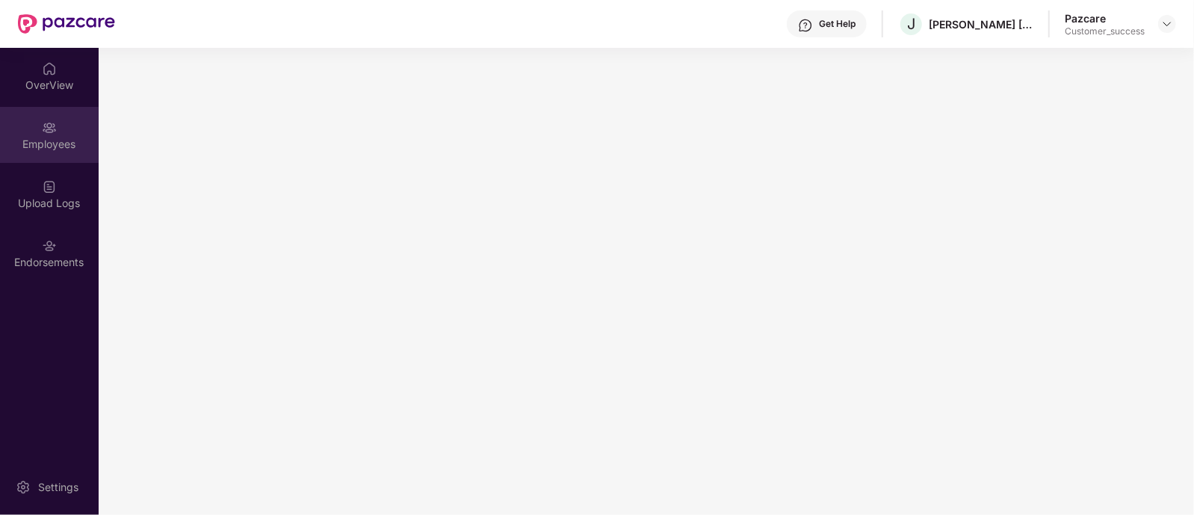
click at [67, 141] on div "Employees" at bounding box center [49, 144] width 99 height 15
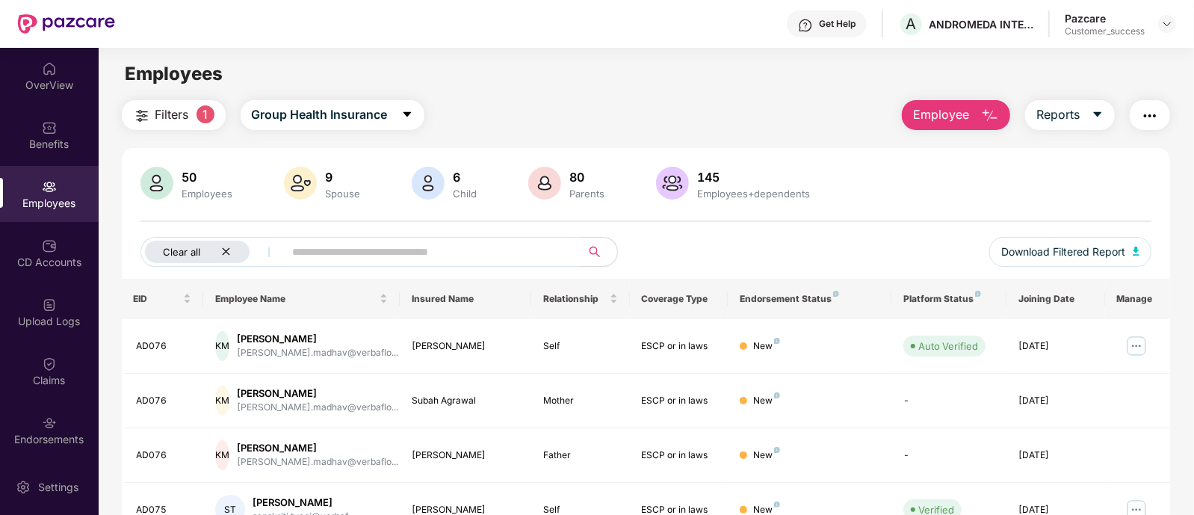
click at [225, 252] on icon "close" at bounding box center [226, 251] width 7 height 7
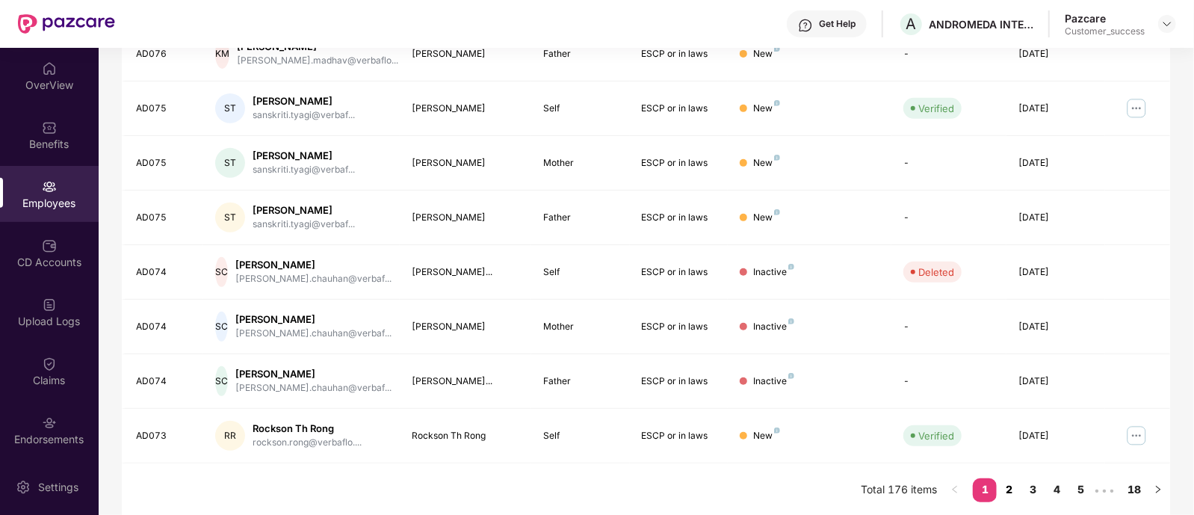
click at [1011, 493] on link "2" at bounding box center [1009, 489] width 24 height 22
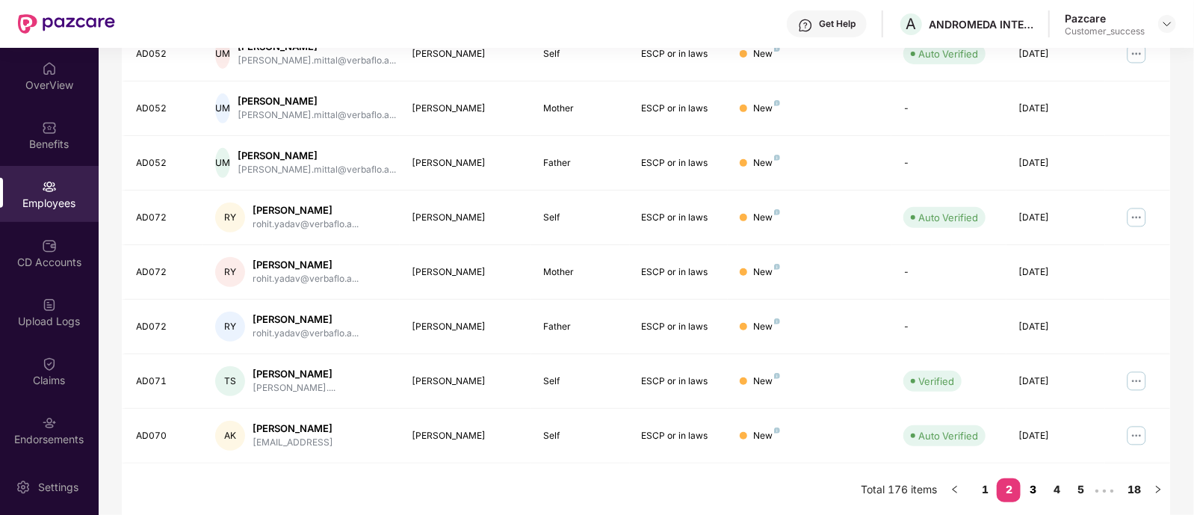
click at [1036, 486] on link "3" at bounding box center [1033, 489] width 24 height 22
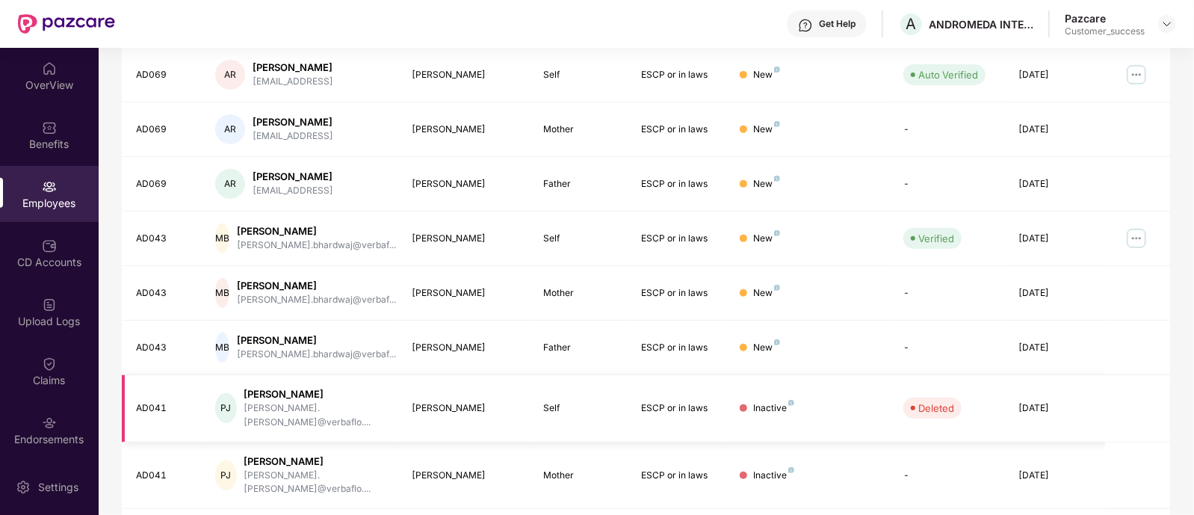
scroll to position [379, 0]
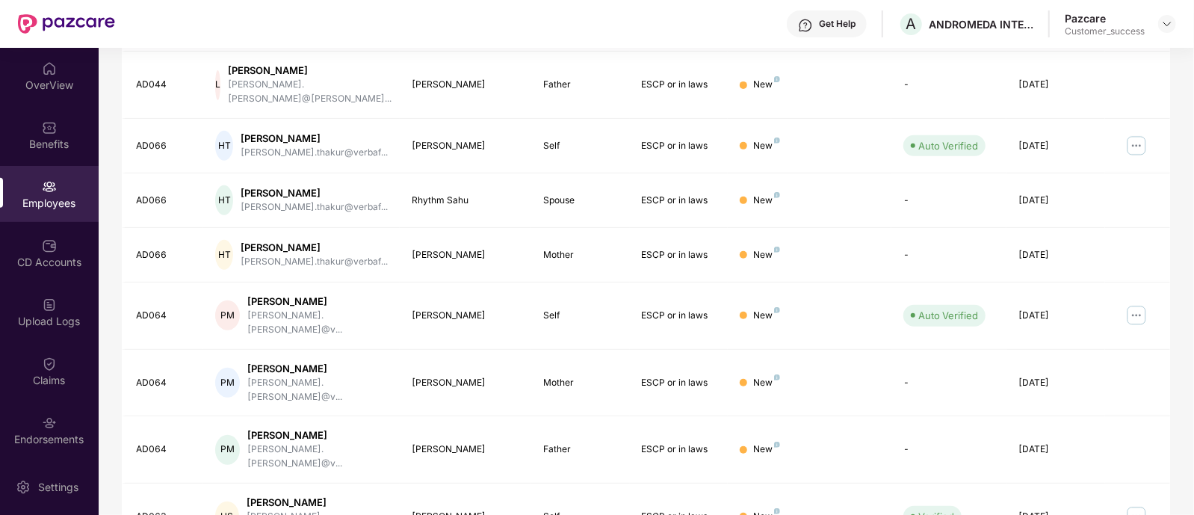
scroll to position [0, 0]
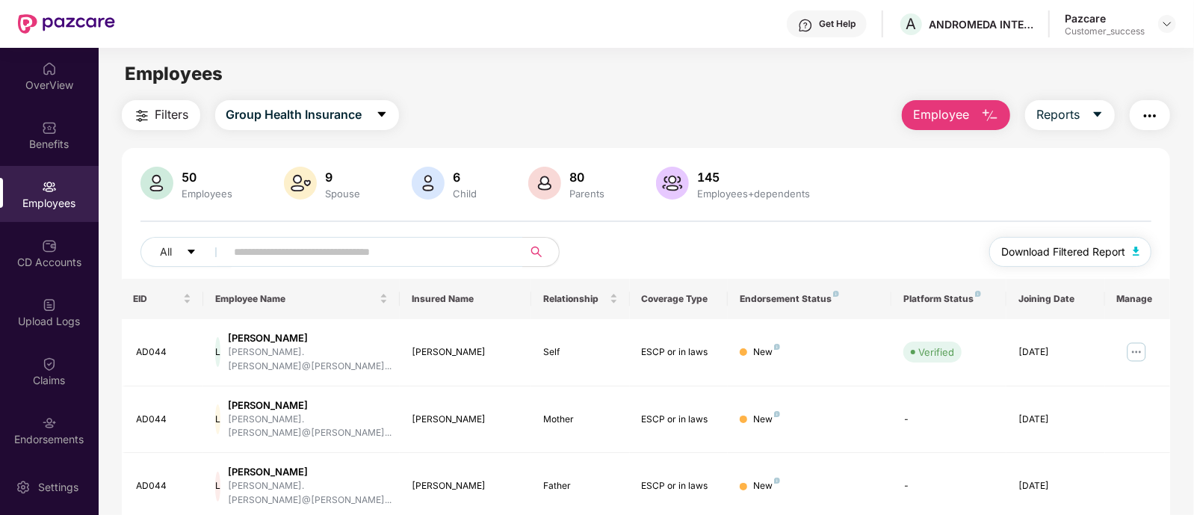
click at [1064, 246] on span "Download Filtered Report" at bounding box center [1064, 252] width 124 height 16
click at [1157, 110] on img "button" at bounding box center [1150, 116] width 18 height 18
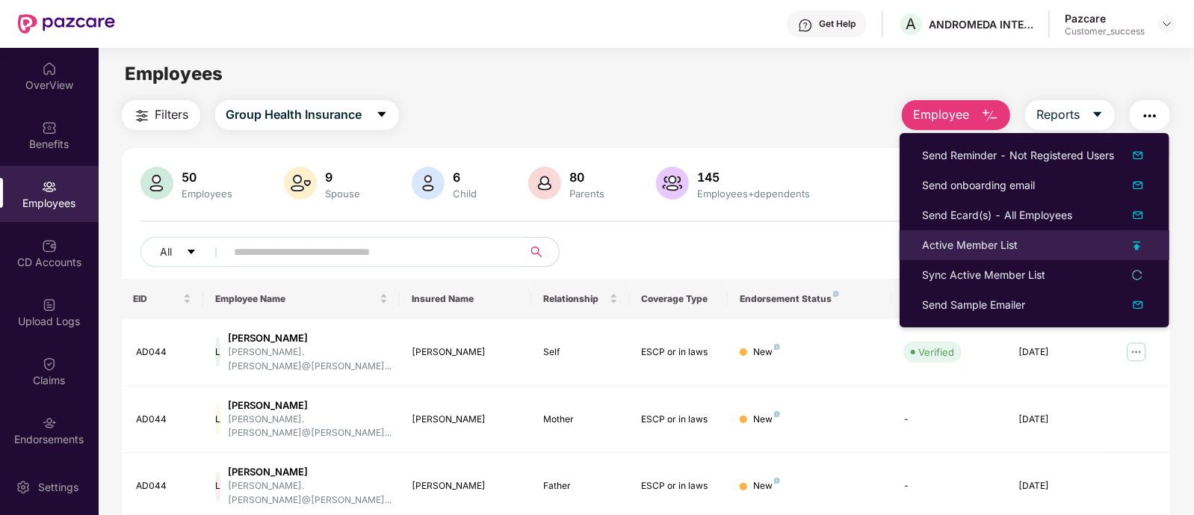
click at [1007, 239] on div "Active Member List" at bounding box center [970, 245] width 96 height 16
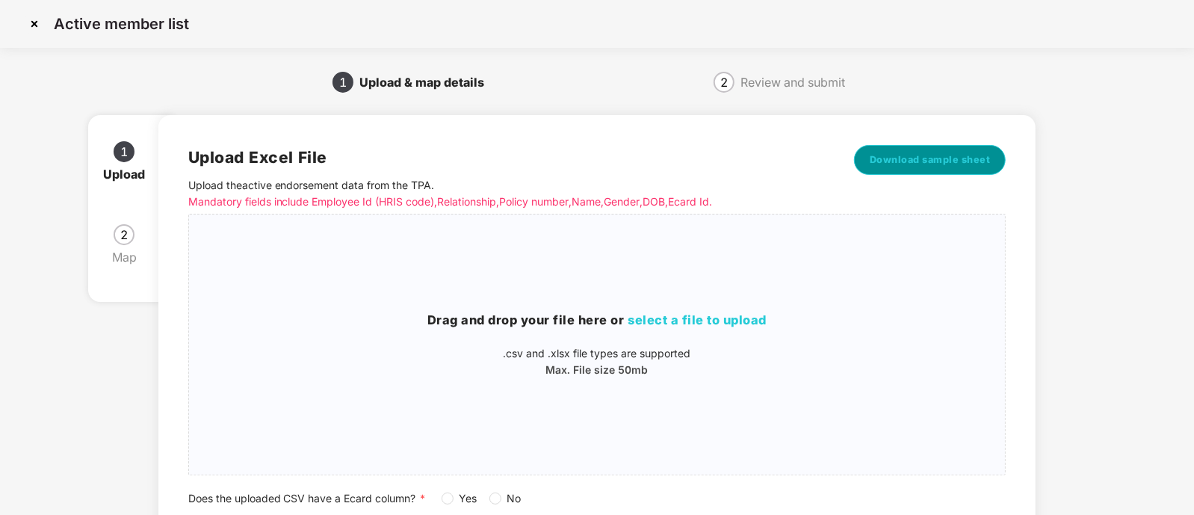
click at [941, 169] on button "Download sample sheet" at bounding box center [930, 160] width 152 height 30
click at [735, 315] on span "select a file to upload" at bounding box center [698, 319] width 139 height 15
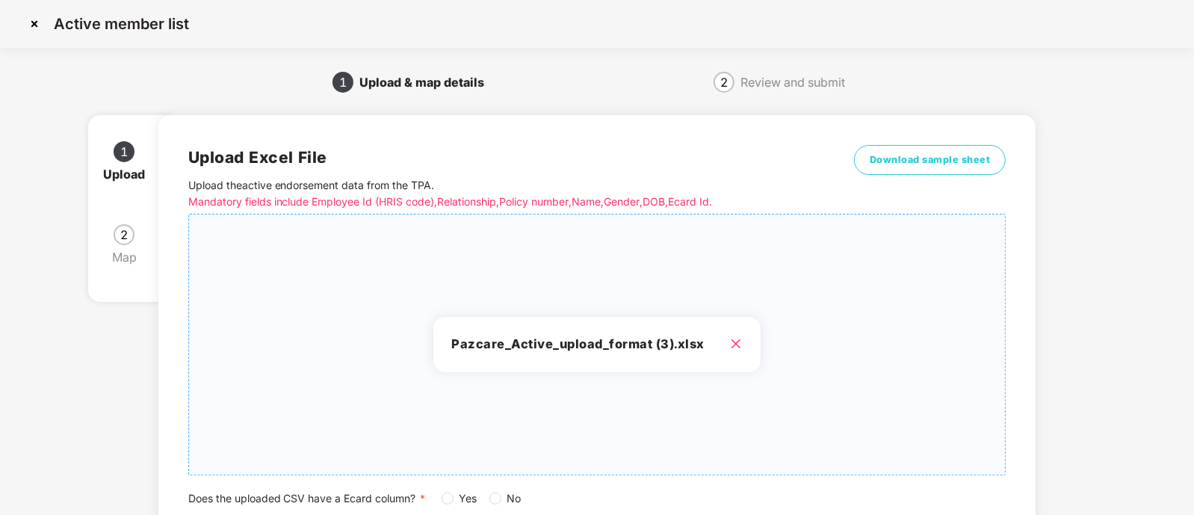
scroll to position [115, 0]
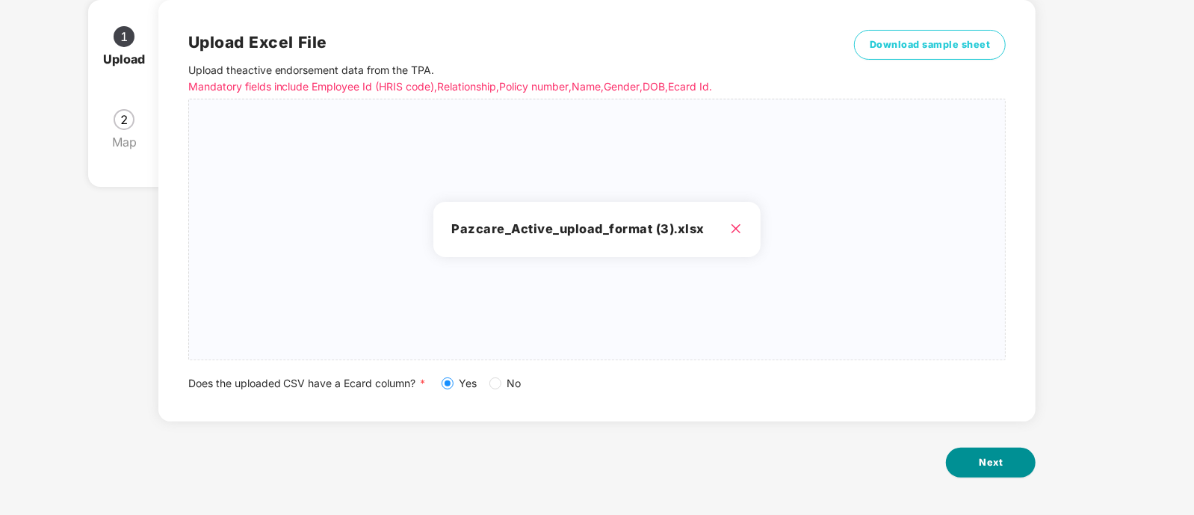
click at [962, 455] on button "Next" at bounding box center [991, 463] width 90 height 30
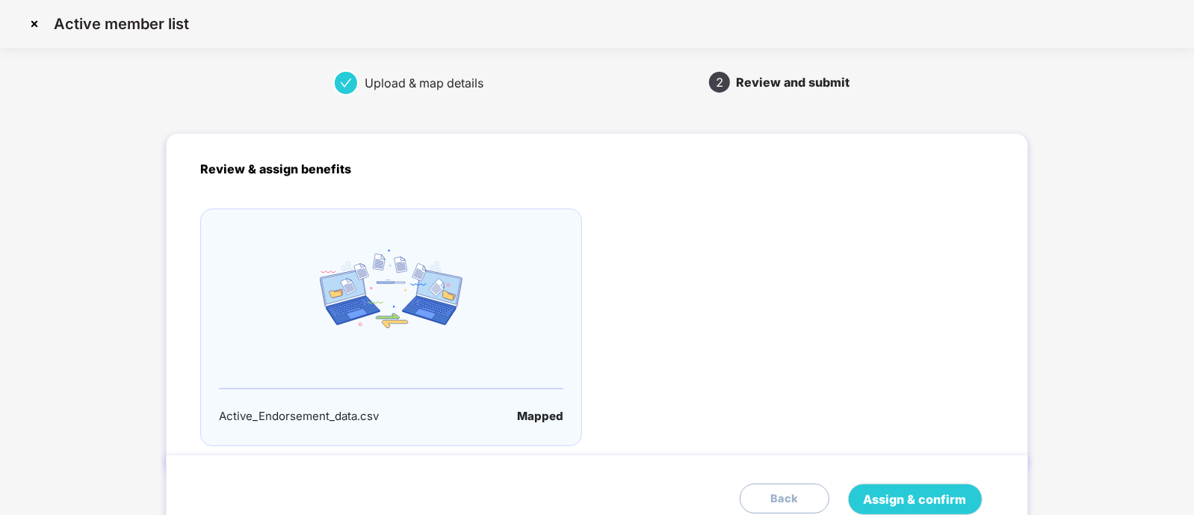
scroll to position [71, 0]
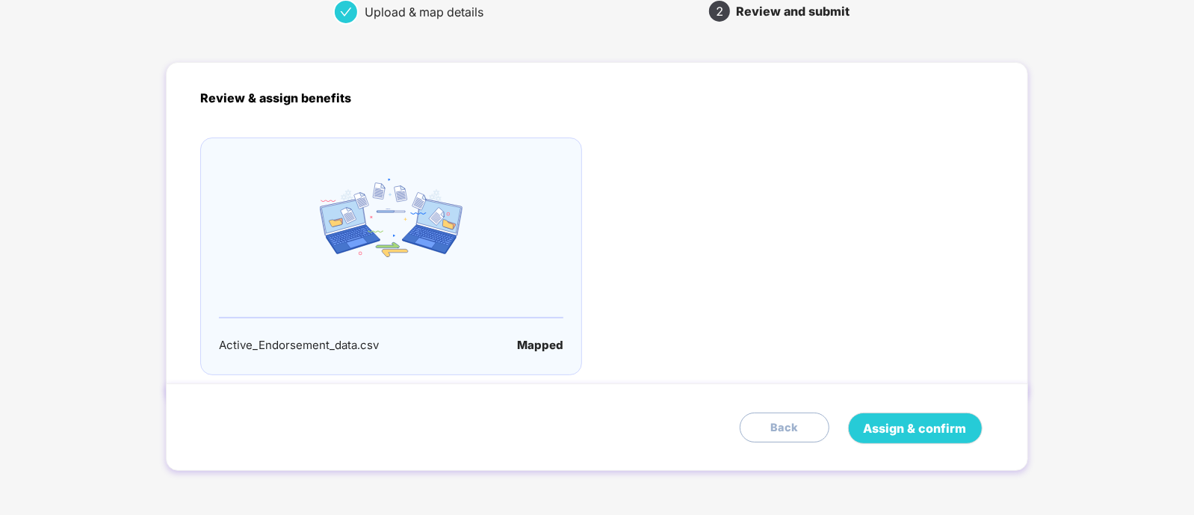
click at [545, 338] on div "Mapped" at bounding box center [540, 345] width 46 height 18
click at [658, 305] on div at bounding box center [803, 257] width 412 height 238
click at [918, 423] on span "Assign & confirm" at bounding box center [915, 428] width 103 height 19
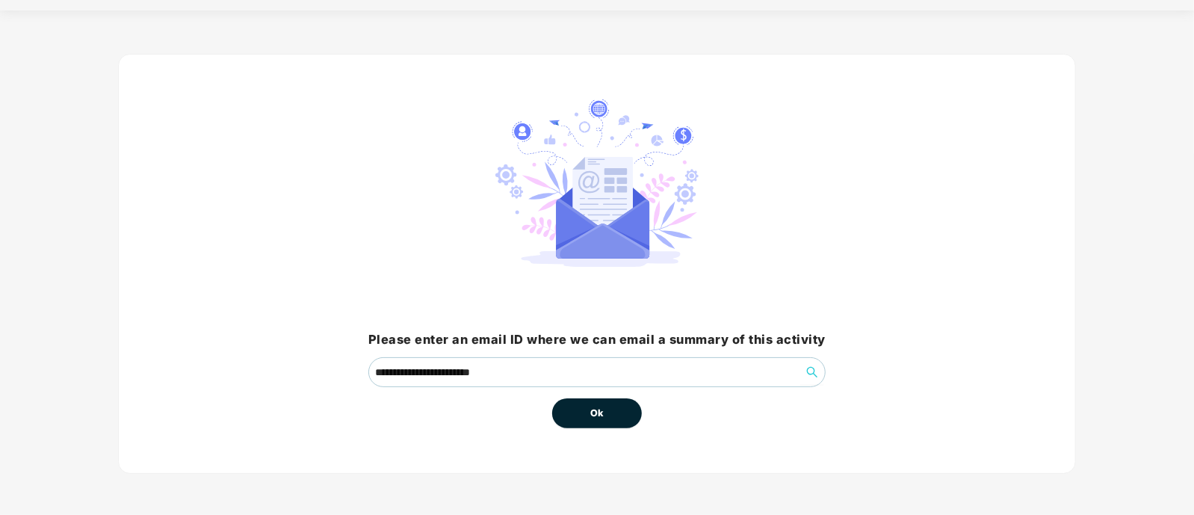
scroll to position [0, 0]
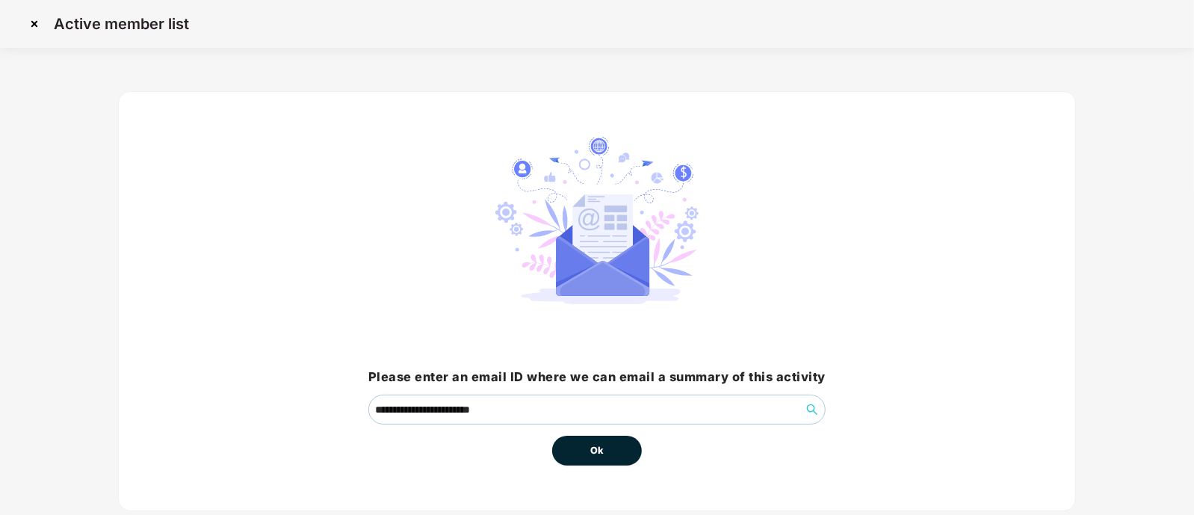
click at [591, 442] on button "Ok" at bounding box center [597, 451] width 90 height 30
click at [593, 445] on span "Ok" at bounding box center [596, 450] width 13 height 15
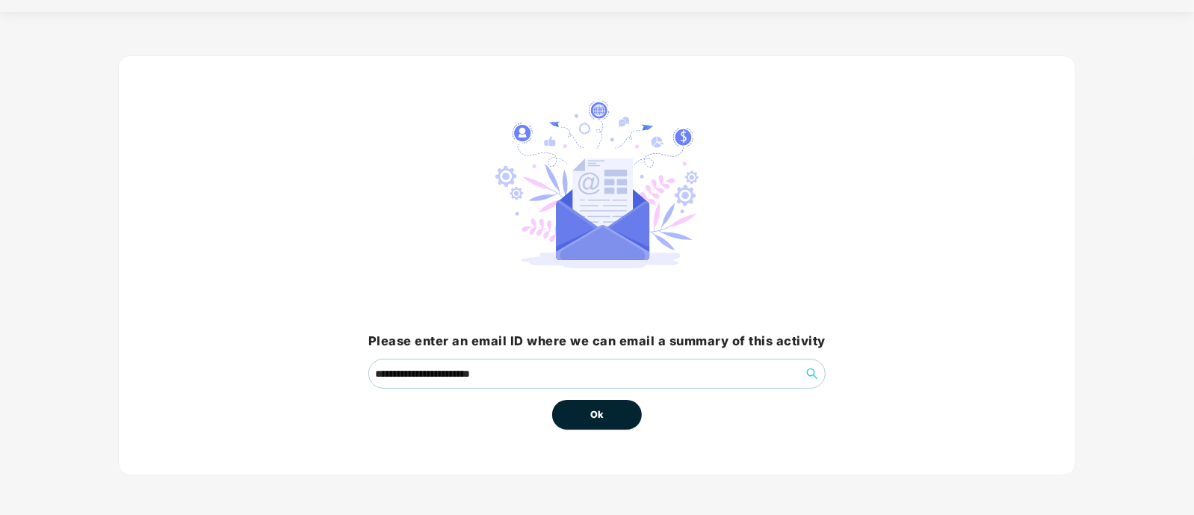
click at [596, 414] on span "Ok" at bounding box center [596, 414] width 13 height 15
click at [662, 374] on input "**********" at bounding box center [585, 374] width 432 height 28
click at [610, 425] on button "Ok" at bounding box center [597, 415] width 90 height 30
click at [807, 379] on button "button" at bounding box center [813, 374] width 24 height 24
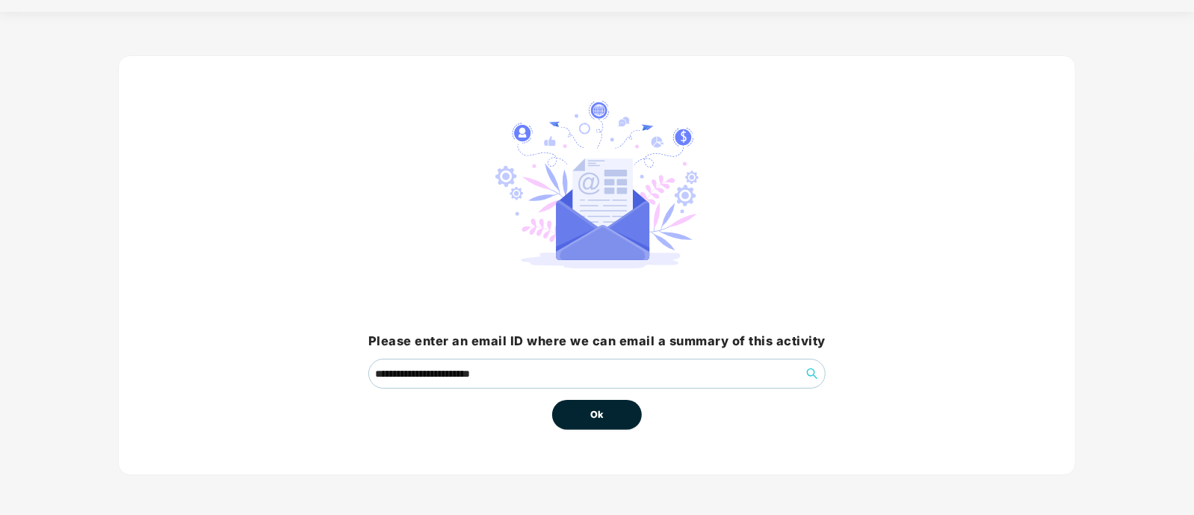
click at [629, 410] on button "Ok" at bounding box center [597, 415] width 90 height 30
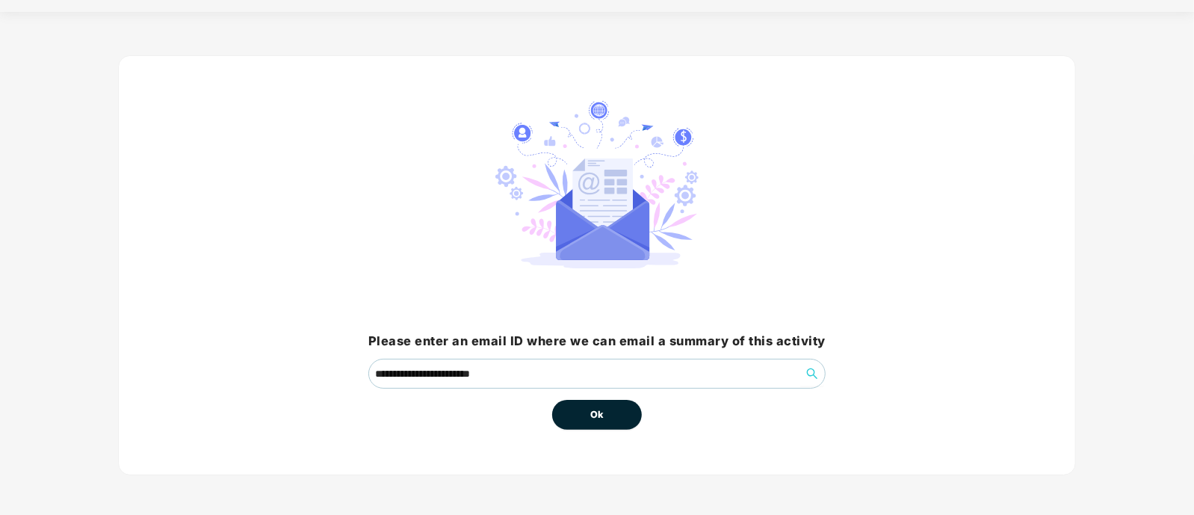
click at [629, 410] on button "Ok" at bounding box center [597, 415] width 90 height 30
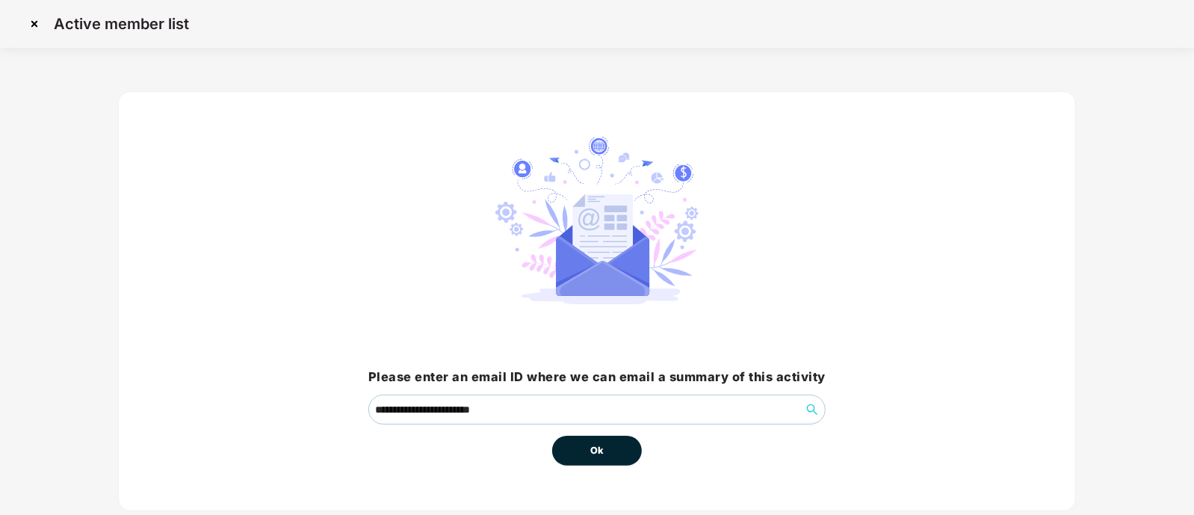
click at [36, 19] on img at bounding box center [34, 24] width 24 height 24
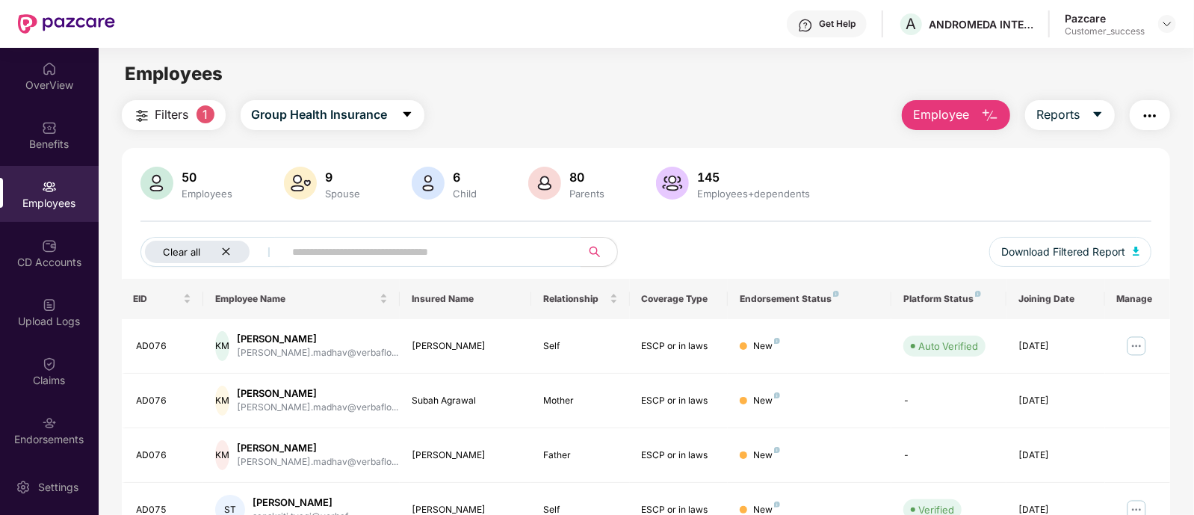
click at [234, 246] on div "Clear all" at bounding box center [197, 252] width 105 height 22
click at [1144, 110] on img "button" at bounding box center [1150, 116] width 18 height 18
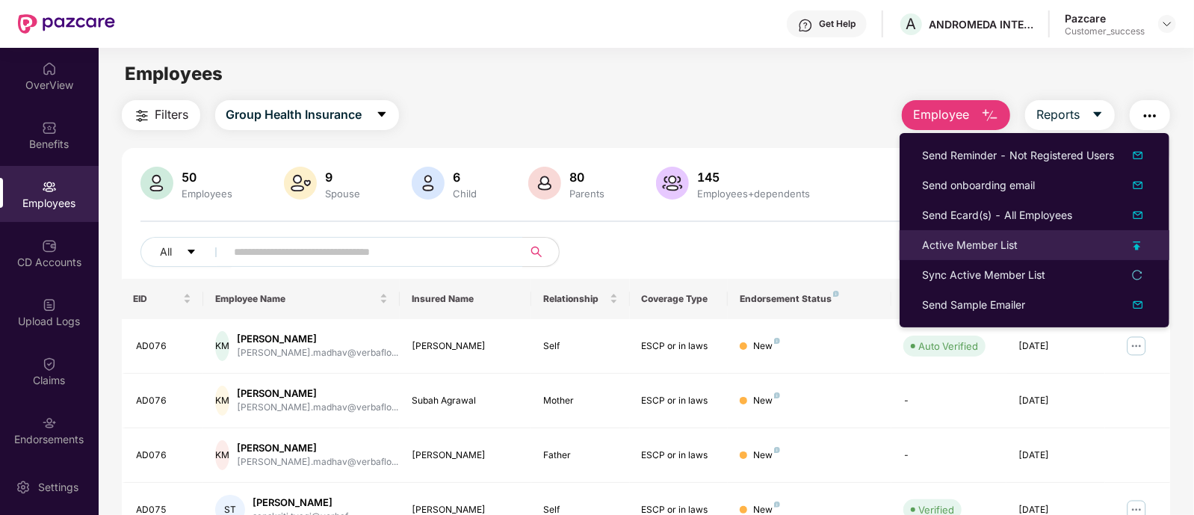
click at [956, 250] on div "Active Member List" at bounding box center [970, 245] width 96 height 16
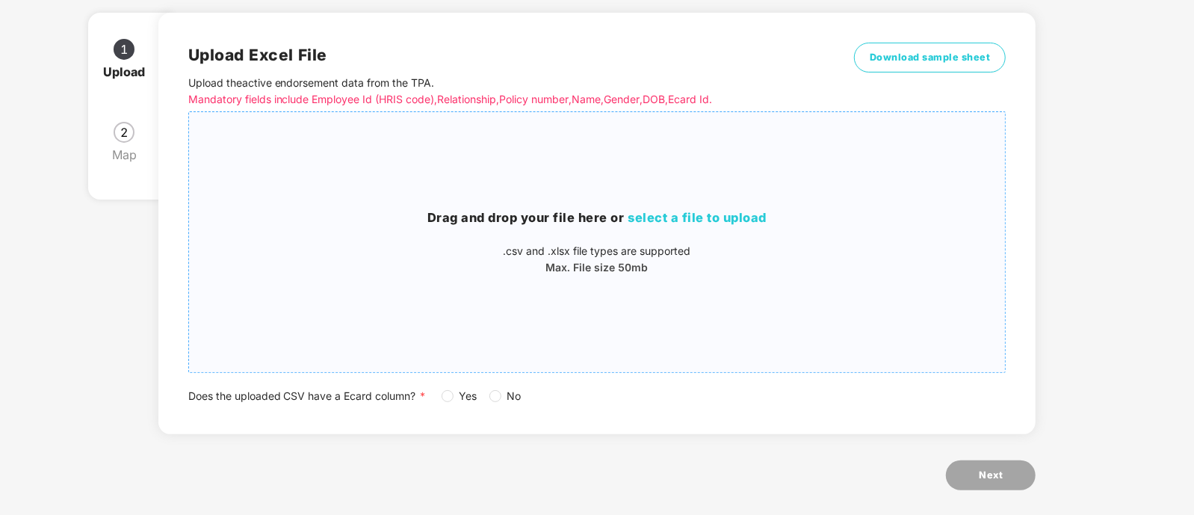
scroll to position [115, 0]
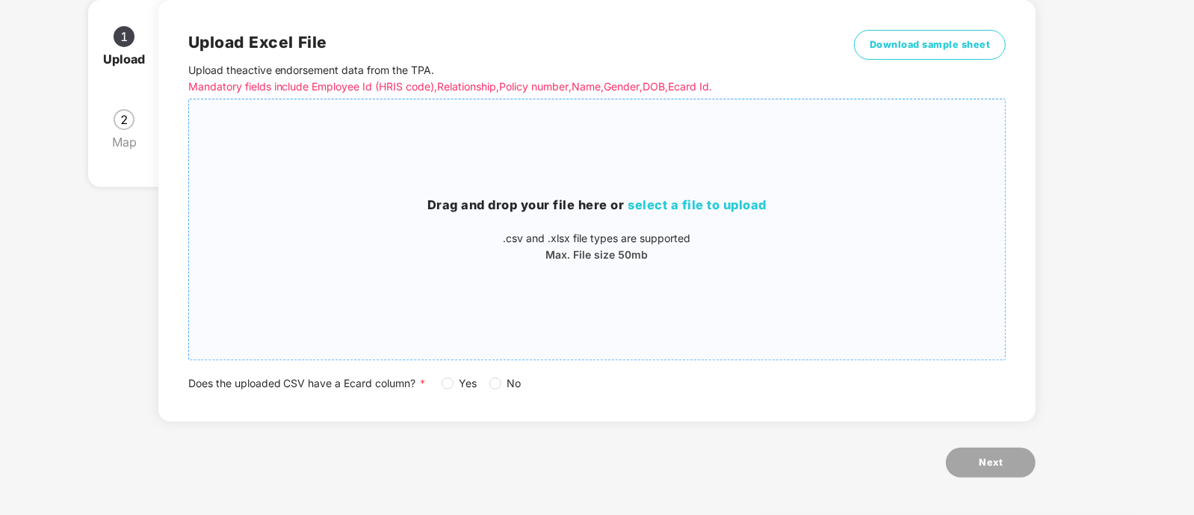
click at [671, 206] on span "select a file to upload" at bounding box center [698, 204] width 139 height 15
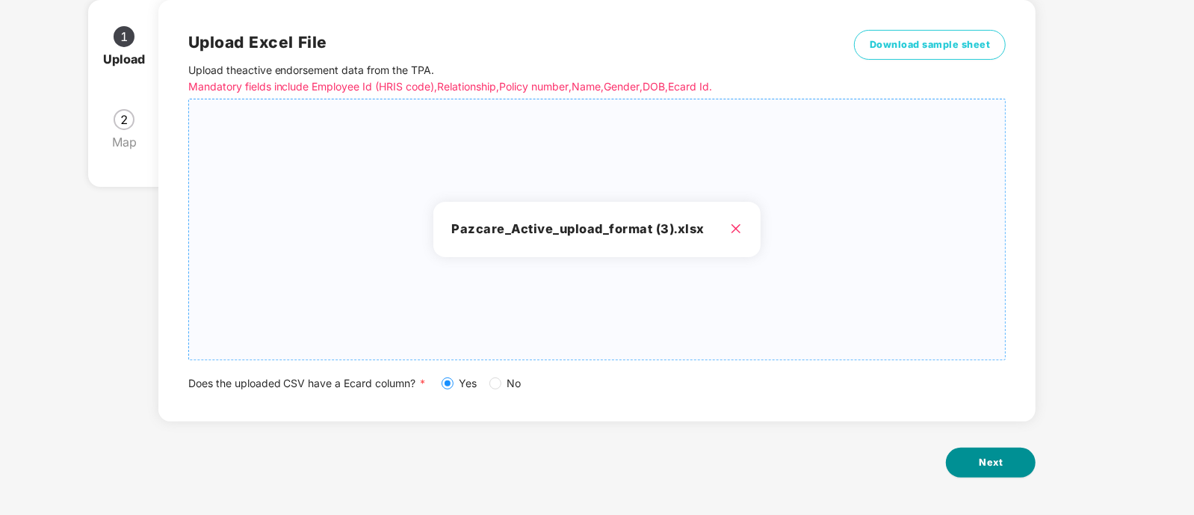
click at [984, 457] on span "Next" at bounding box center [991, 462] width 24 height 15
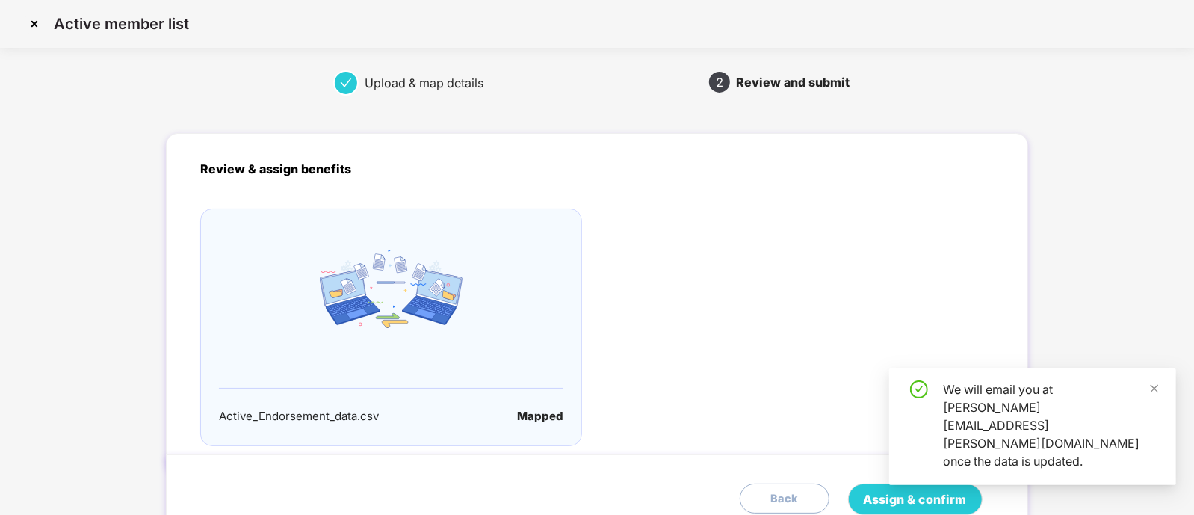
scroll to position [71, 0]
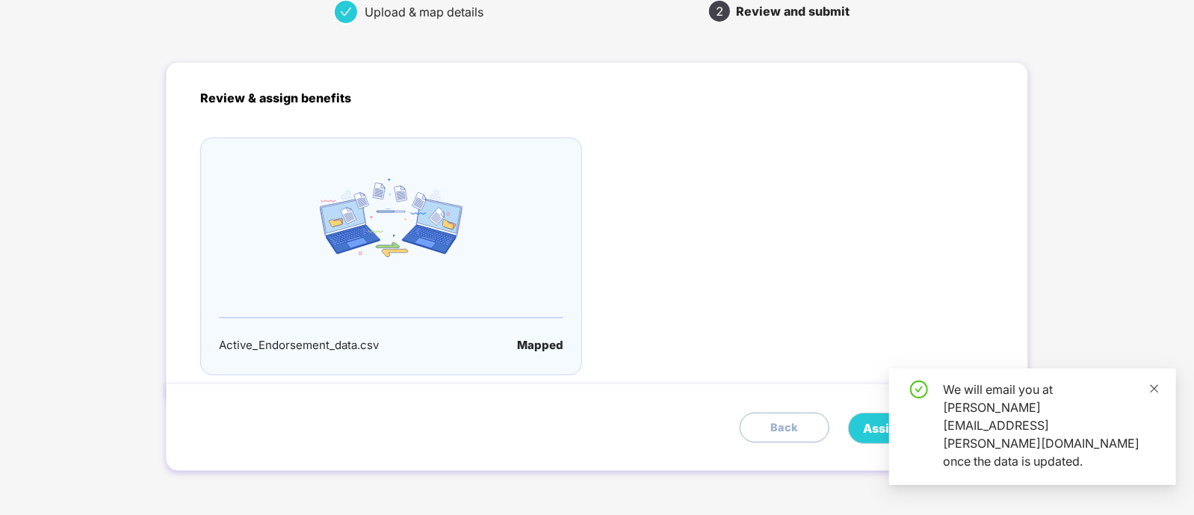
click at [1153, 395] on span at bounding box center [1155, 388] width 10 height 13
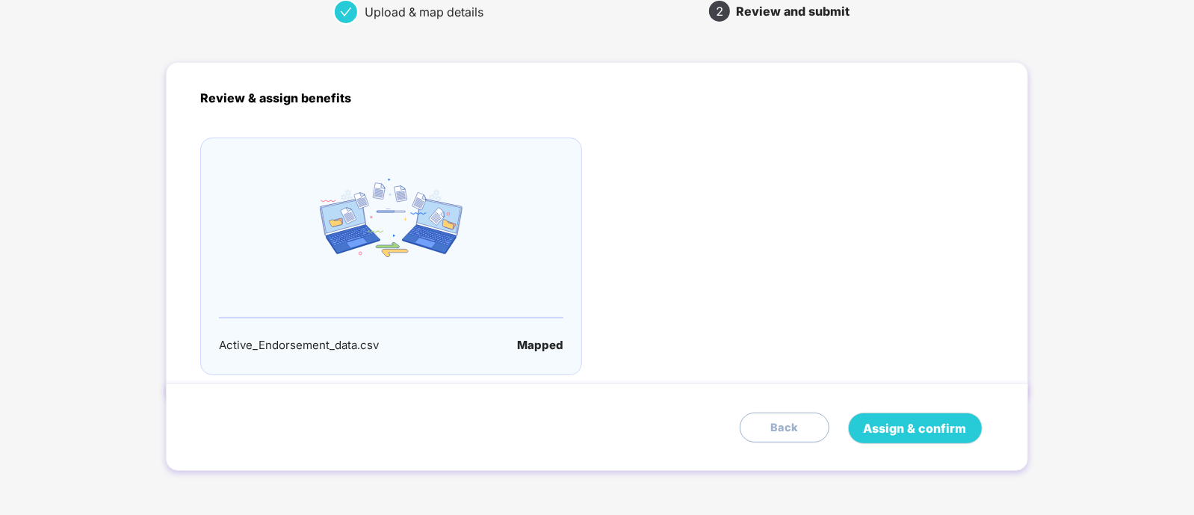
click at [539, 357] on div "Active_Endorsement_data.csv Mapped" at bounding box center [391, 257] width 382 height 238
click at [539, 342] on div "Mapped" at bounding box center [540, 345] width 46 height 18
click at [318, 330] on div "Active_Endorsement_data.csv Mapped" at bounding box center [391, 257] width 382 height 238
click at [344, 244] on img at bounding box center [391, 218] width 143 height 78
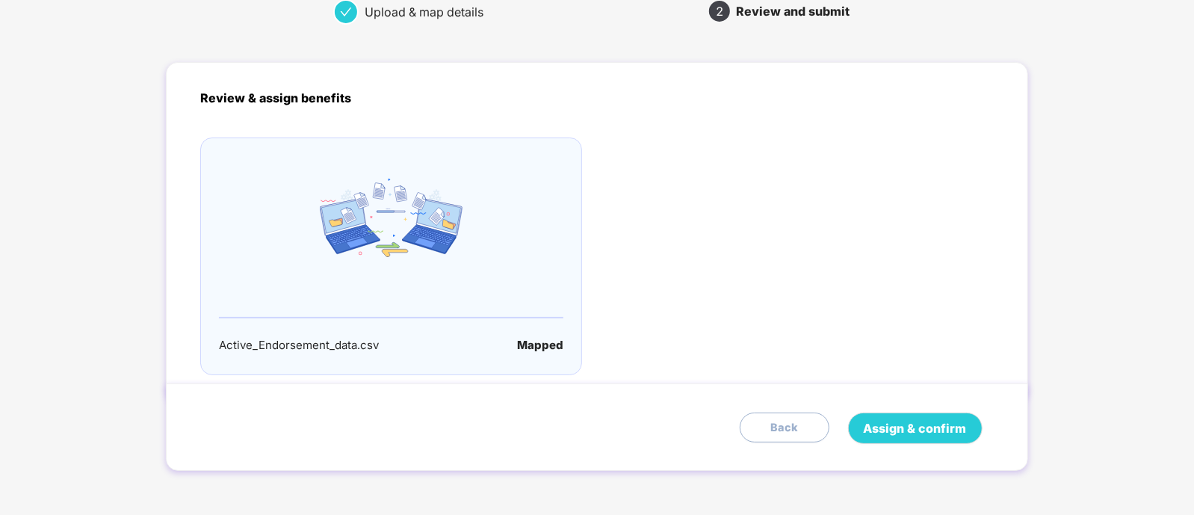
click at [344, 244] on img at bounding box center [391, 218] width 143 height 78
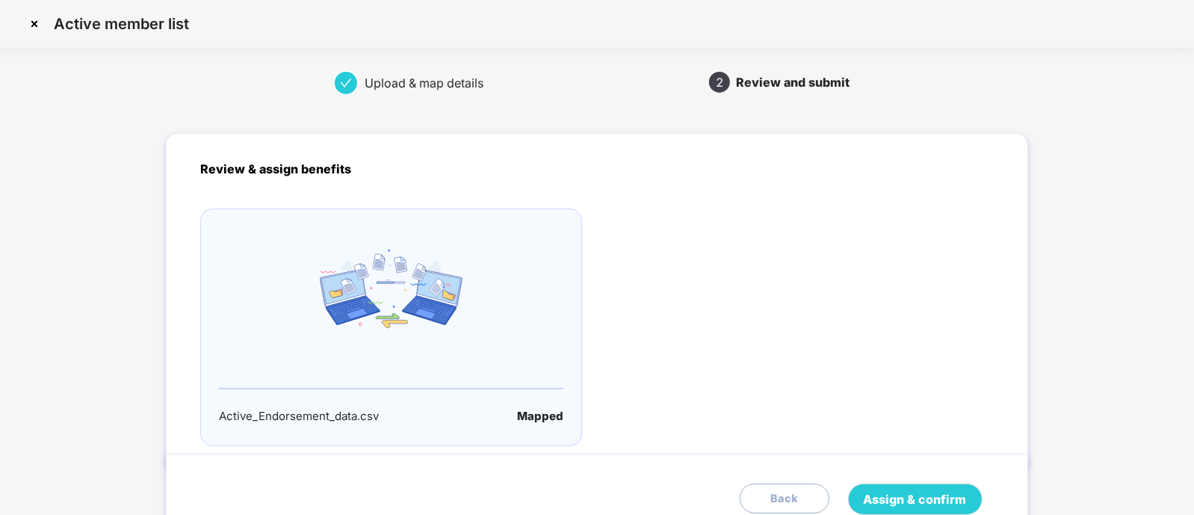
click at [299, 170] on p "Review & assign benefits" at bounding box center [596, 169] width 793 height 19
click at [777, 90] on div "Review and submit" at bounding box center [793, 82] width 114 height 24
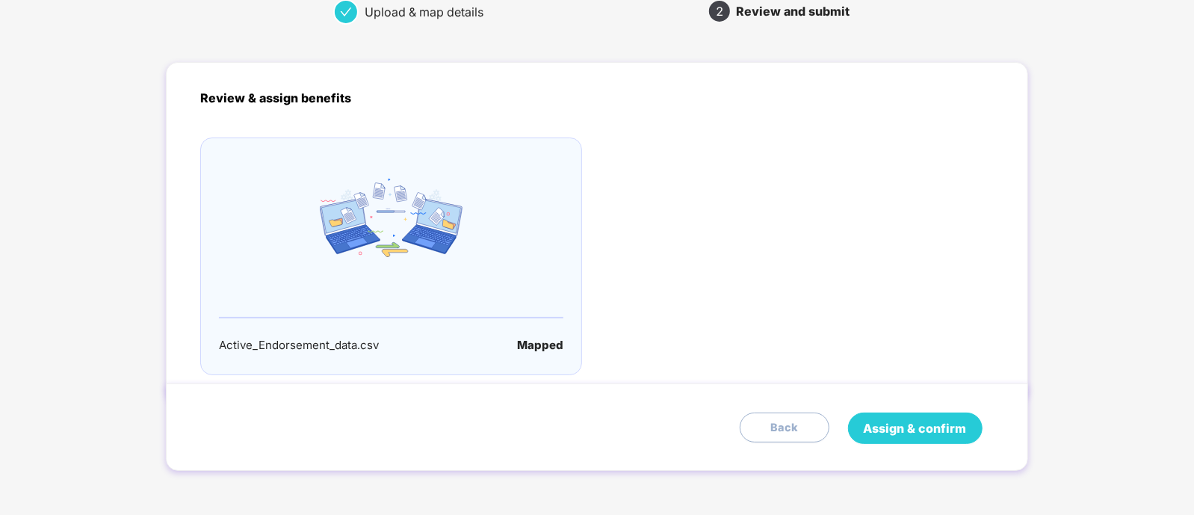
click at [891, 424] on span "Assign & confirm" at bounding box center [915, 428] width 103 height 19
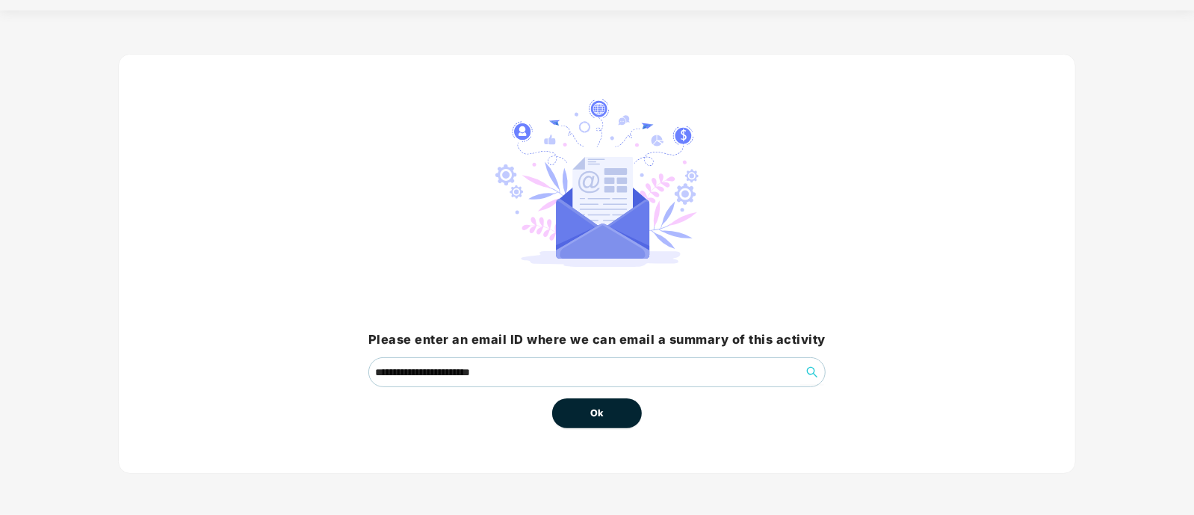
scroll to position [0, 0]
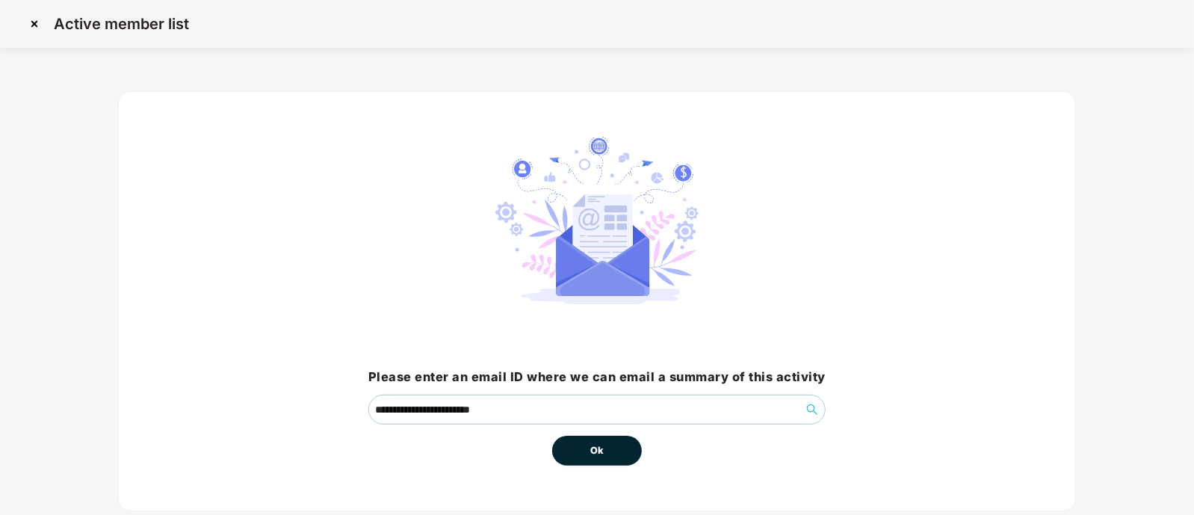
click at [598, 454] on span "Ok" at bounding box center [596, 450] width 13 height 15
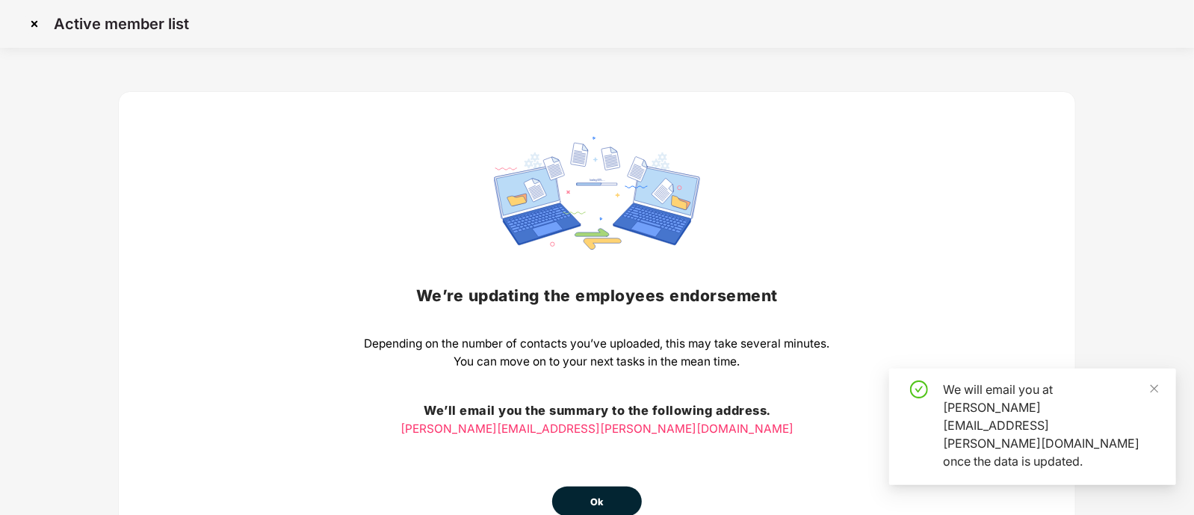
scroll to position [88, 0]
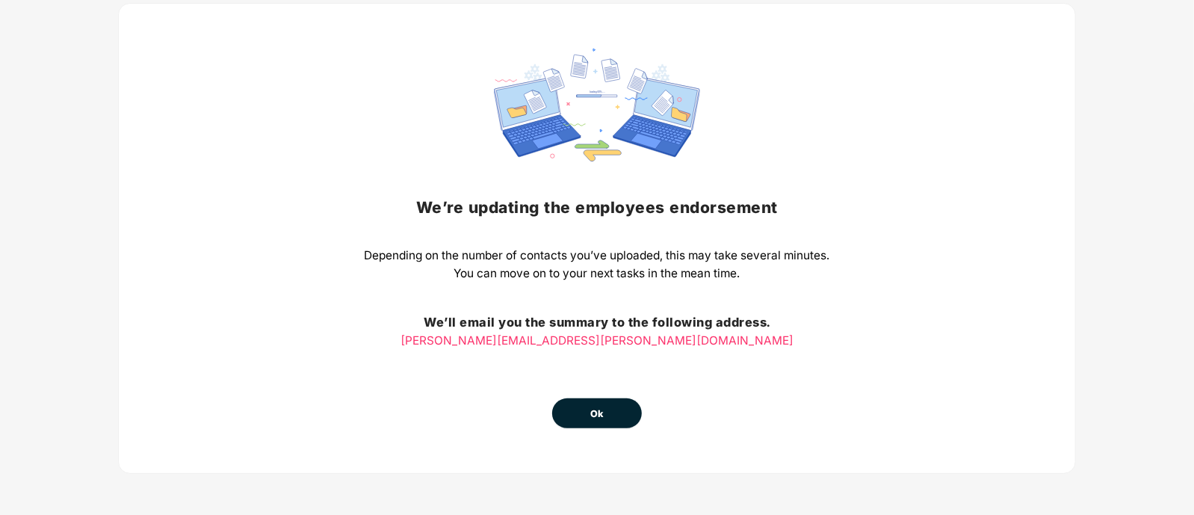
click at [608, 411] on button "Ok" at bounding box center [597, 413] width 90 height 30
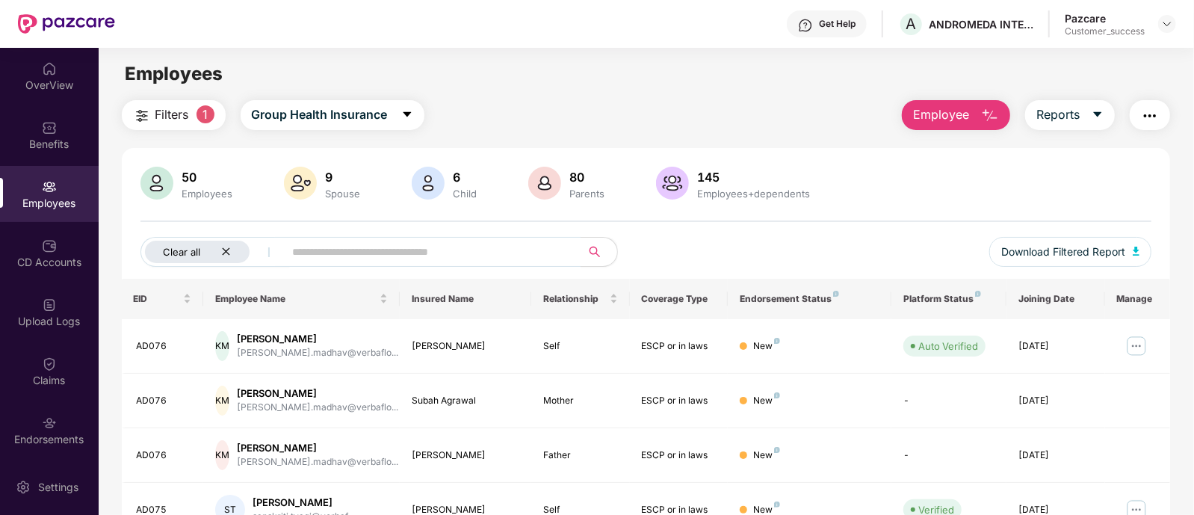
click at [227, 249] on icon "close" at bounding box center [226, 252] width 10 height 10
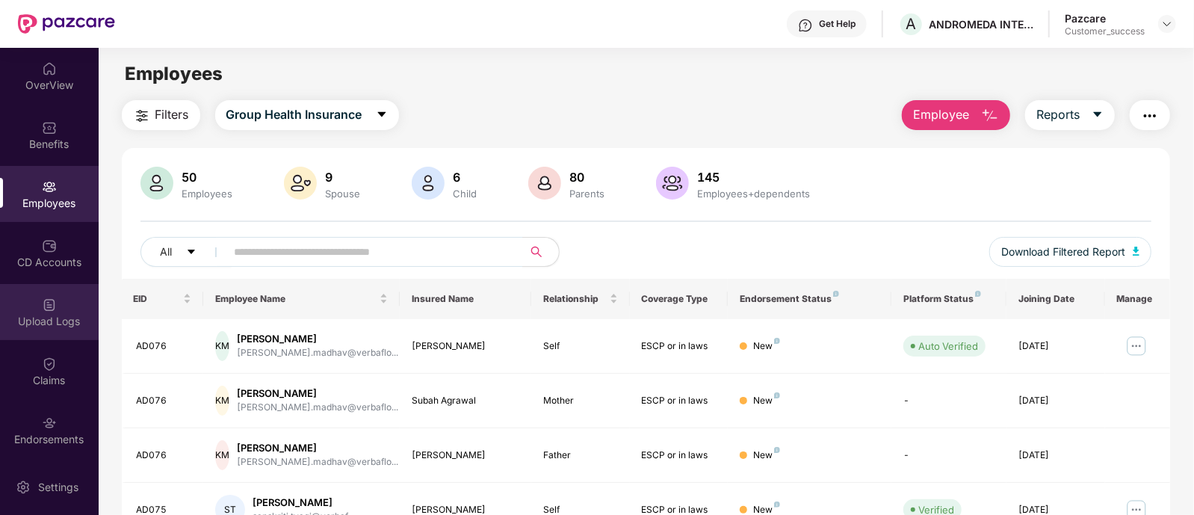
click at [54, 308] on img at bounding box center [49, 304] width 15 height 15
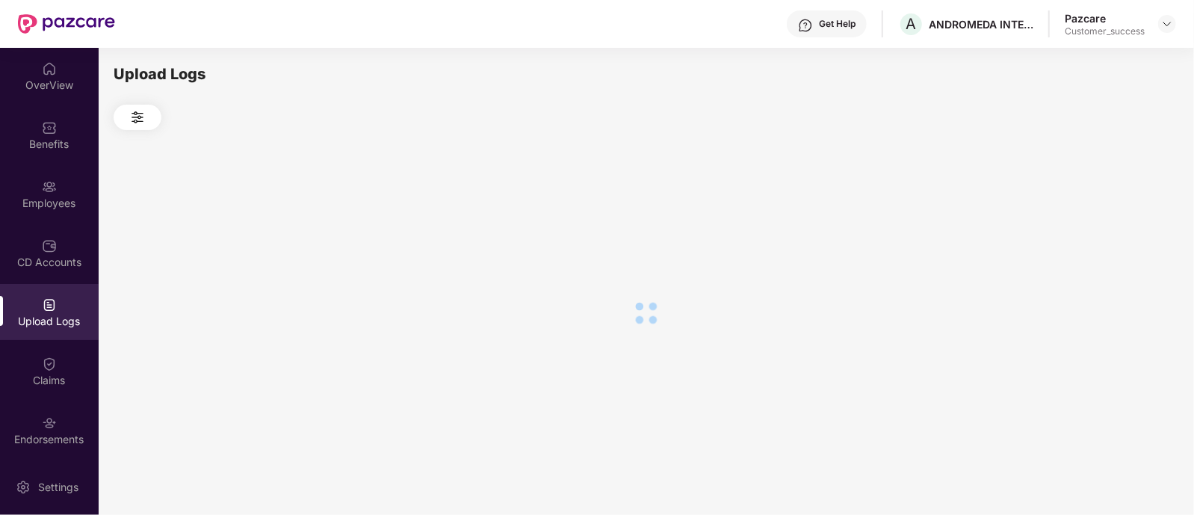
click at [54, 308] on img at bounding box center [49, 304] width 15 height 15
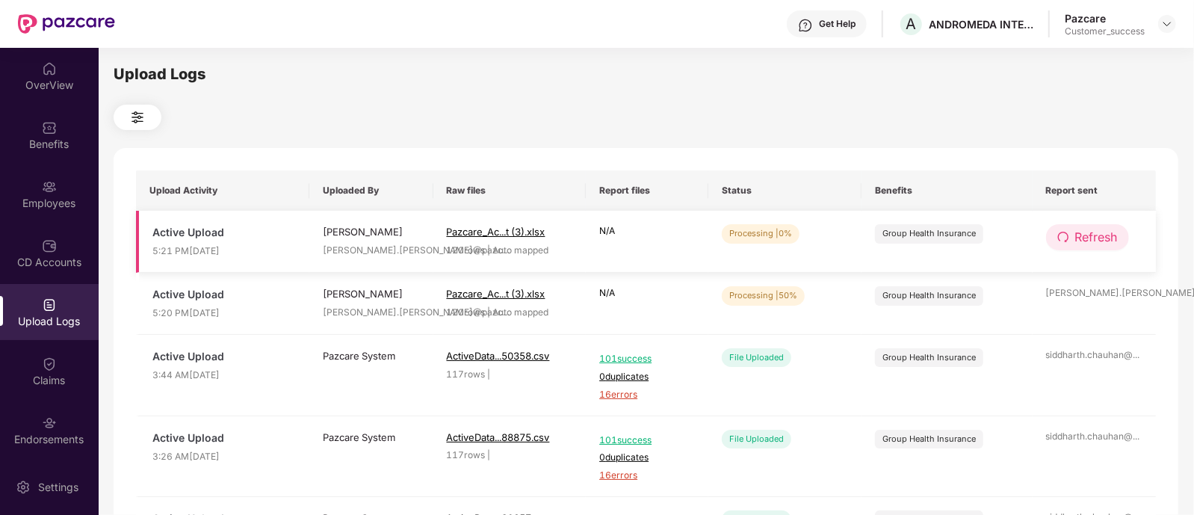
click at [1080, 232] on span "Refresh" at bounding box center [1097, 237] width 43 height 19
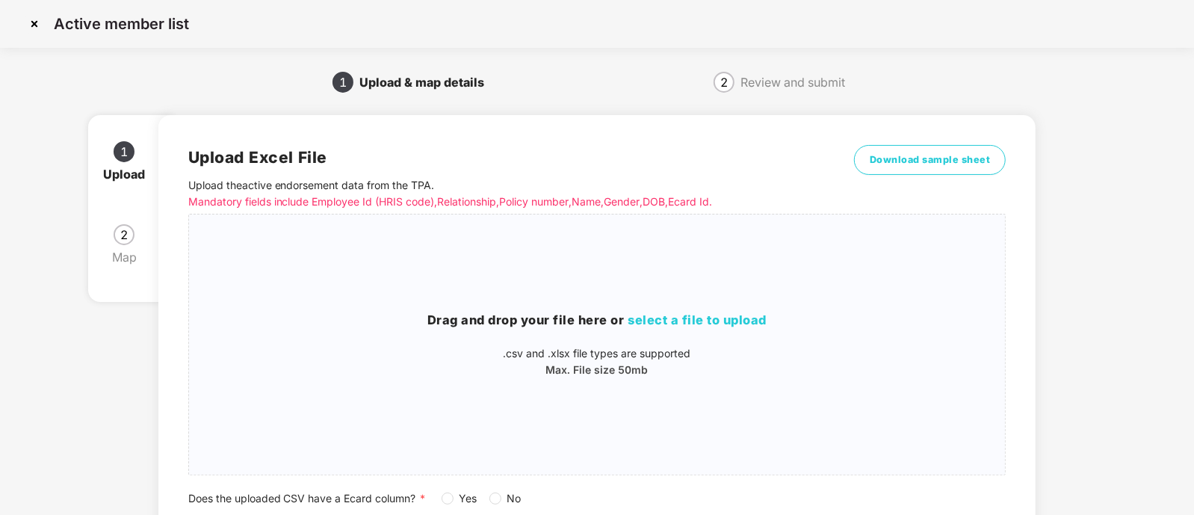
click at [38, 16] on img at bounding box center [34, 24] width 24 height 24
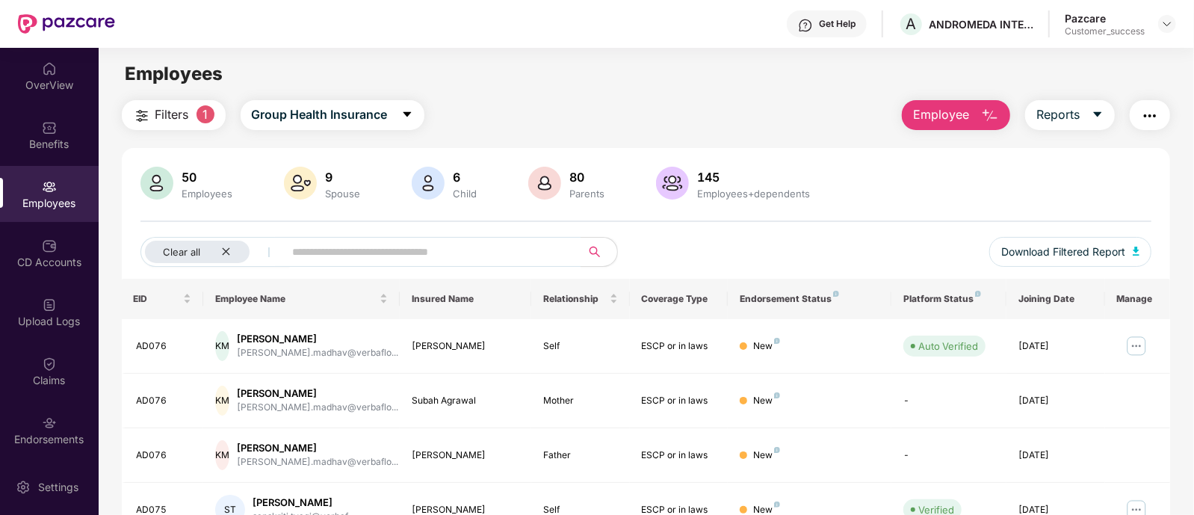
click at [1174, 16] on div at bounding box center [1168, 24] width 18 height 18
click at [226, 261] on div "Clear all" at bounding box center [197, 252] width 105 height 22
click at [602, 235] on div "50 Employees 9 Spouse 6 Child [DEMOGRAPHIC_DATA] Parents 145 Employees+dependen…" at bounding box center [646, 223] width 1049 height 112
drag, startPoint x: 582, startPoint y: 245, endPoint x: 129, endPoint y: 234, distance: 453.8
click at [129, 234] on div "50 Employees 9 Spouse 6 Child [DEMOGRAPHIC_DATA] Parents 145 Employees+dependen…" at bounding box center [646, 223] width 1049 height 112
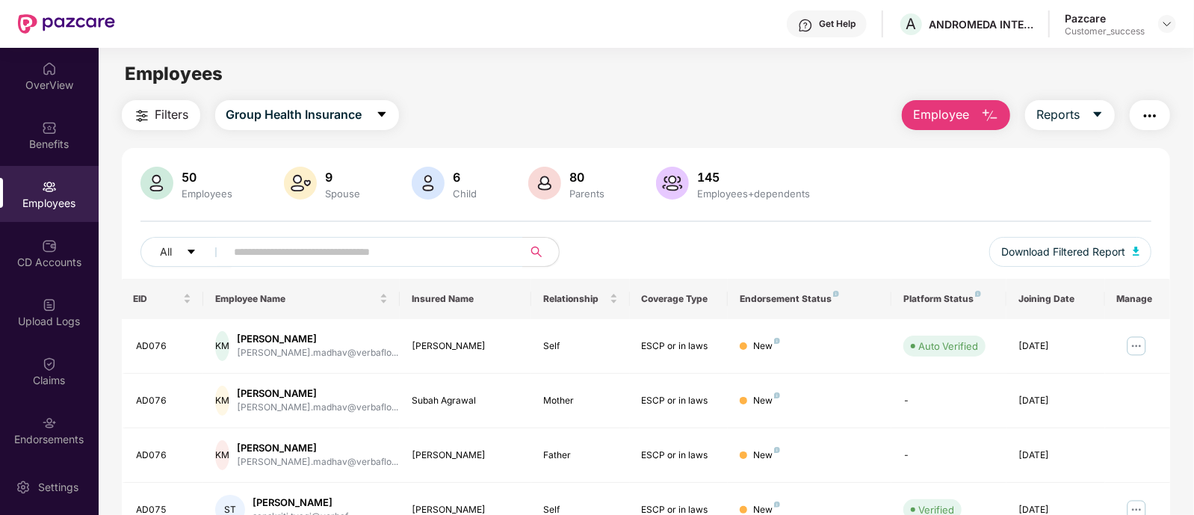
drag, startPoint x: 129, startPoint y: 234, endPoint x: 582, endPoint y: 243, distance: 453.8
click at [582, 243] on div "50 Employees 9 Spouse 6 Child [DEMOGRAPHIC_DATA] Parents 145 Employees+dependen…" at bounding box center [646, 223] width 1049 height 112
drag, startPoint x: 582, startPoint y: 243, endPoint x: 168, endPoint y: 227, distance: 414.4
click at [168, 227] on div "50 Employees 9 Spouse 6 Child [DEMOGRAPHIC_DATA] Parents 145 Employees+dependen…" at bounding box center [646, 223] width 1049 height 112
click at [58, 148] on div "Benefits" at bounding box center [49, 144] width 99 height 15
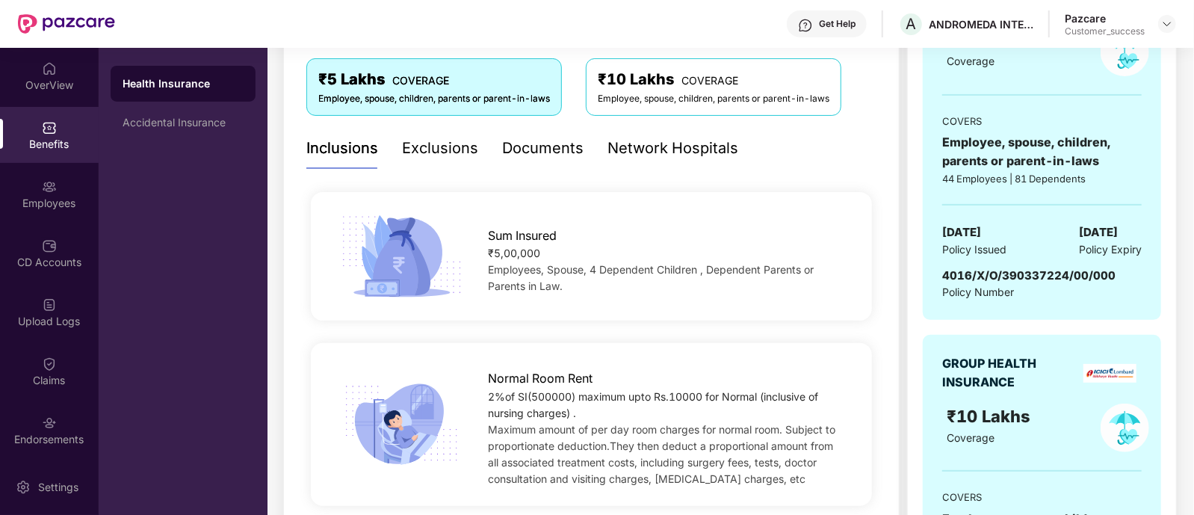
scroll to position [262, 0]
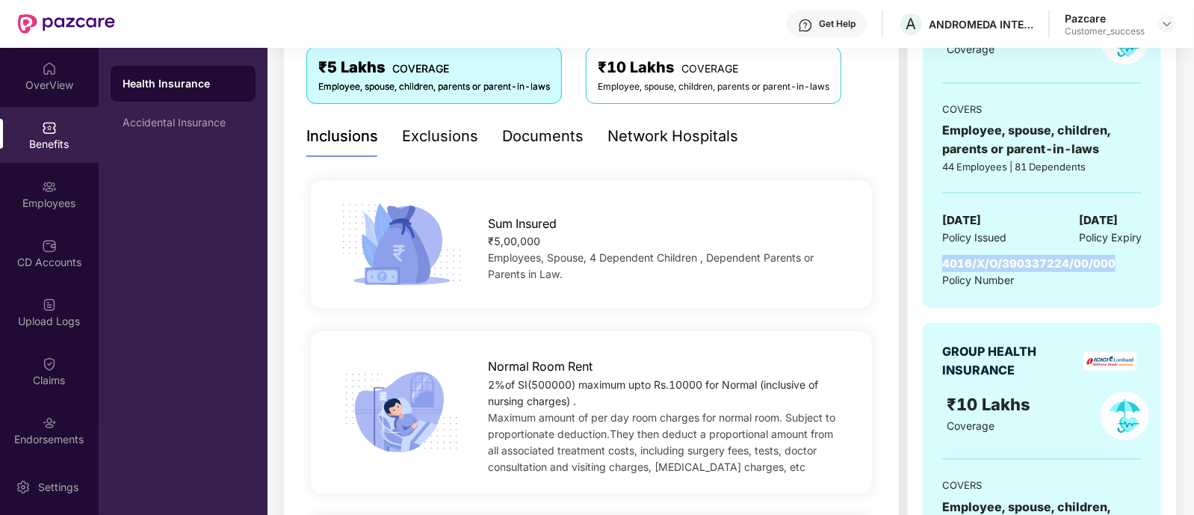
drag, startPoint x: 945, startPoint y: 263, endPoint x: 1117, endPoint y: 260, distance: 172.7
click at [1117, 260] on div "4016/X/O/390337224/00/000 Policy Number" at bounding box center [1043, 272] width 200 height 34
copy span "4016/X/O/390337224/00/000"
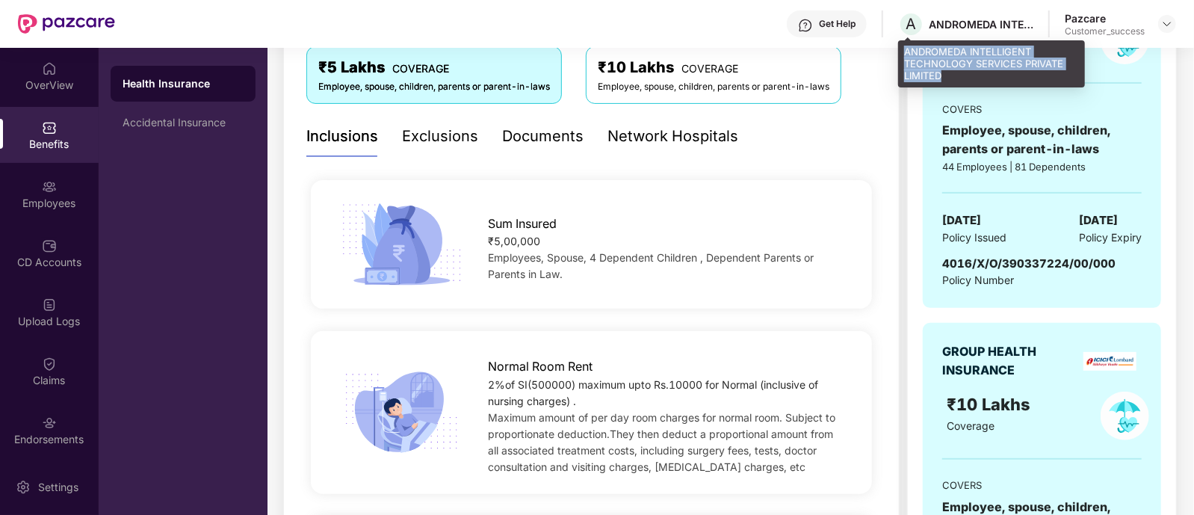
drag, startPoint x: 904, startPoint y: 48, endPoint x: 944, endPoint y: 73, distance: 46.7
click at [944, 73] on div "ANDROMEDA INTELLIGENT TECHNOLOGY SERVICES PRIVATE LIMITED" at bounding box center [991, 63] width 187 height 47
copy div "ANDROMEDA INTELLIGENT TECHNOLOGY SERVICES PRIVATE LIMITED"
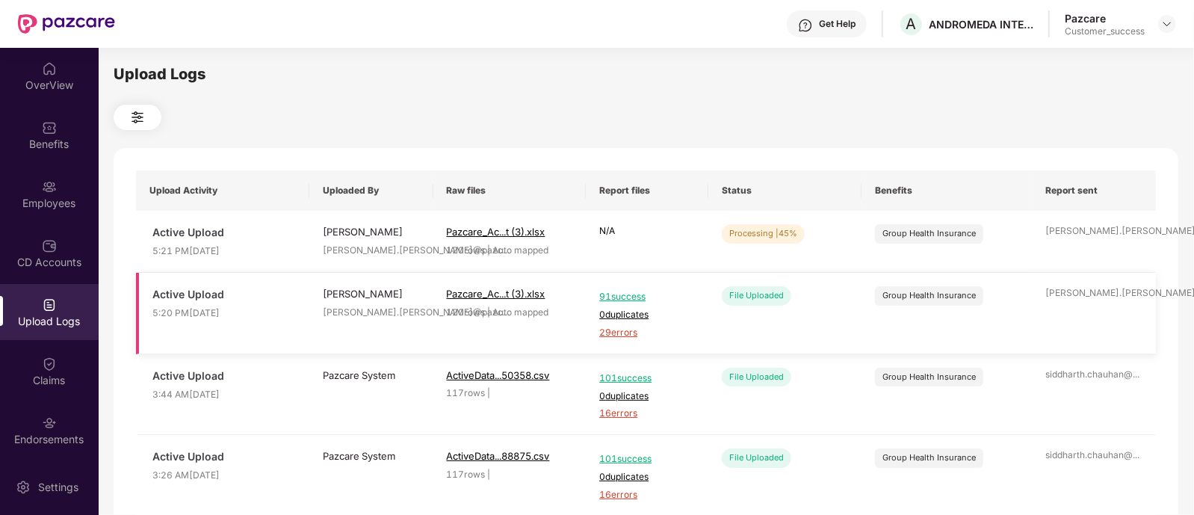
click at [616, 332] on span "29 errors" at bounding box center [647, 333] width 96 height 14
click at [73, 190] on div "Employees" at bounding box center [49, 194] width 99 height 56
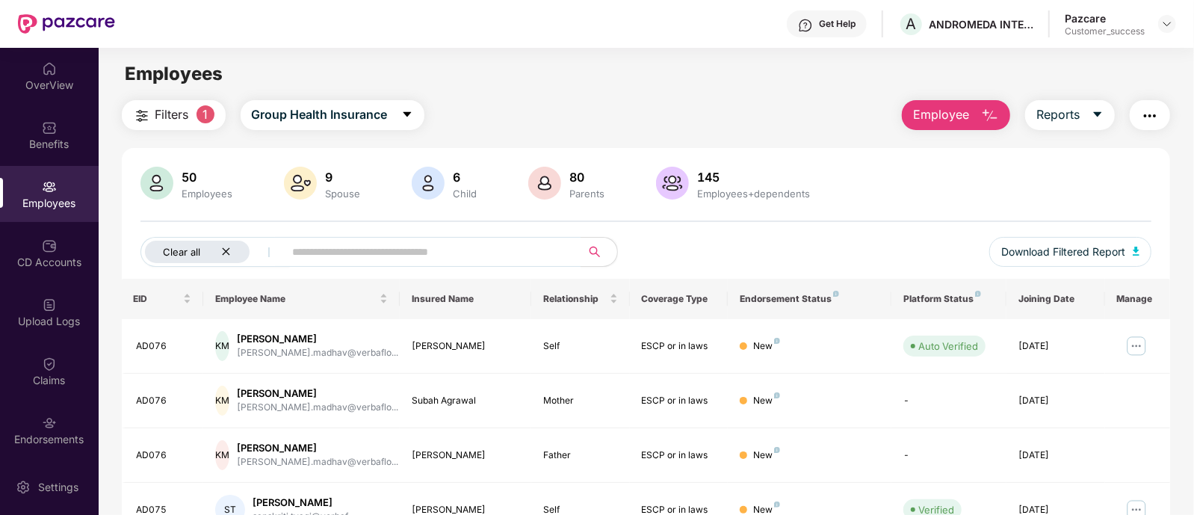
click at [226, 248] on icon "close" at bounding box center [226, 252] width 10 height 10
click at [191, 247] on icon "caret-down" at bounding box center [191, 252] width 10 height 10
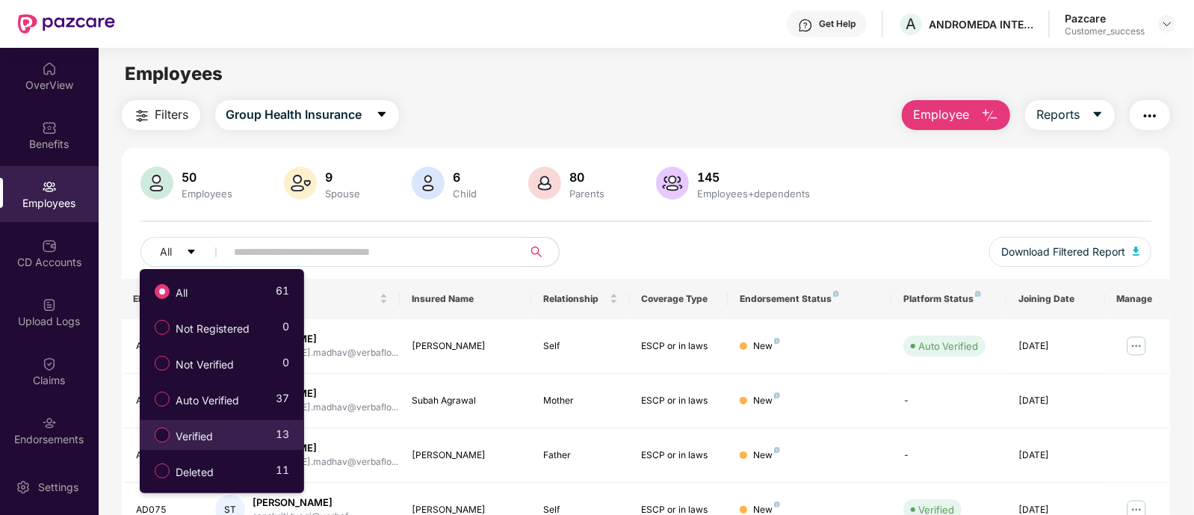
click at [163, 420] on li "Verified 13" at bounding box center [222, 435] width 164 height 30
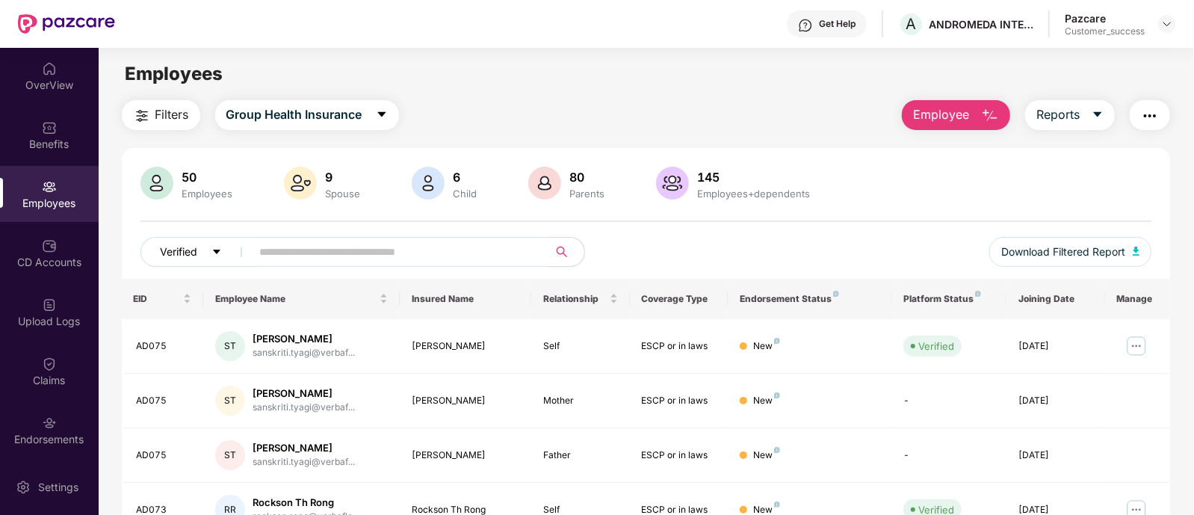
click at [212, 253] on icon "caret-down" at bounding box center [217, 252] width 10 height 10
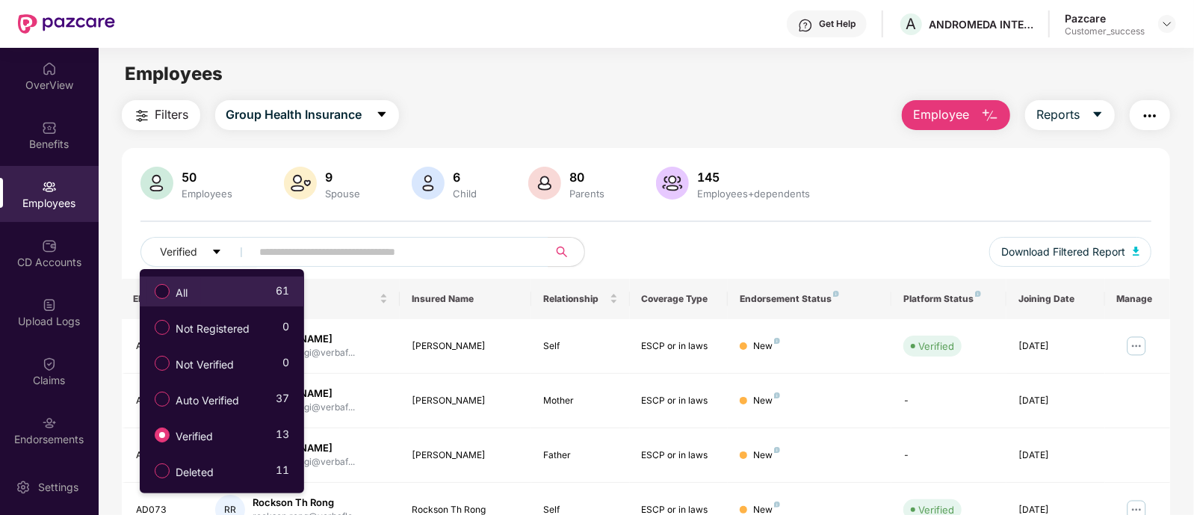
click at [191, 286] on span "All" at bounding box center [182, 293] width 24 height 16
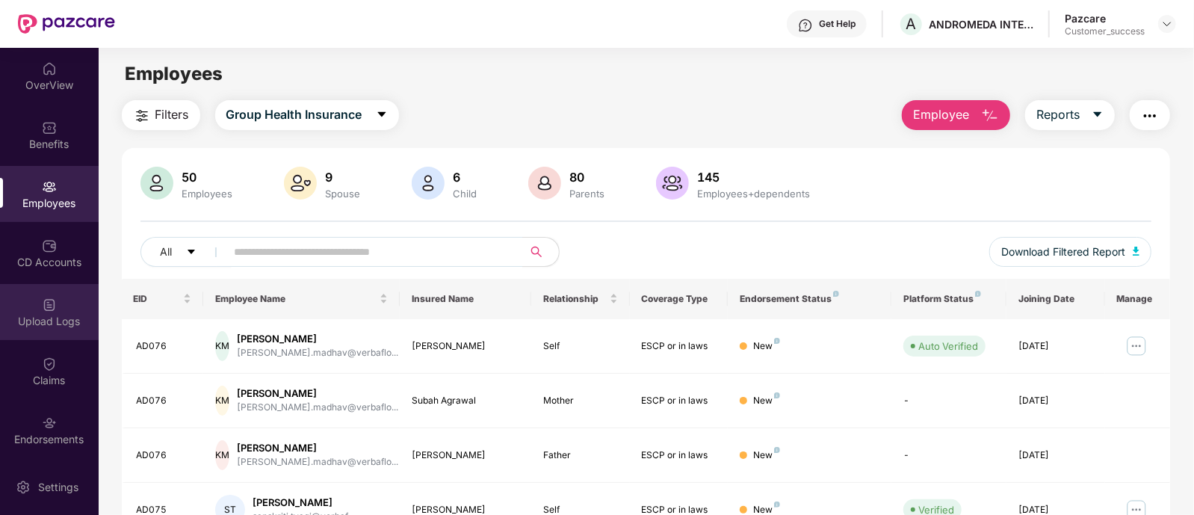
click at [4, 333] on div "Upload Logs" at bounding box center [49, 312] width 99 height 56
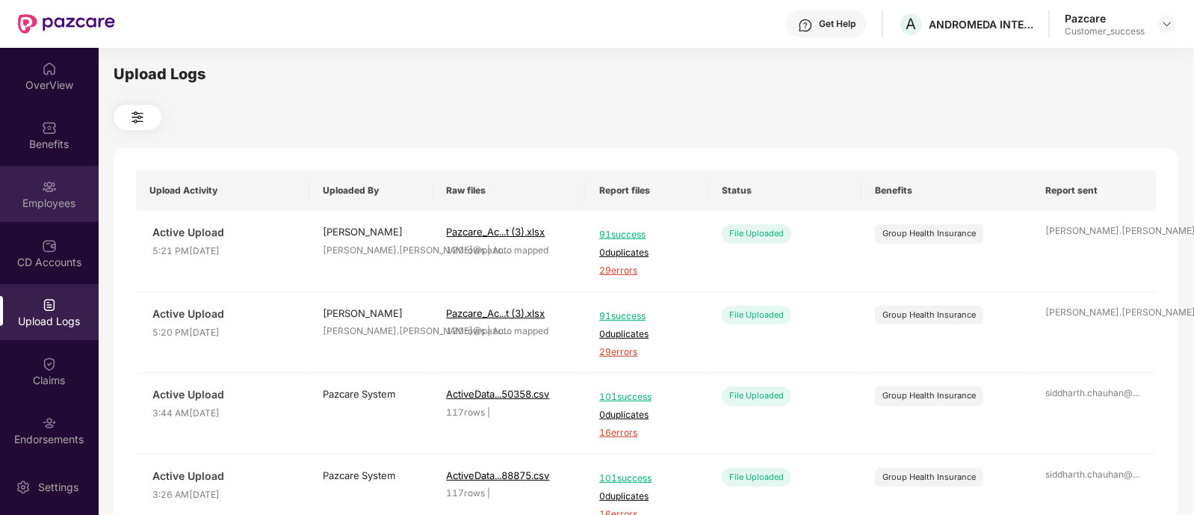
click at [28, 190] on div "Employees" at bounding box center [49, 194] width 99 height 56
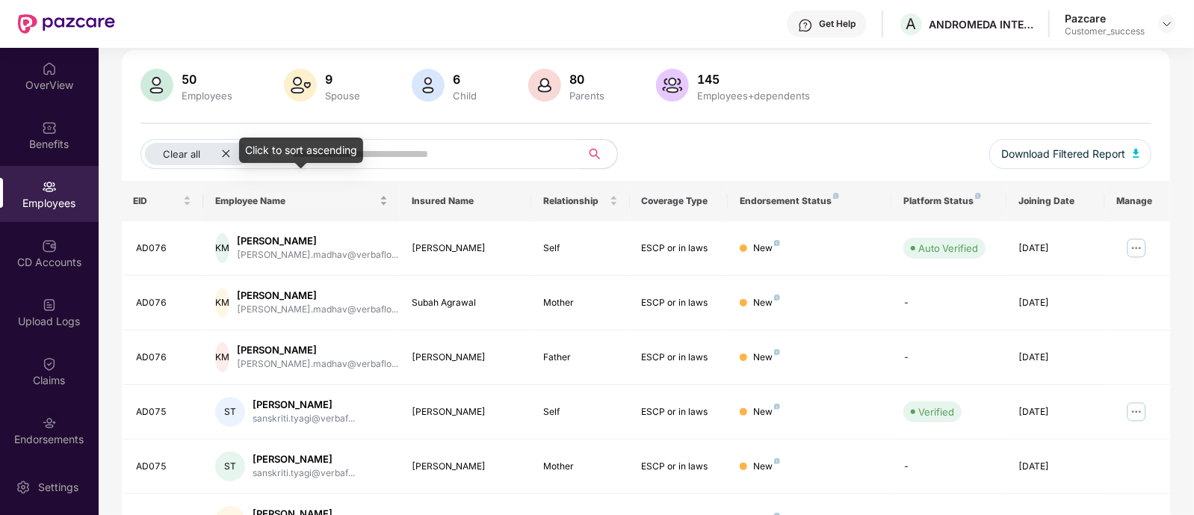
scroll to position [97, 0]
click at [225, 151] on icon "close" at bounding box center [226, 154] width 10 height 10
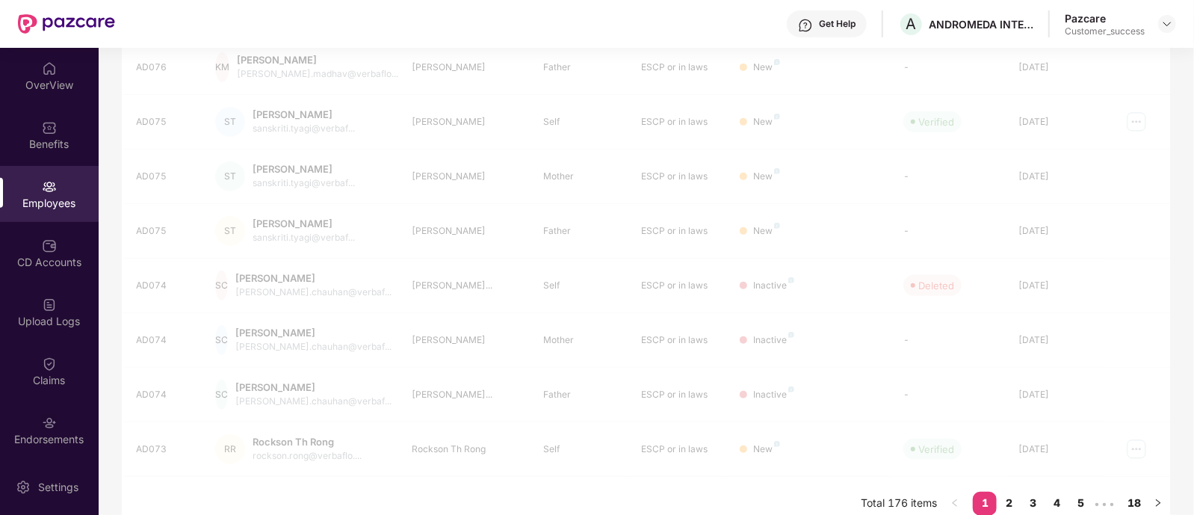
scroll to position [401, 0]
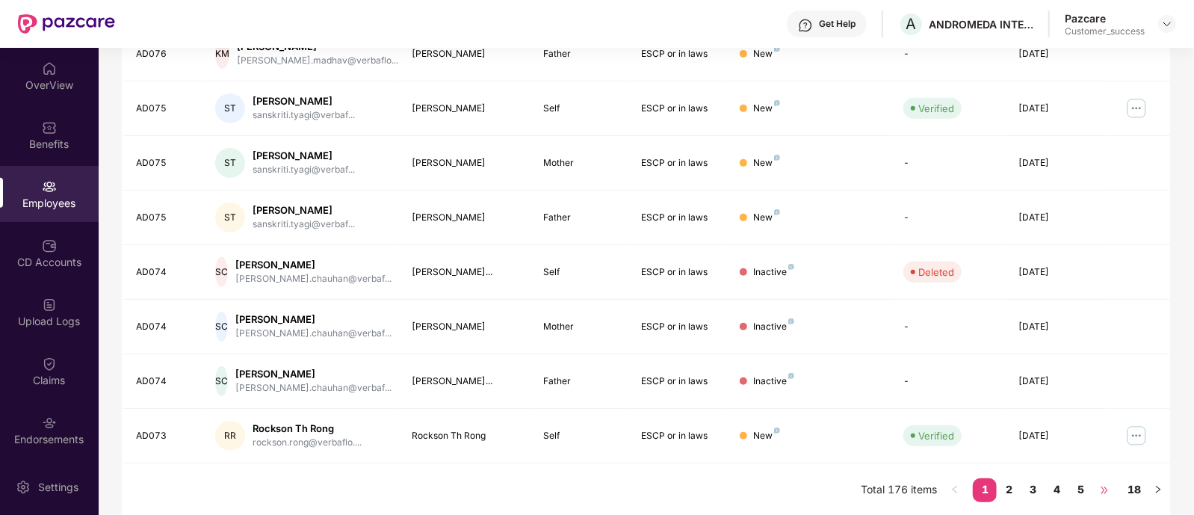
click at [1097, 485] on span "•••" at bounding box center [1105, 490] width 24 height 24
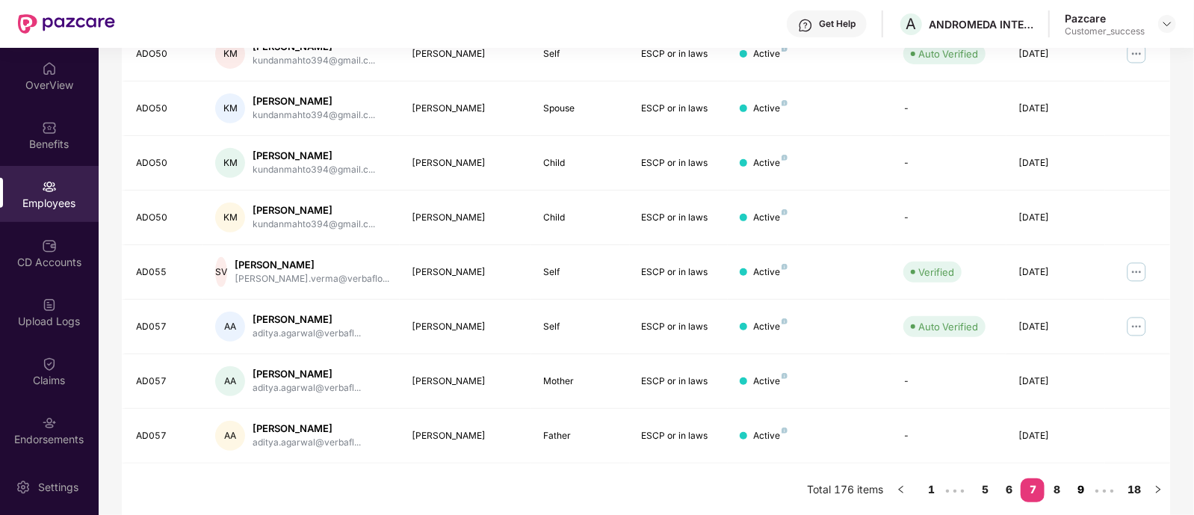
click at [1079, 484] on link "9" at bounding box center [1081, 489] width 24 height 22
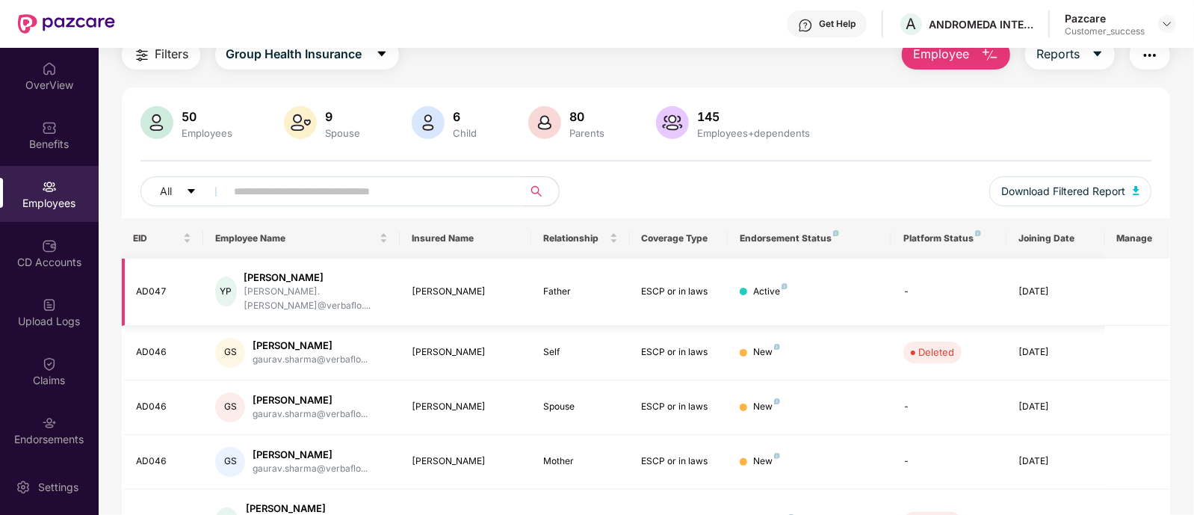
scroll to position [53, 0]
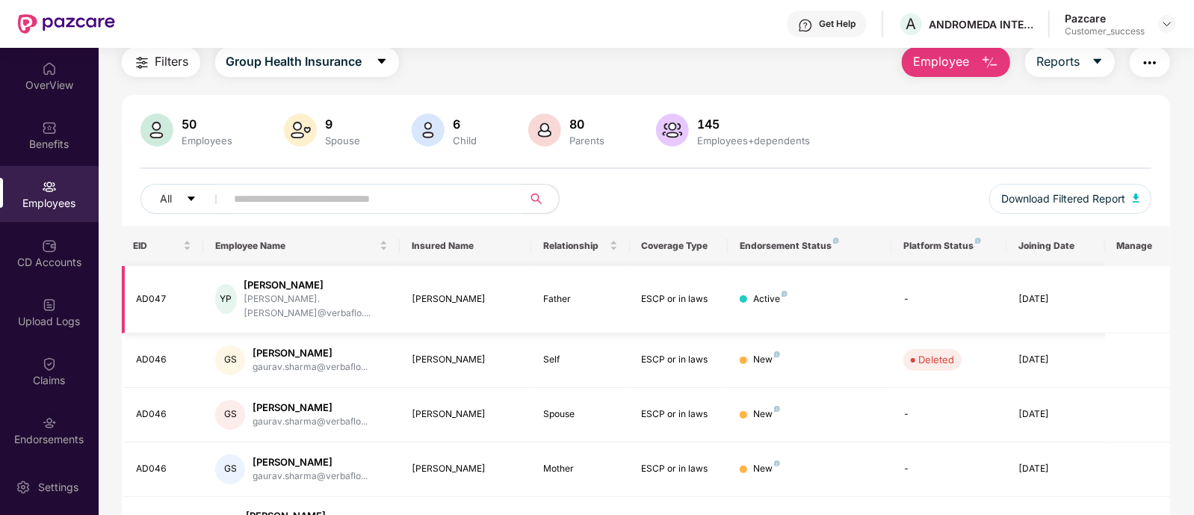
click at [1142, 287] on td at bounding box center [1138, 299] width 66 height 67
click at [1134, 289] on td at bounding box center [1138, 299] width 66 height 67
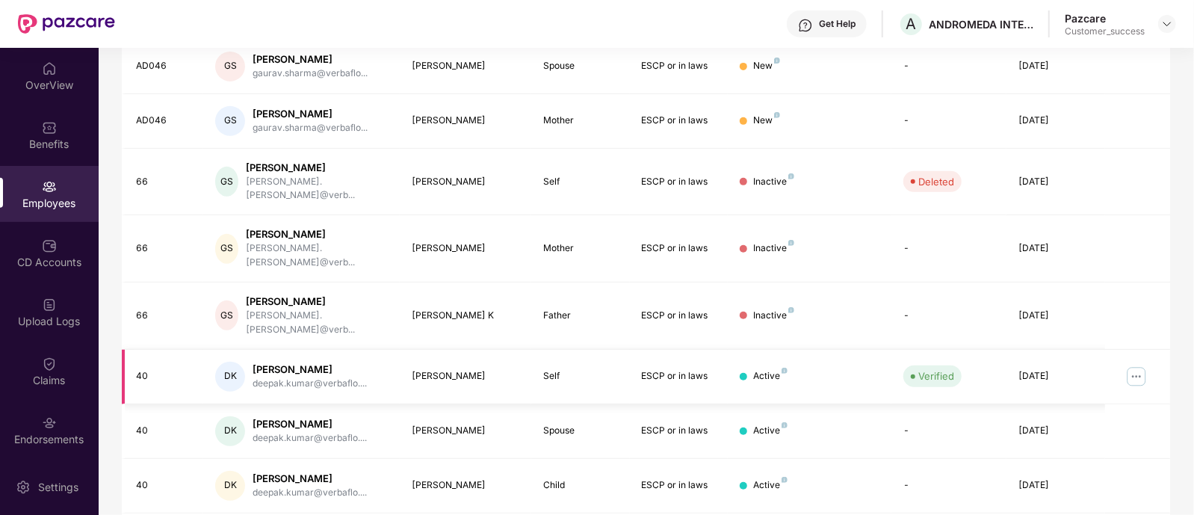
click at [1140, 365] on img at bounding box center [1137, 377] width 24 height 24
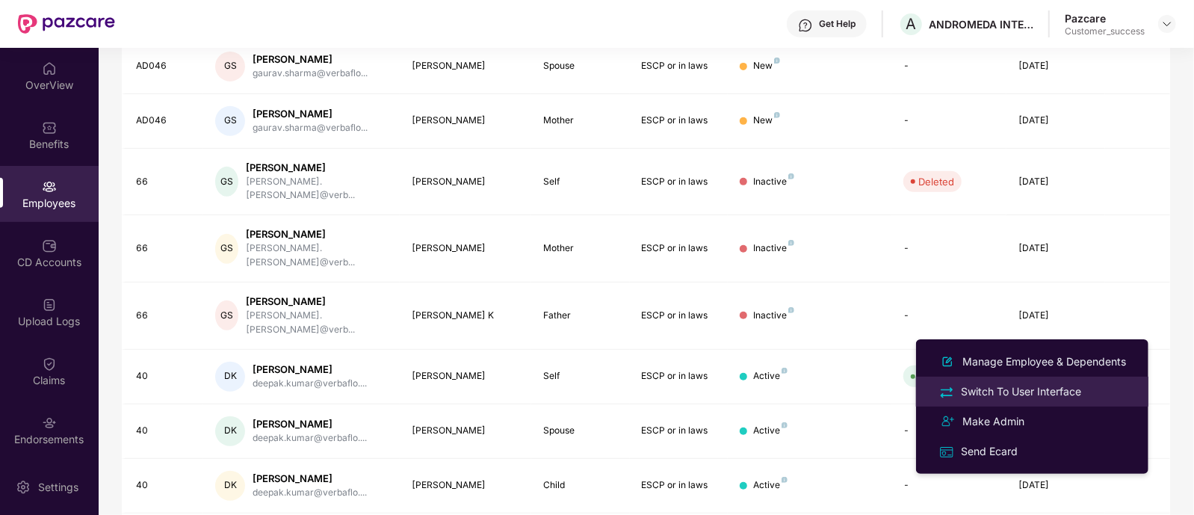
click at [1035, 392] on div "Switch To User Interface" at bounding box center [1021, 391] width 126 height 16
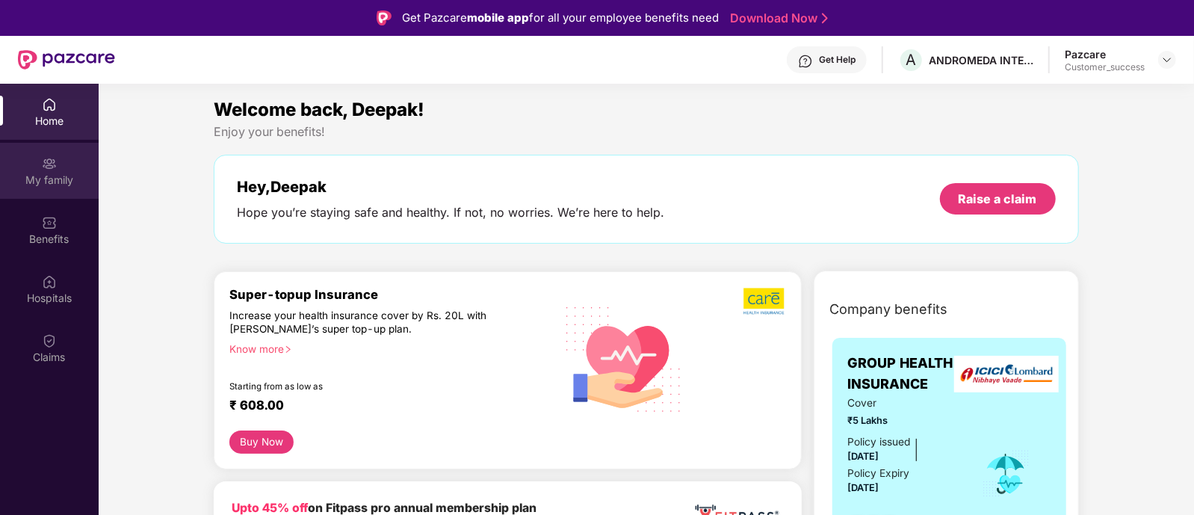
click at [47, 188] on div "My family" at bounding box center [49, 171] width 99 height 56
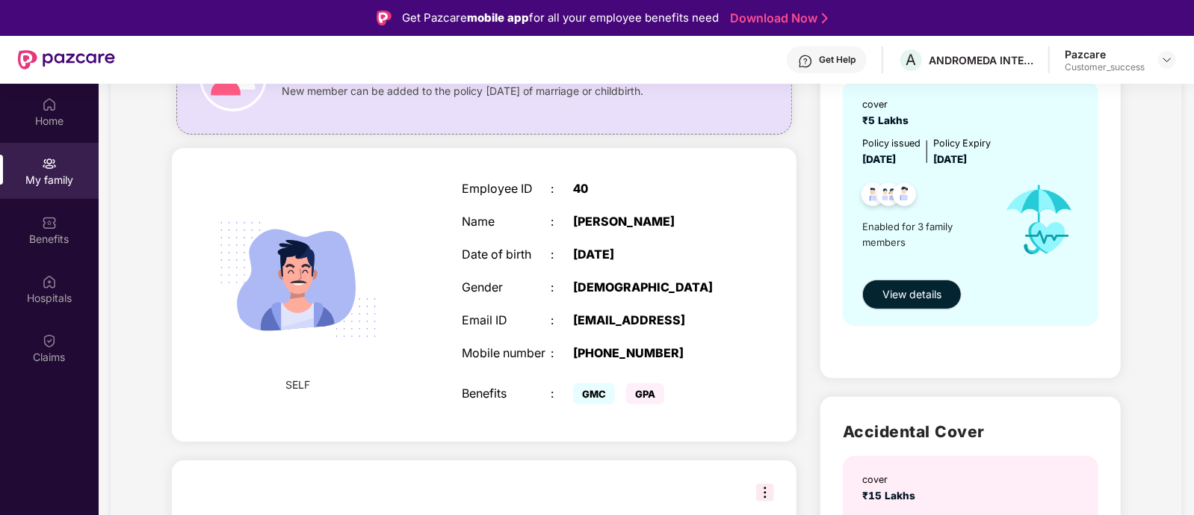
scroll to position [161, 0]
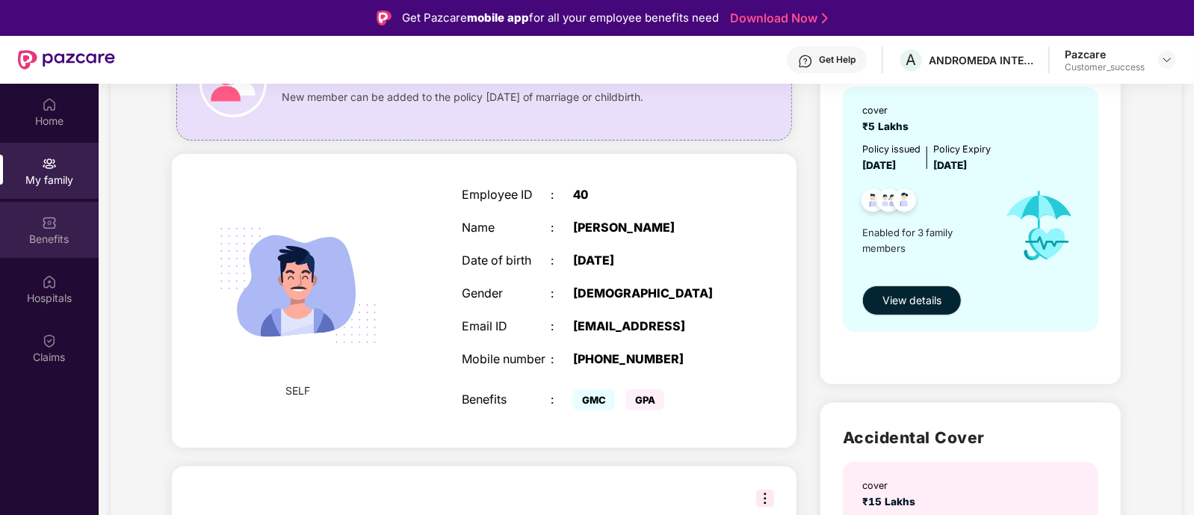
click at [50, 233] on div "Benefits" at bounding box center [49, 239] width 99 height 15
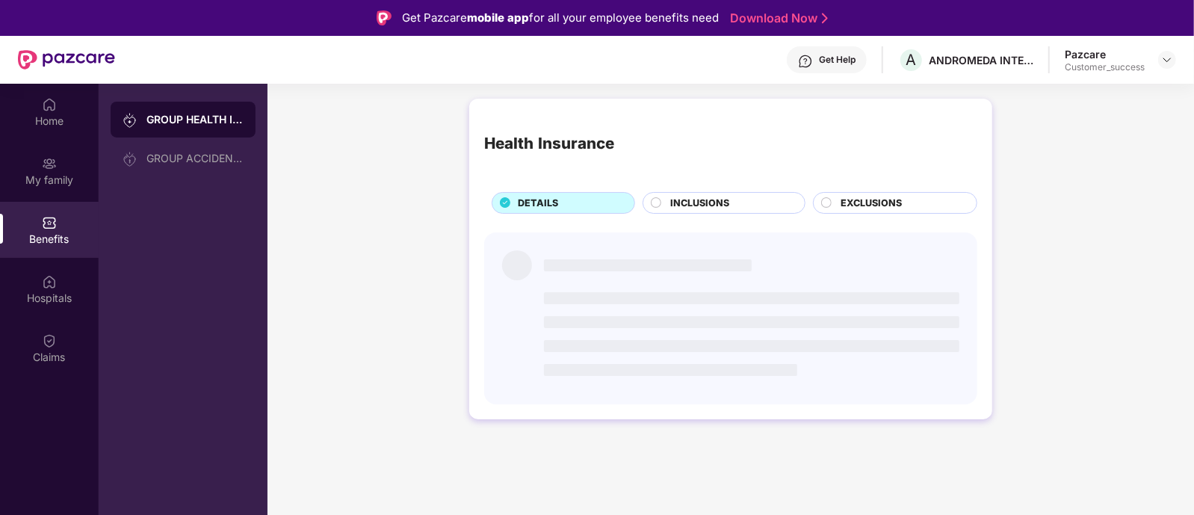
scroll to position [0, 0]
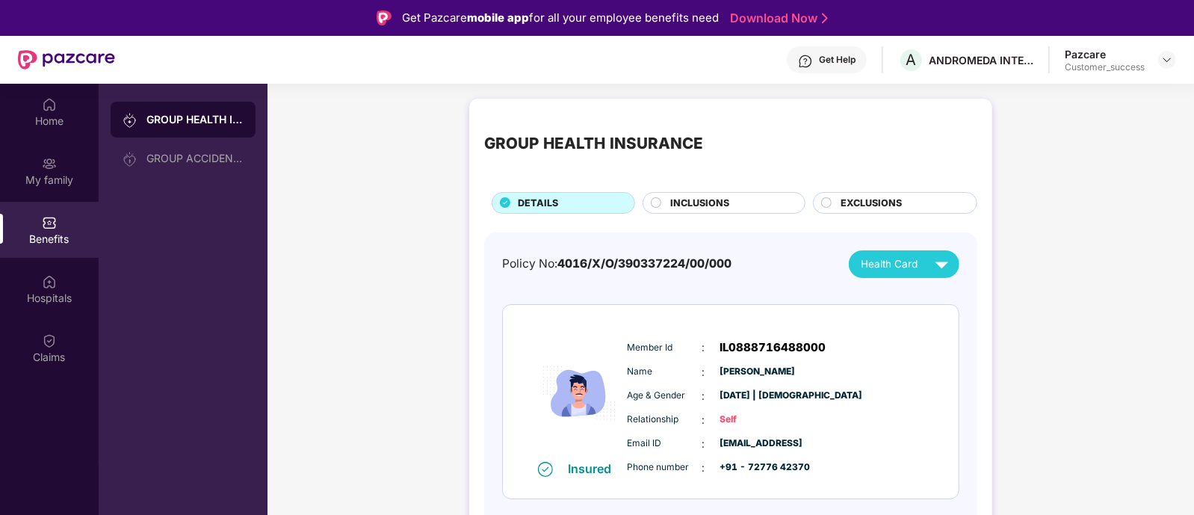
click at [929, 268] on img at bounding box center [942, 264] width 26 height 26
click at [921, 297] on div "Deepak Kumar" at bounding box center [902, 297] width 97 height 16
click at [60, 133] on div "Home" at bounding box center [49, 112] width 99 height 56
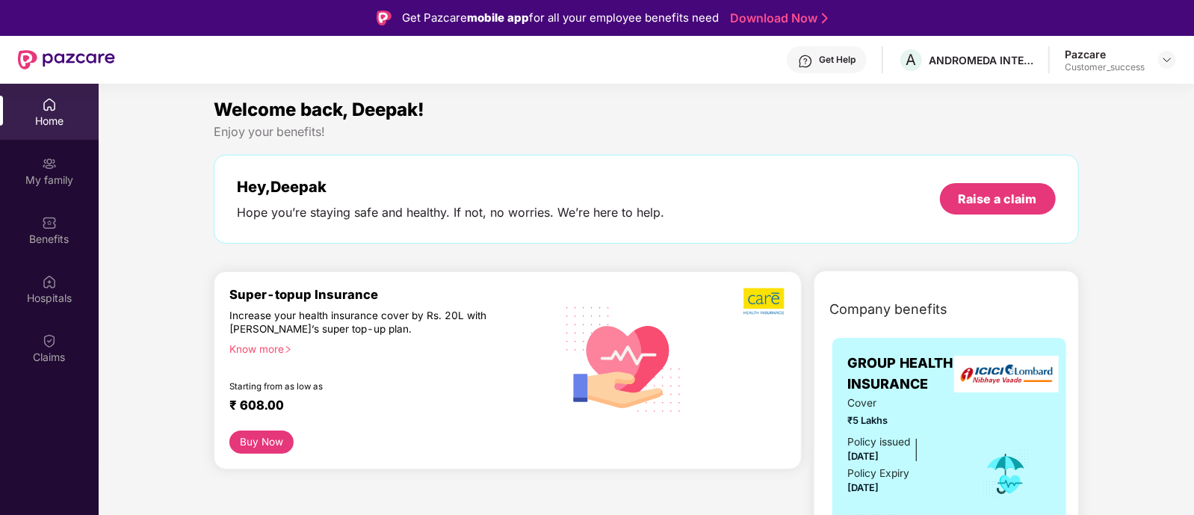
click at [62, 116] on div "Home" at bounding box center [49, 121] width 99 height 15
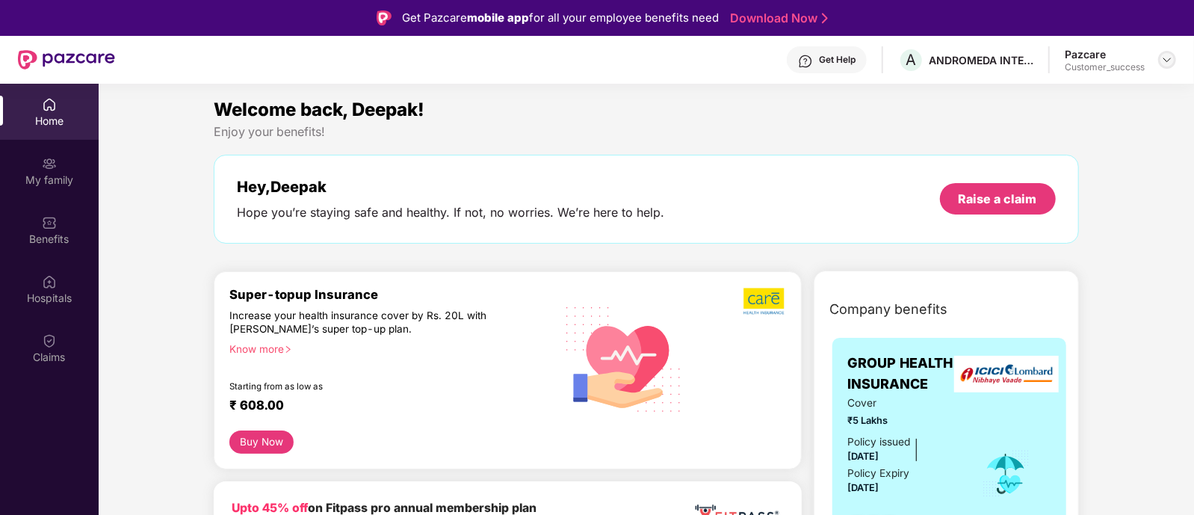
click at [1159, 62] on div at bounding box center [1168, 60] width 18 height 18
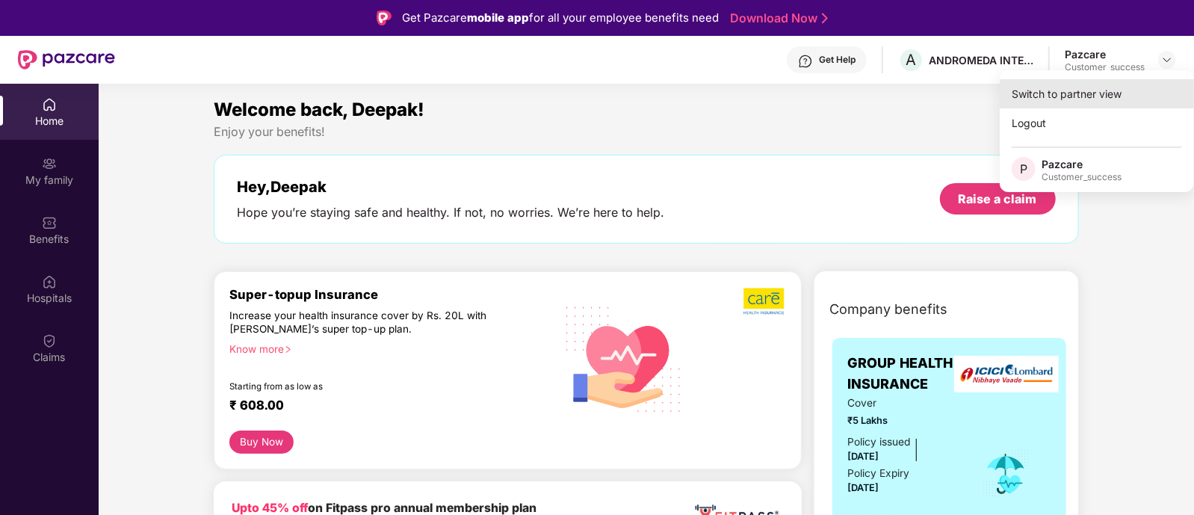
click at [1102, 85] on div "Switch to partner view" at bounding box center [1097, 93] width 194 height 29
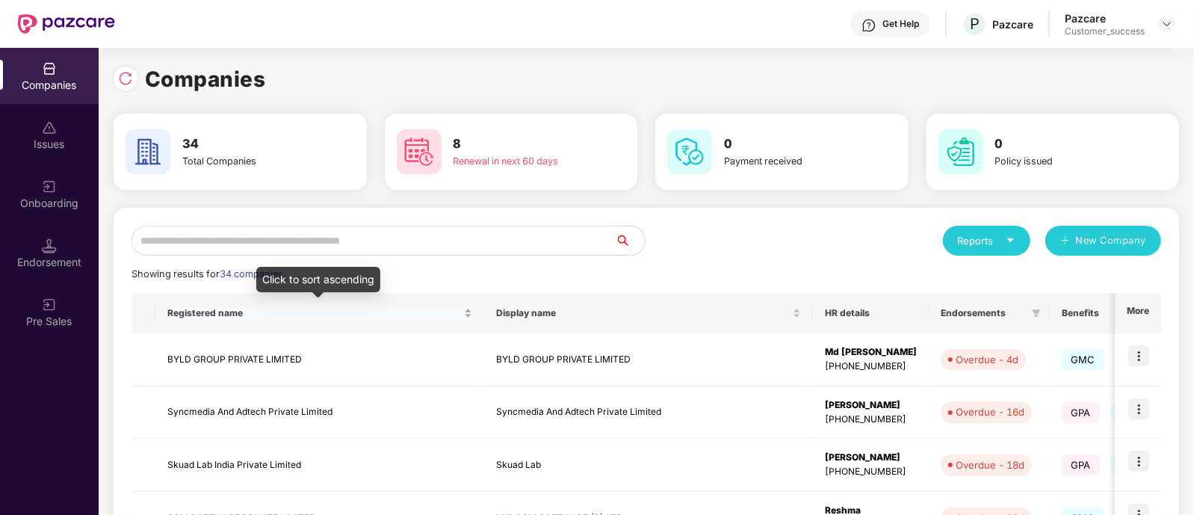
click at [280, 312] on span "Registered name" at bounding box center [314, 313] width 294 height 12
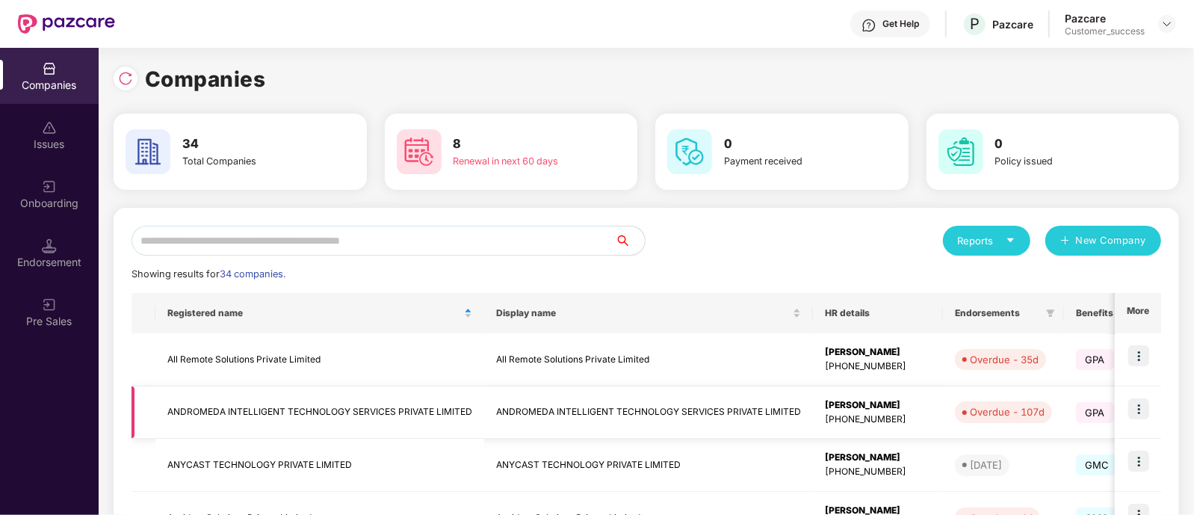
click at [1140, 403] on img at bounding box center [1139, 408] width 21 height 21
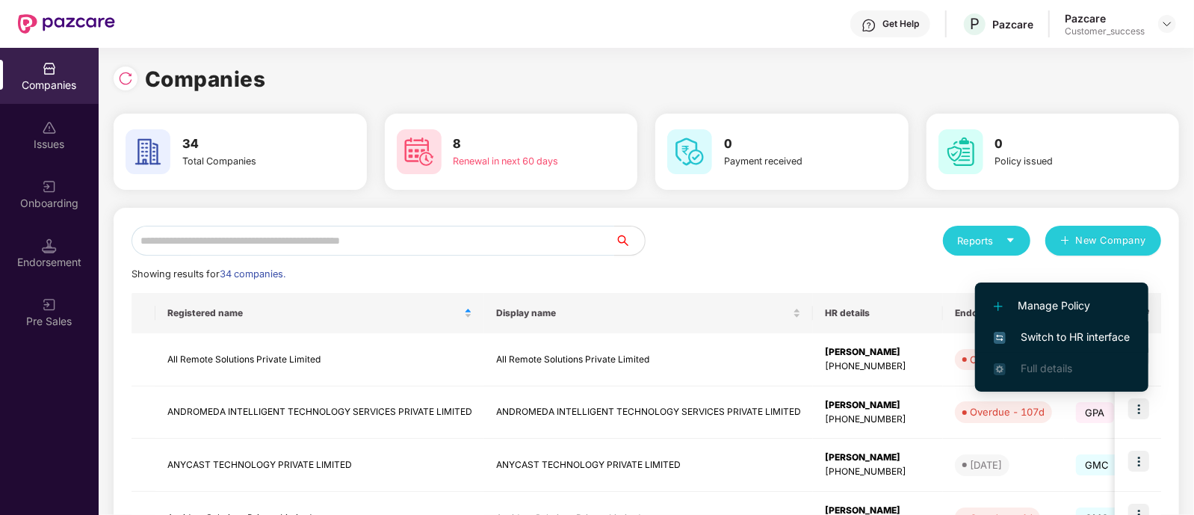
click at [1062, 336] on span "Switch to HR interface" at bounding box center [1062, 337] width 136 height 16
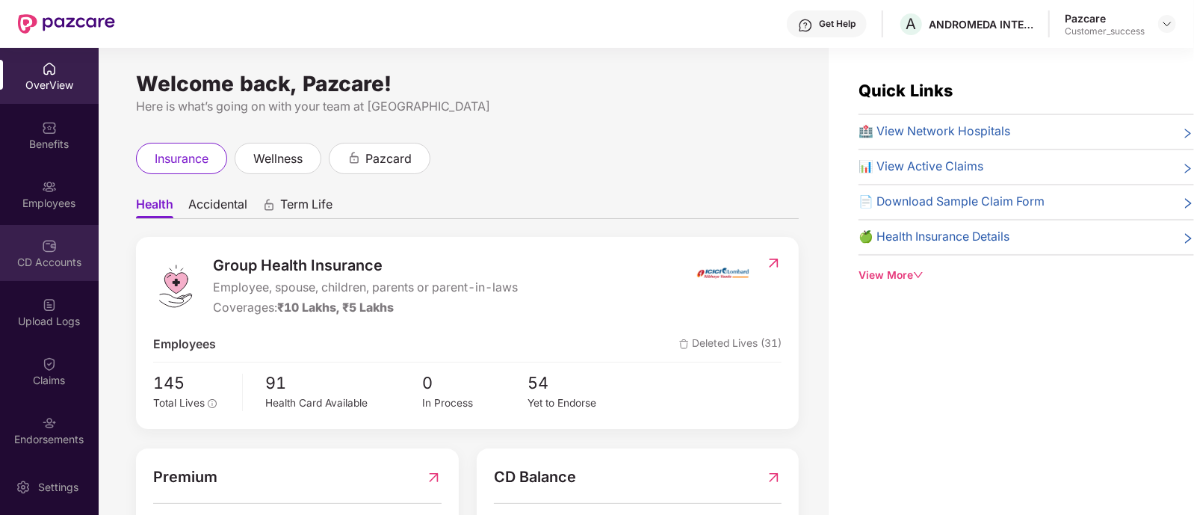
click at [54, 272] on div "CD Accounts" at bounding box center [49, 253] width 99 height 56
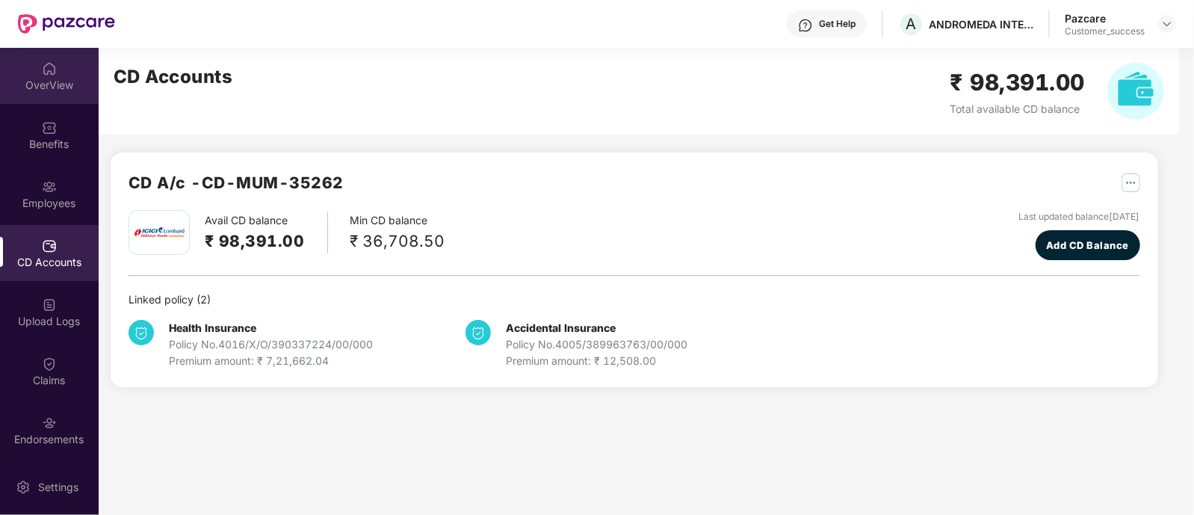
click at [65, 100] on div "OverView" at bounding box center [49, 76] width 99 height 56
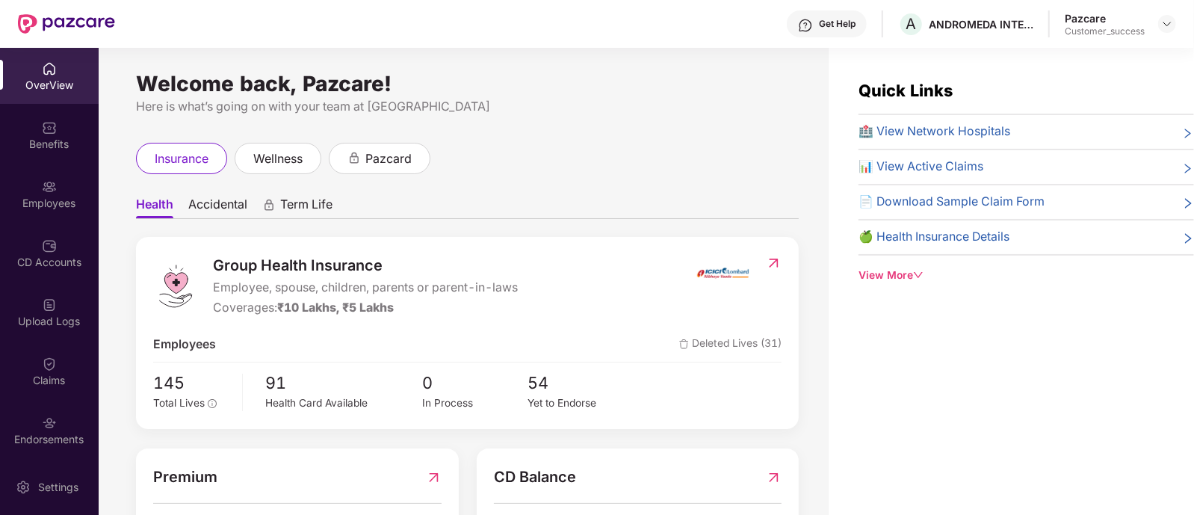
click at [55, 179] on div "Employees" at bounding box center [49, 194] width 99 height 56
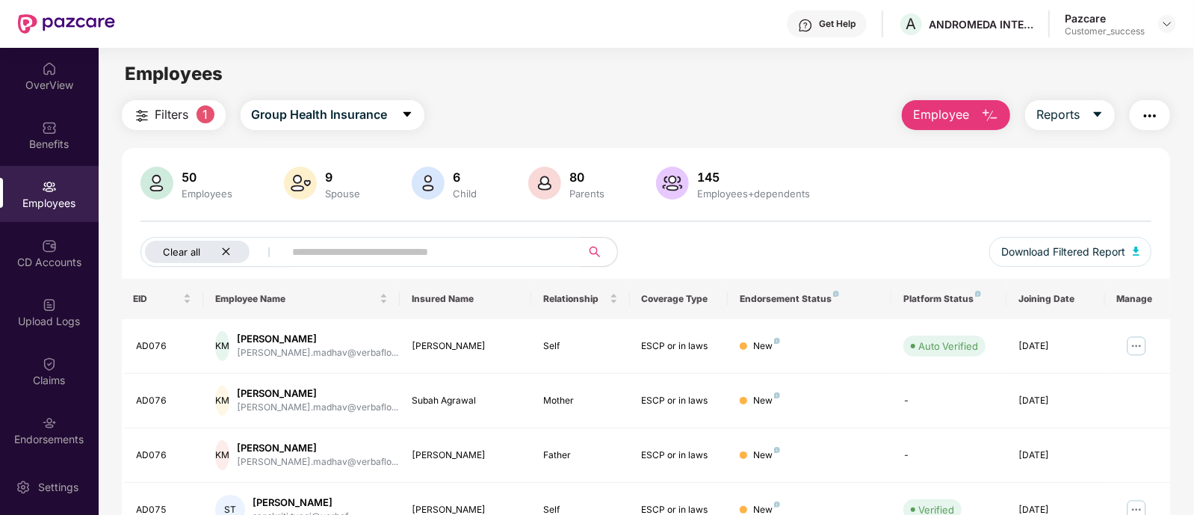
click at [225, 247] on icon "close" at bounding box center [226, 252] width 10 height 10
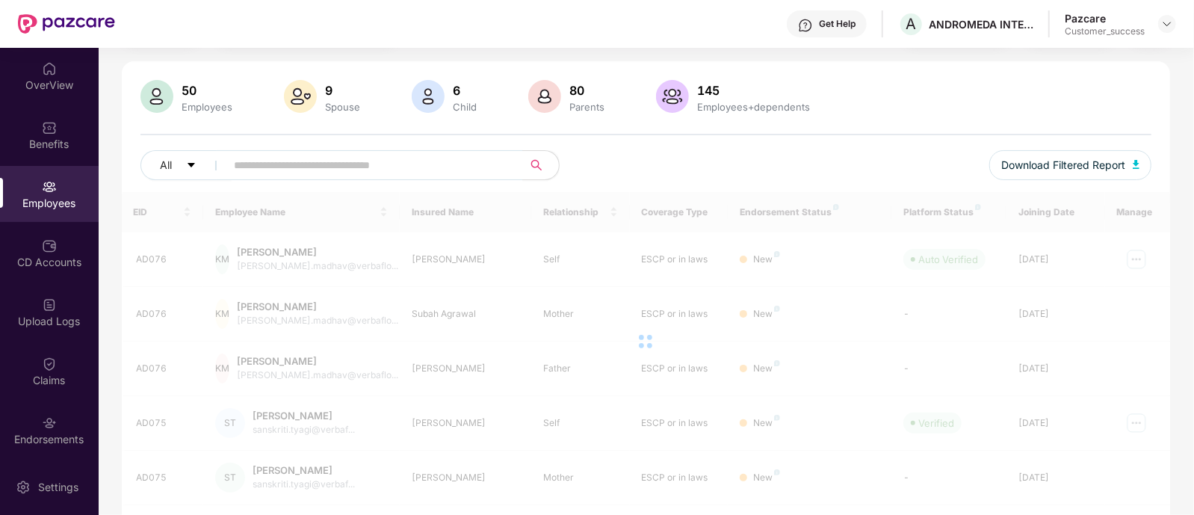
scroll to position [87, 0]
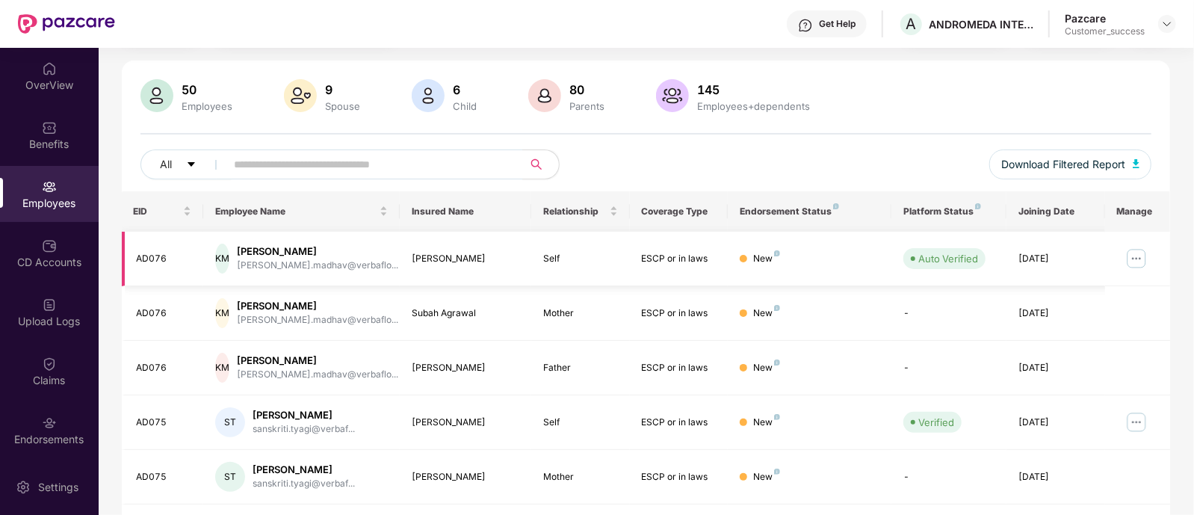
click at [1138, 259] on img at bounding box center [1137, 259] width 24 height 24
click at [893, 138] on div "50 Employees 9 Spouse 6 Child [DEMOGRAPHIC_DATA] Parents 145 Employees+dependen…" at bounding box center [646, 135] width 1049 height 112
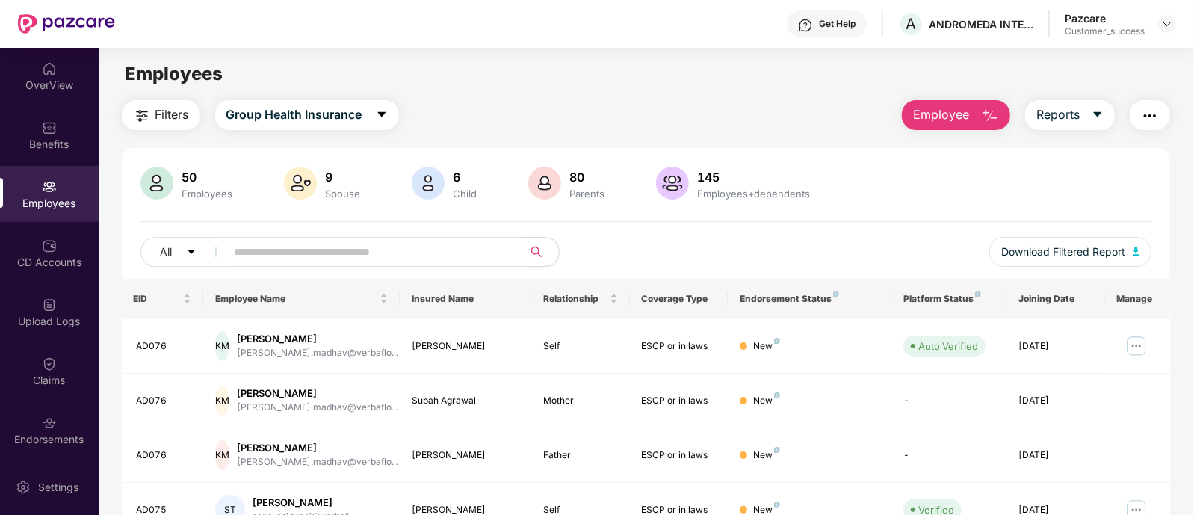
click at [434, 253] on input "text" at bounding box center [369, 252] width 268 height 22
paste input "*****"
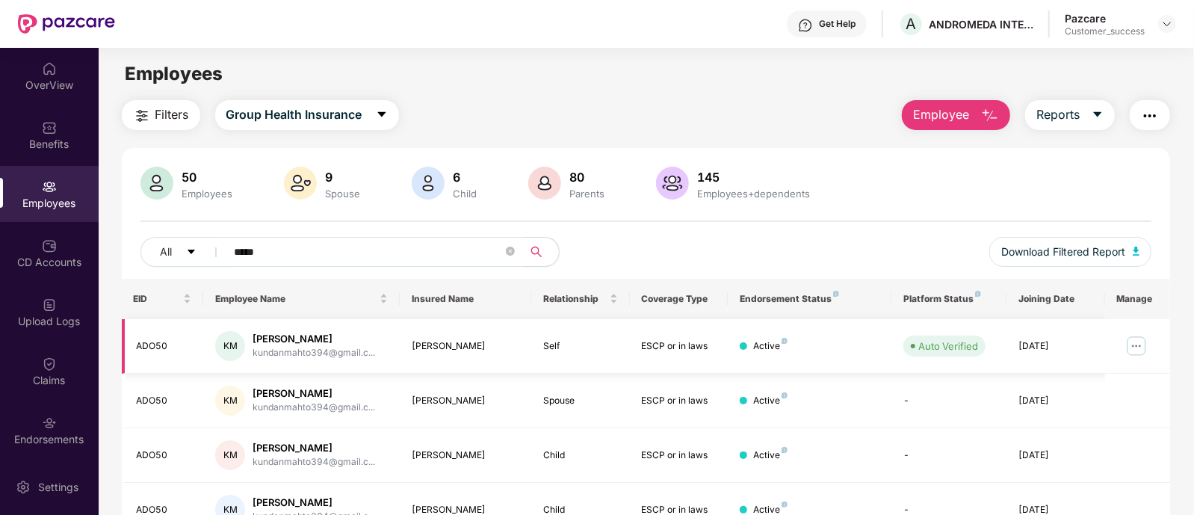
type input "*****"
click at [1137, 351] on img at bounding box center [1137, 346] width 24 height 24
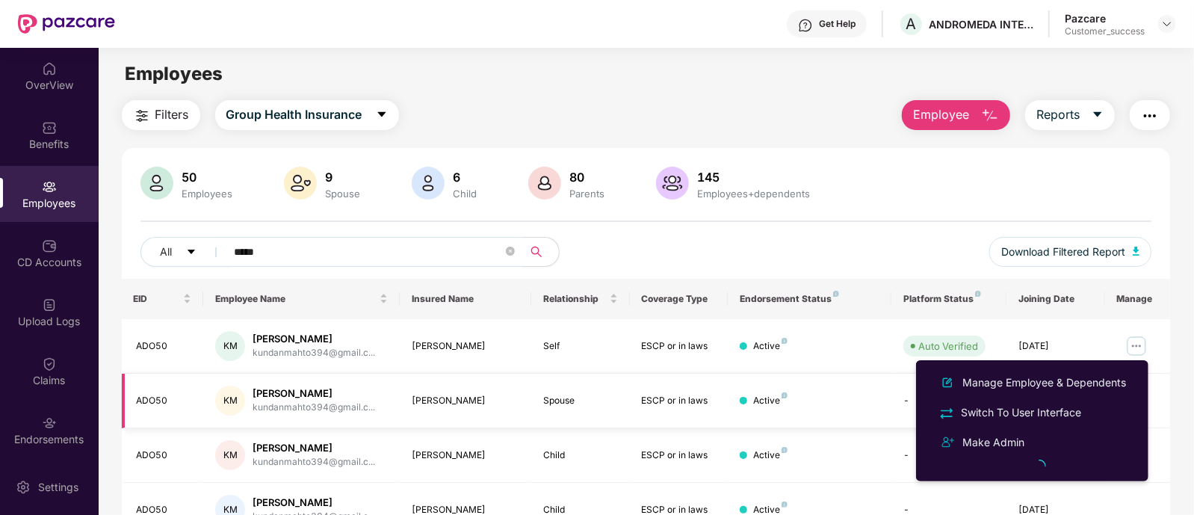
click at [870, 401] on div "Active" at bounding box center [810, 401] width 140 height 14
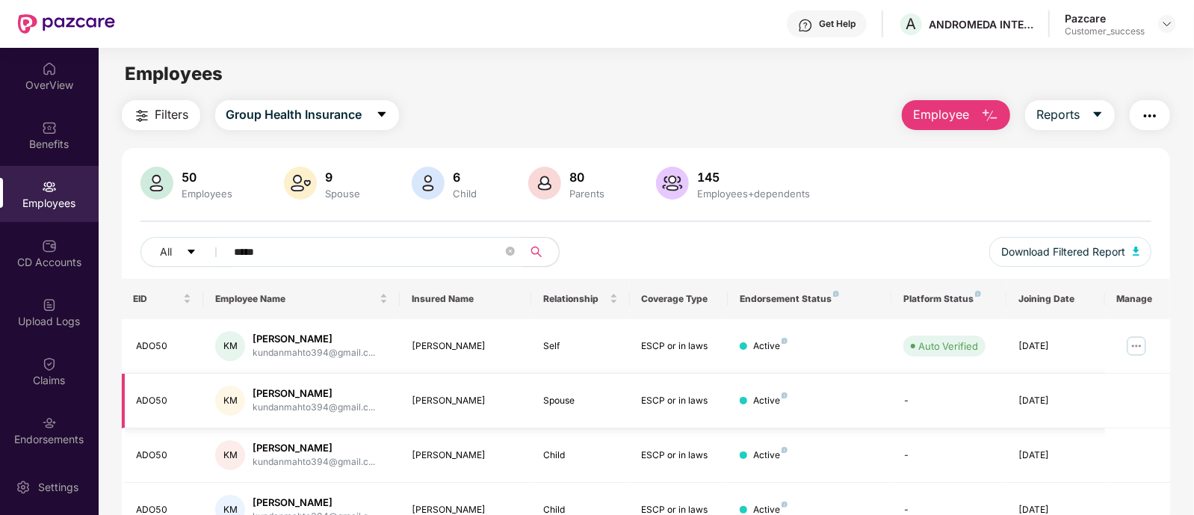
scroll to position [75, 0]
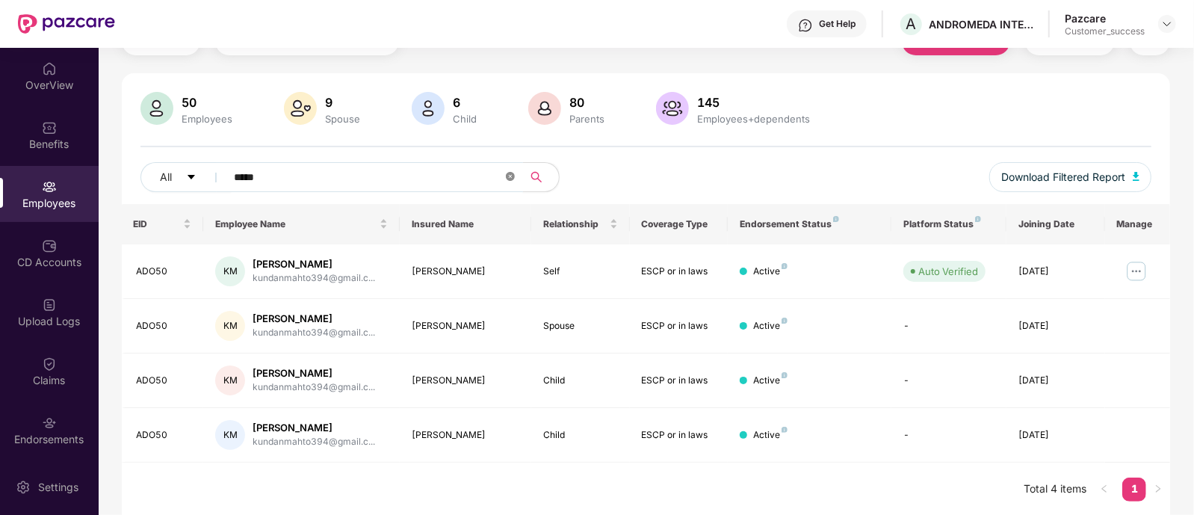
click at [512, 180] on icon "close-circle" at bounding box center [510, 176] width 9 height 9
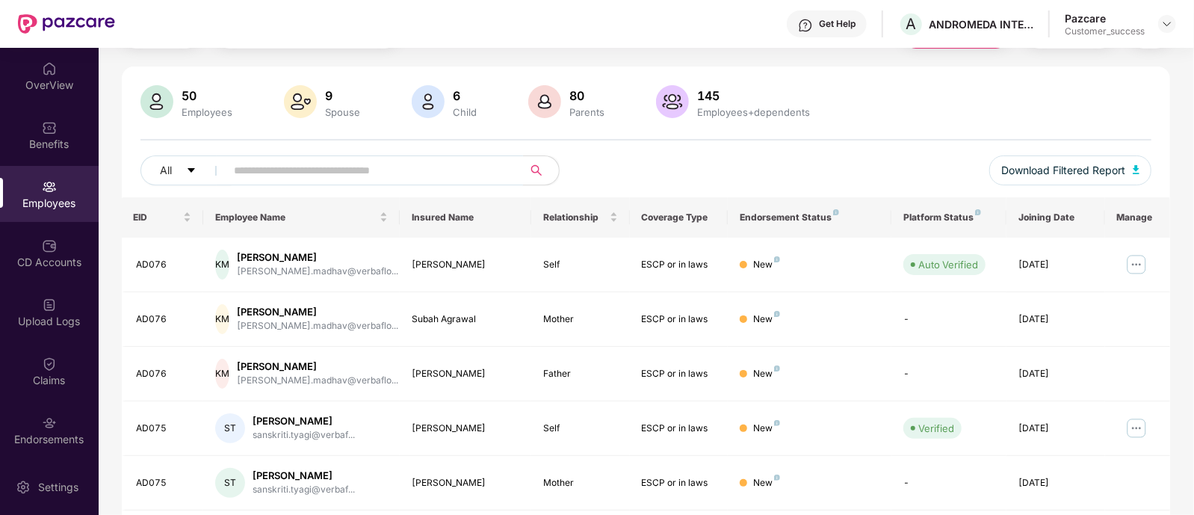
scroll to position [0, 0]
